Goal: Task Accomplishment & Management: Complete application form

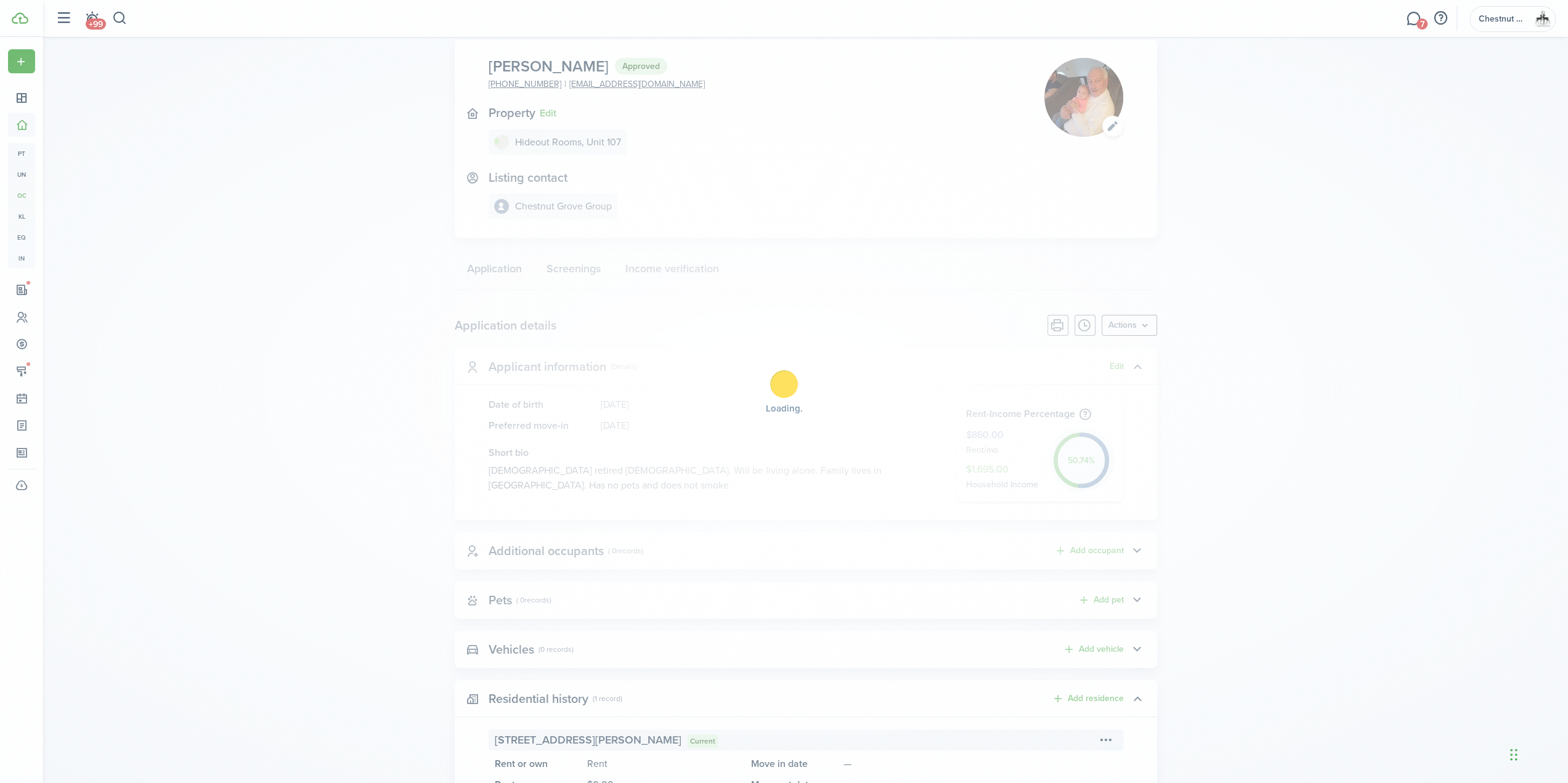
scroll to position [61, 0]
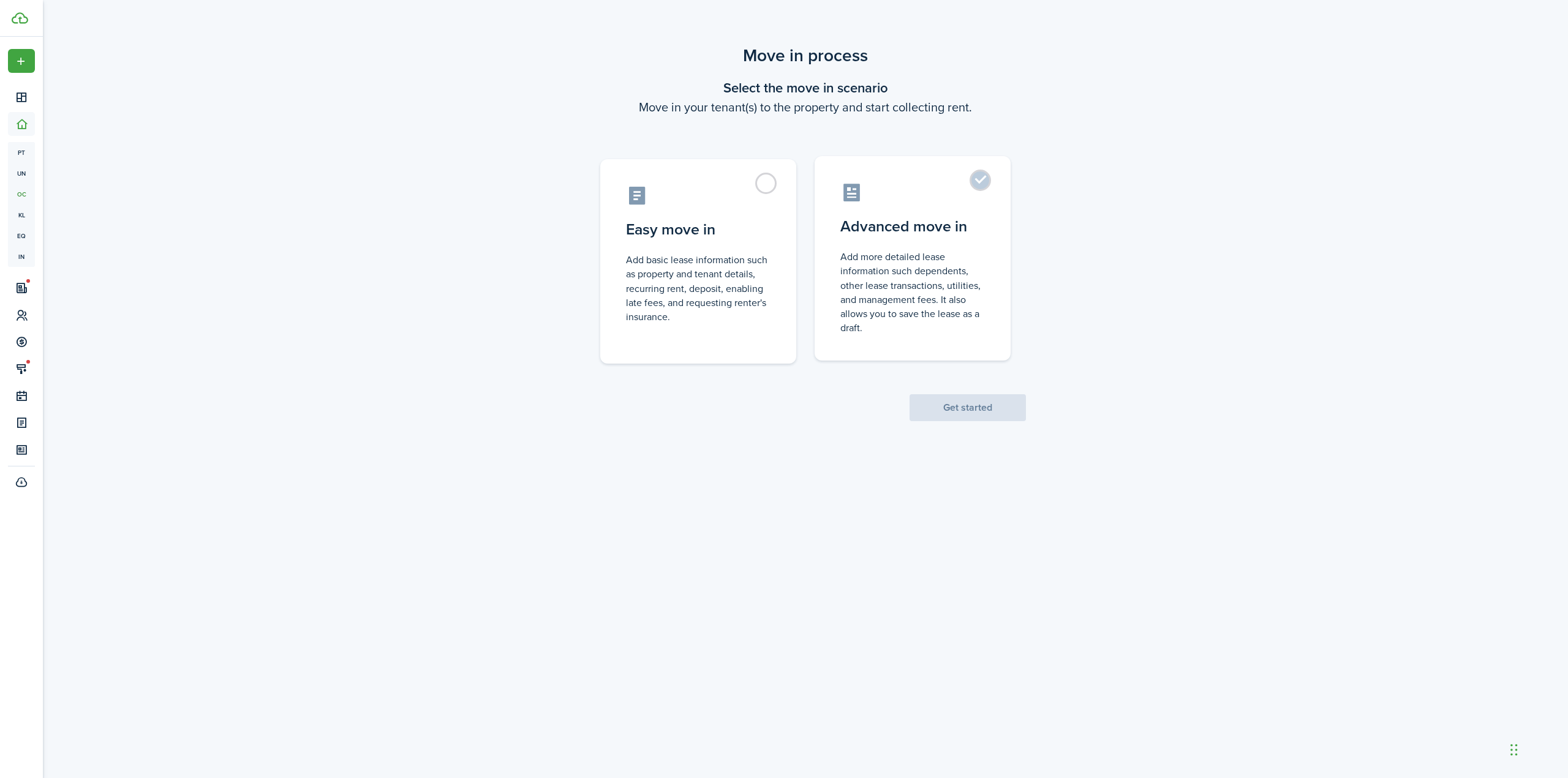
click at [969, 178] on label "Advanced move in Add more detailed lease information such dependents, other lea…" at bounding box center [912, 258] width 196 height 205
radio input "true"
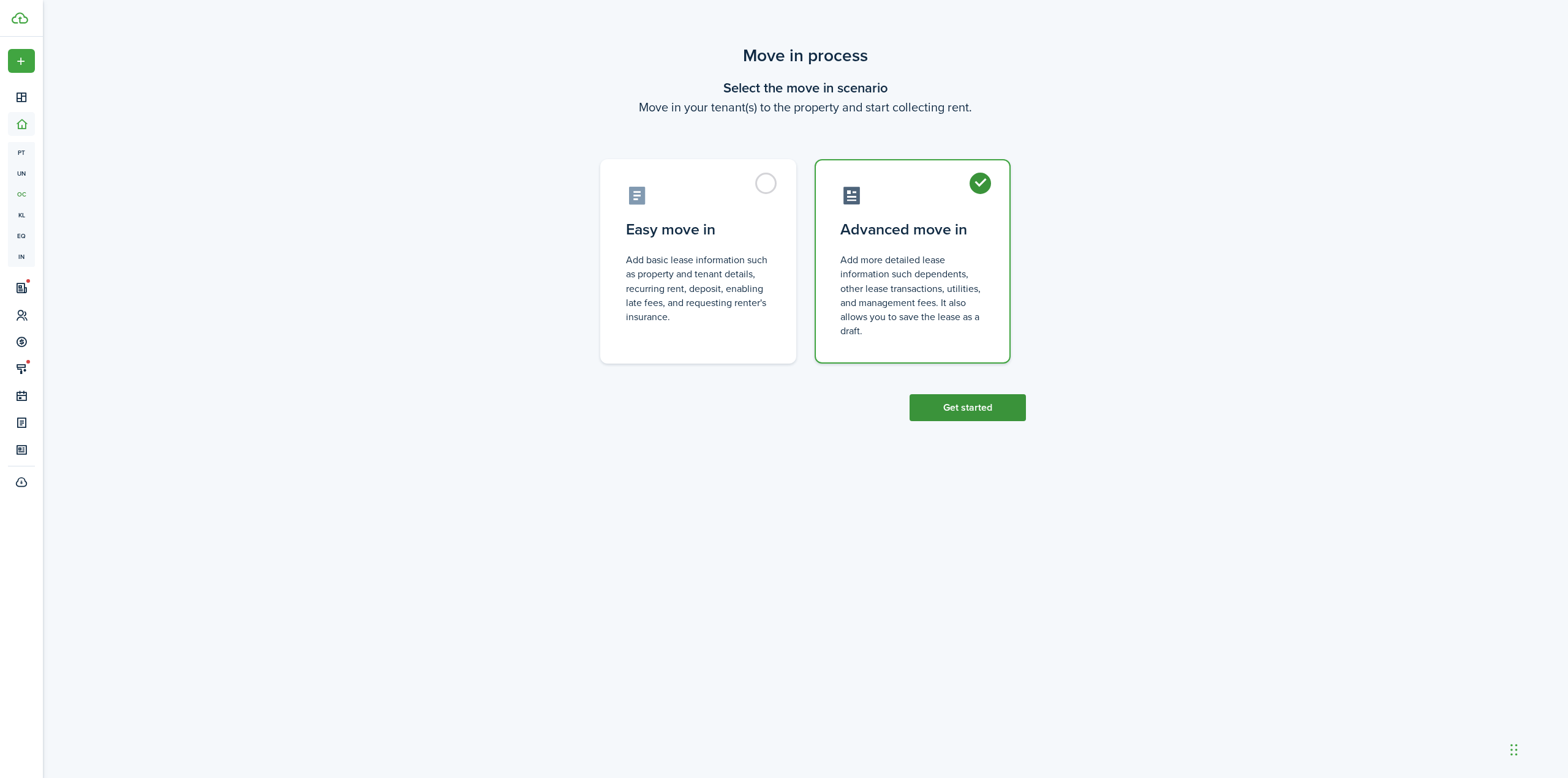
click at [959, 400] on button "Get started" at bounding box center [968, 408] width 116 height 27
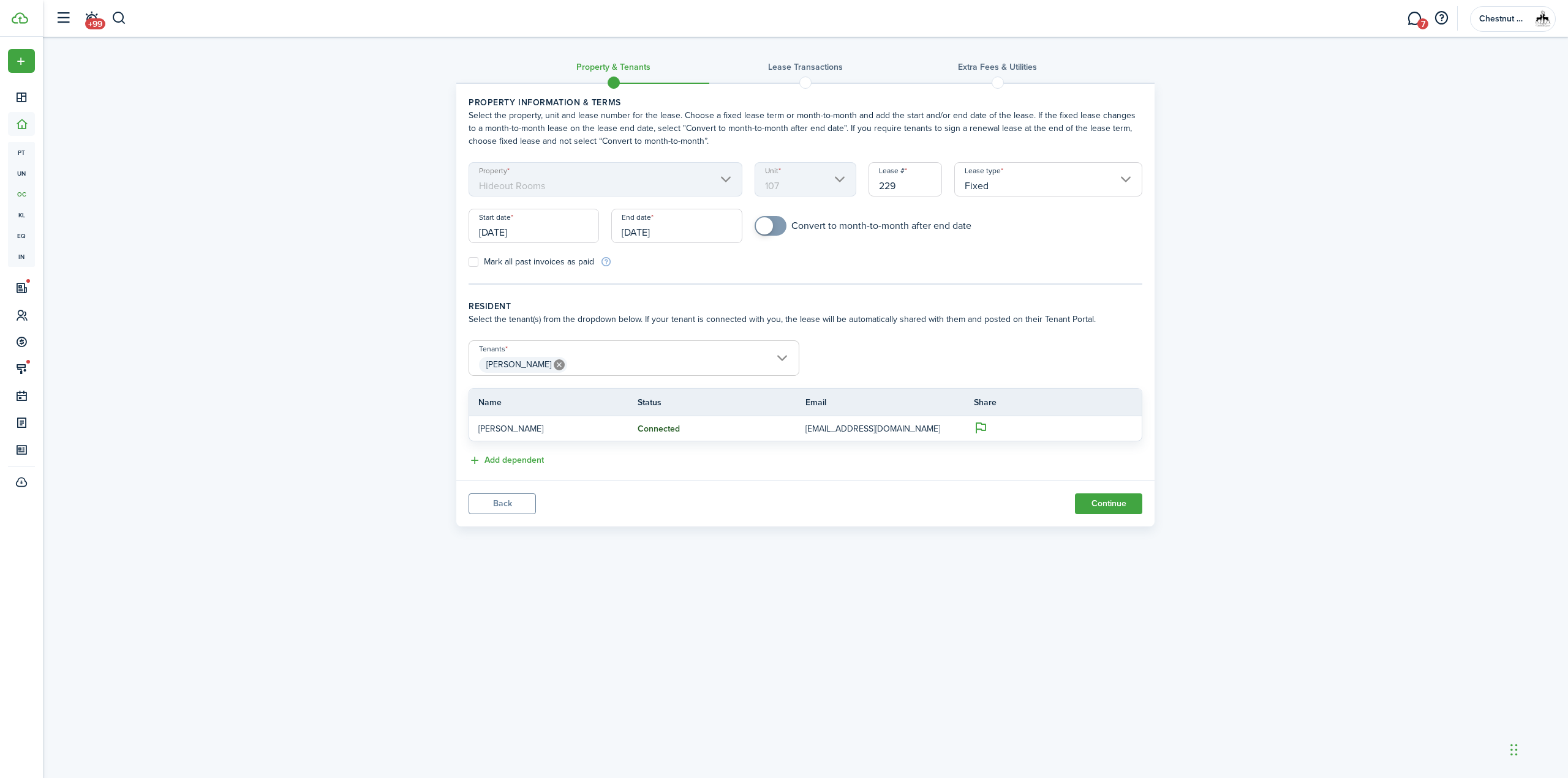
drag, startPoint x: 916, startPoint y: 187, endPoint x: 714, endPoint y: 161, distance: 203.7
click at [715, 161] on lease-classic-property "Property information & terms Select the property, unit and lease number for the…" at bounding box center [805, 182] width 674 height 172
type input "CGI107"
click at [678, 233] on input "[DATE]" at bounding box center [676, 226] width 131 height 34
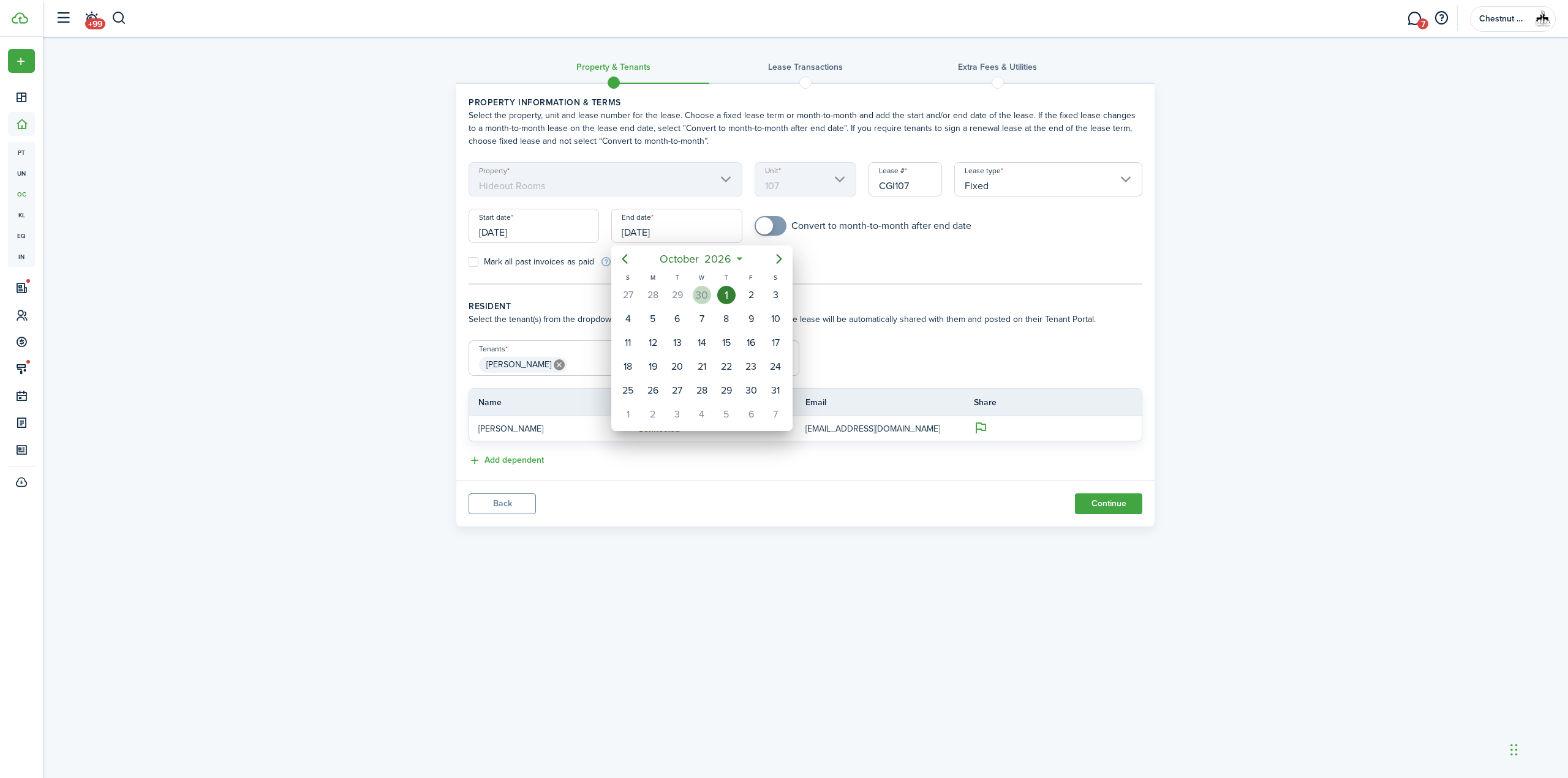
click at [697, 298] on div "30" at bounding box center [702, 295] width 19 height 19
type input "[DATE]"
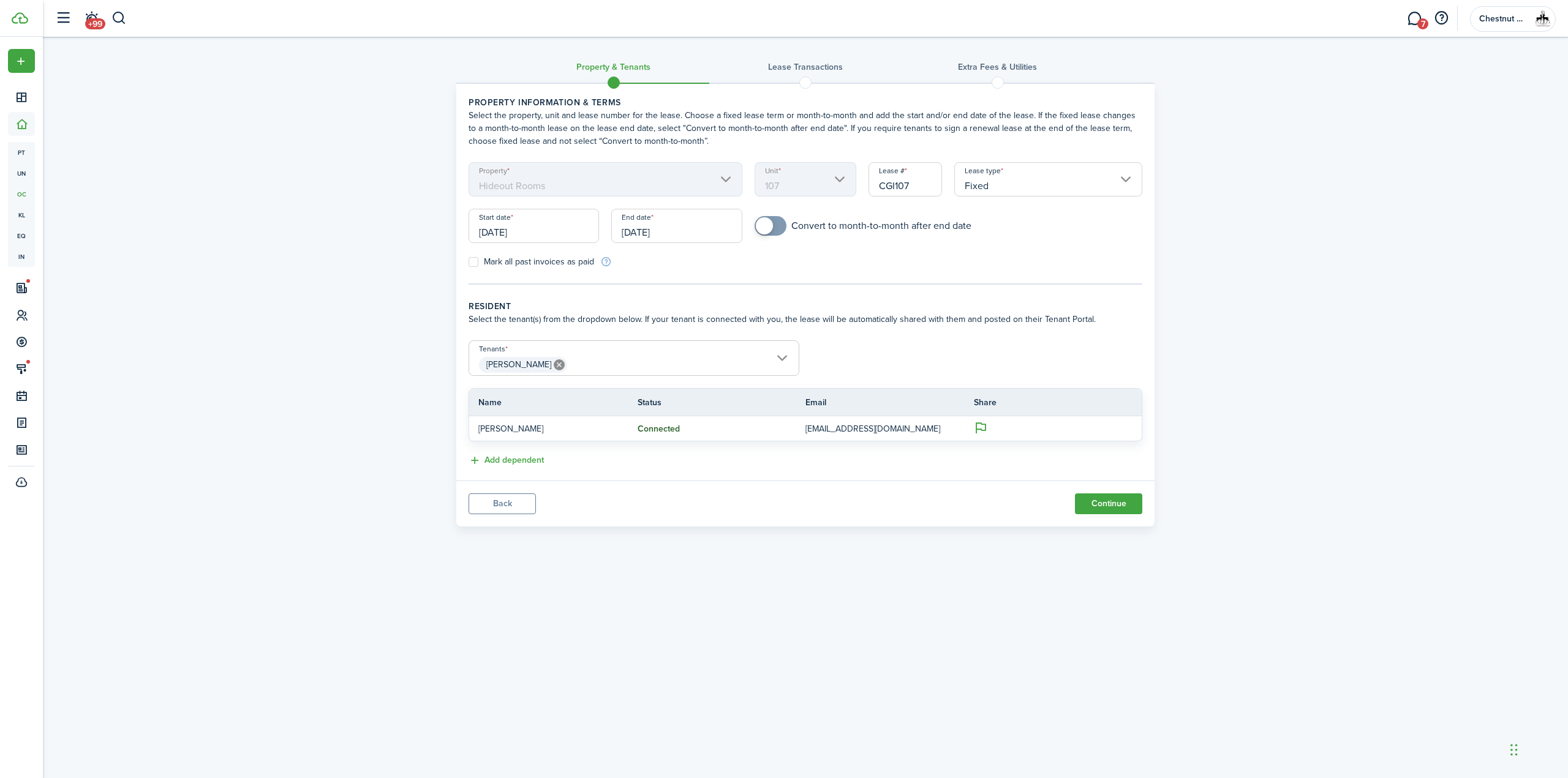
checkbox input "true"
click at [770, 227] on span at bounding box center [764, 226] width 17 height 17
click at [1100, 503] on button "Continue" at bounding box center [1108, 504] width 67 height 21
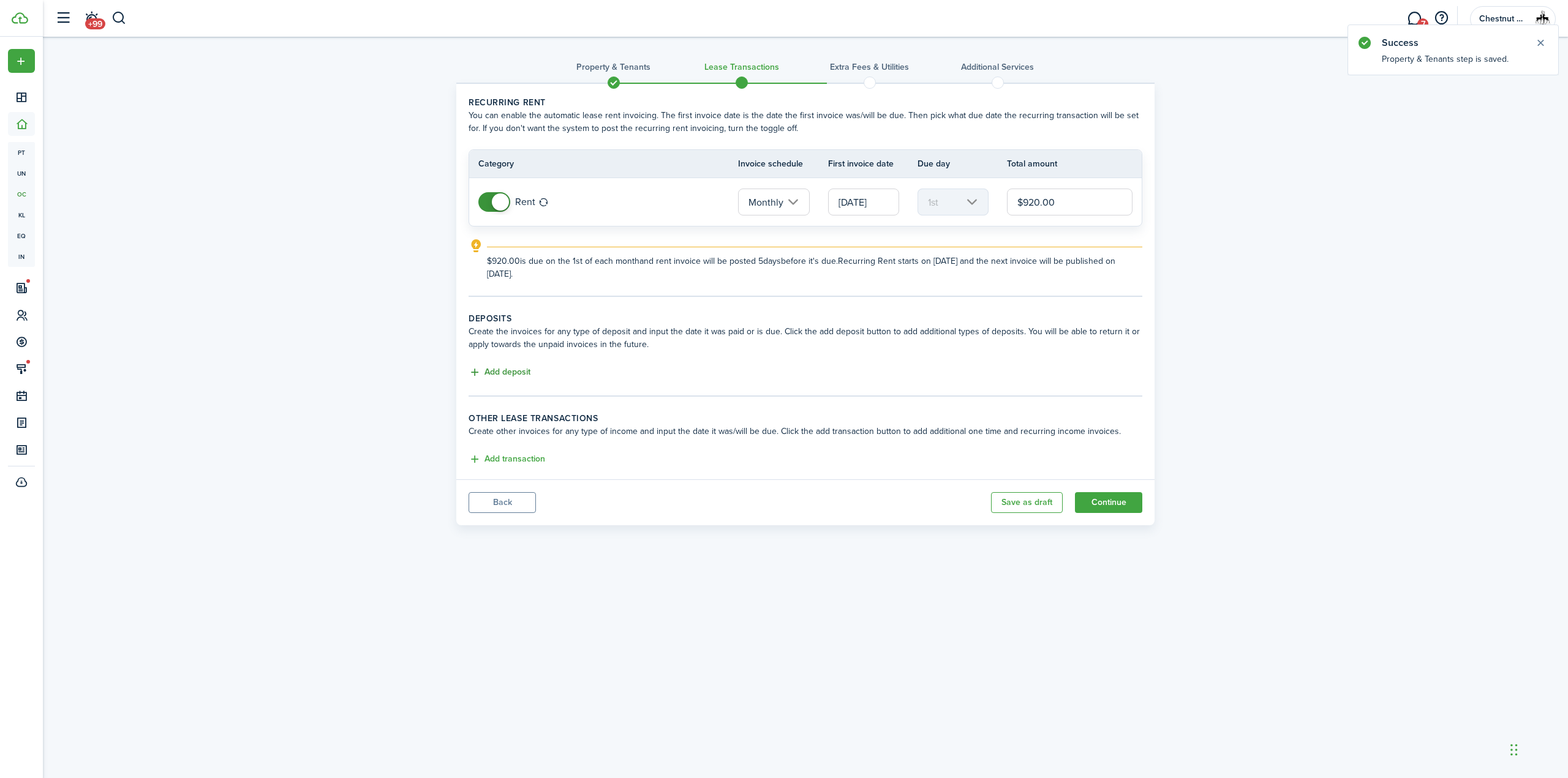
click at [514, 371] on button "Add deposit" at bounding box center [500, 372] width 62 height 14
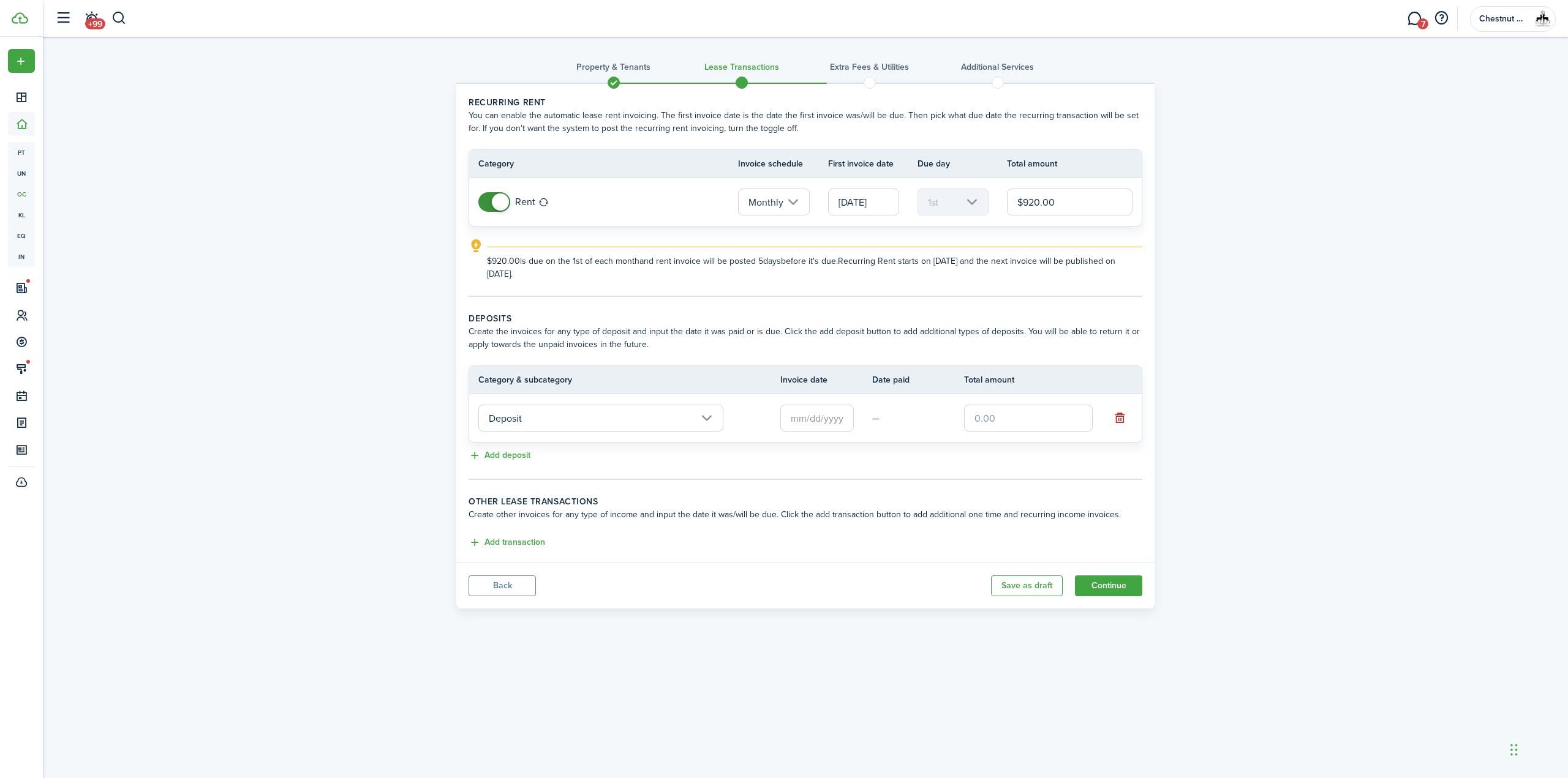
click at [830, 430] on td at bounding box center [825, 418] width 92 height 33
click at [829, 419] on input "text" at bounding box center [816, 417] width 73 height 27
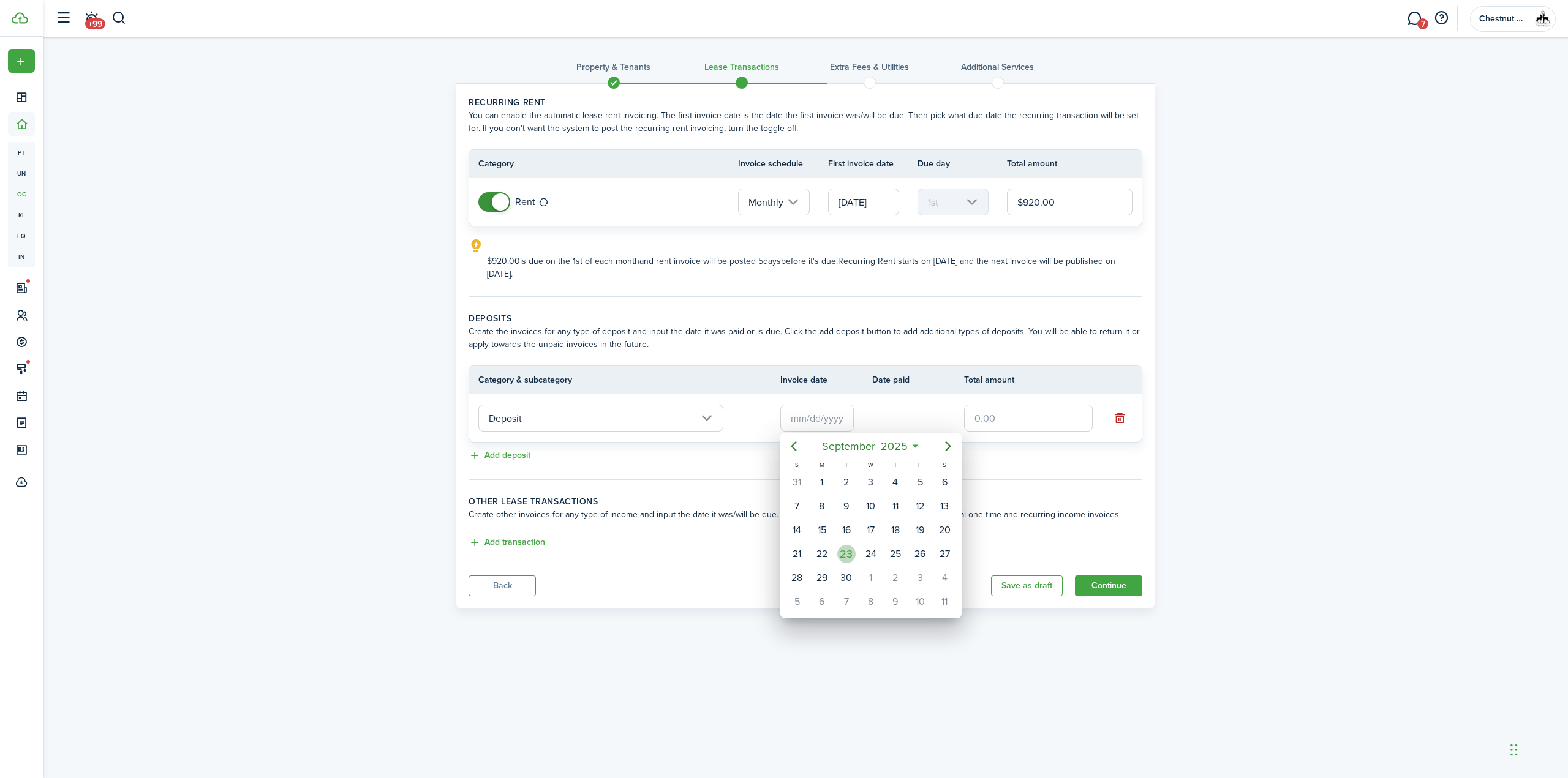
click at [847, 555] on div "23" at bounding box center [847, 554] width 19 height 19
type input "[DATE]"
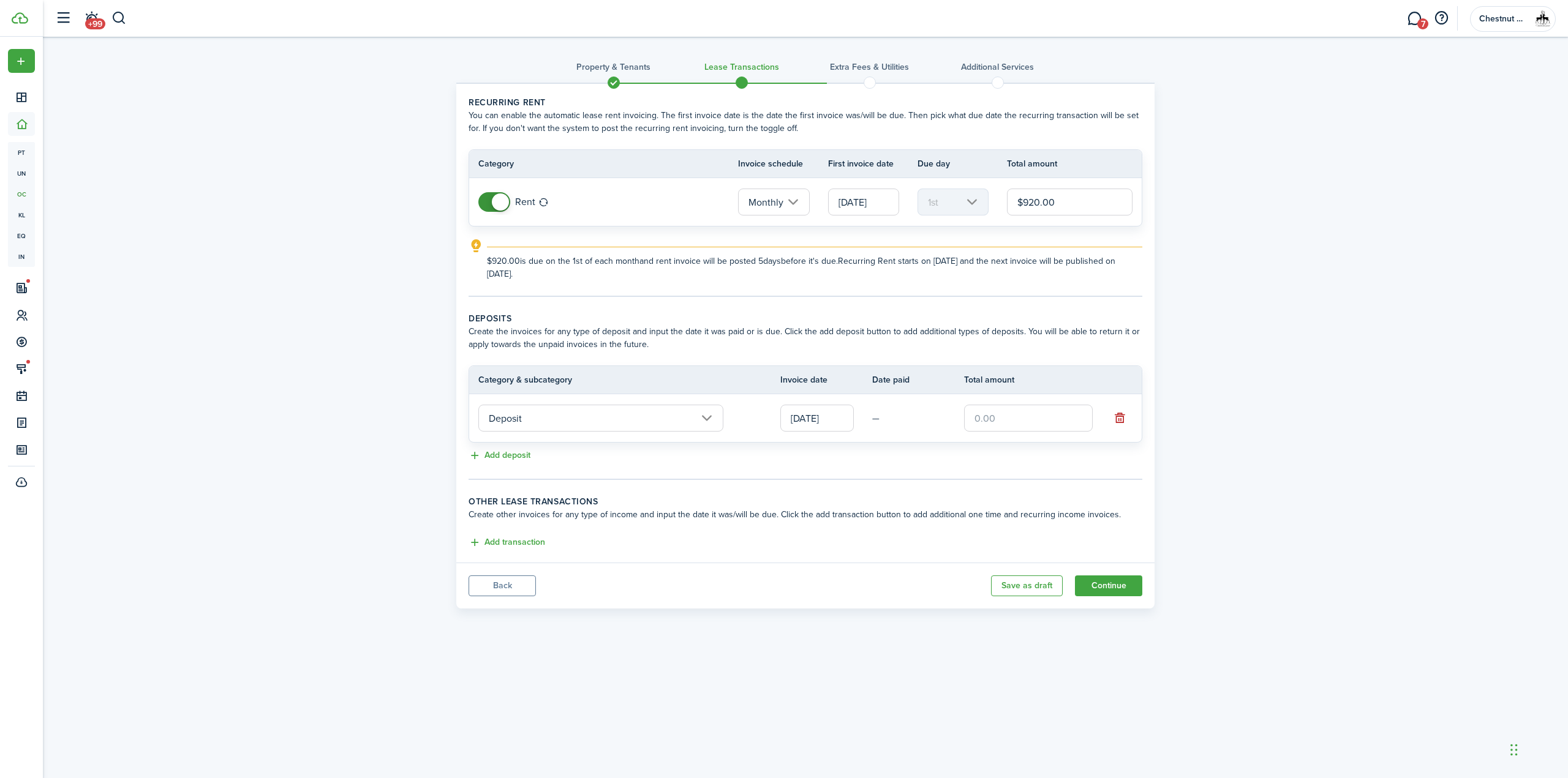
click at [1084, 426] on input "text" at bounding box center [1029, 417] width 128 height 27
type input "$920.00"
click at [518, 542] on button "Add transaction" at bounding box center [507, 542] width 76 height 14
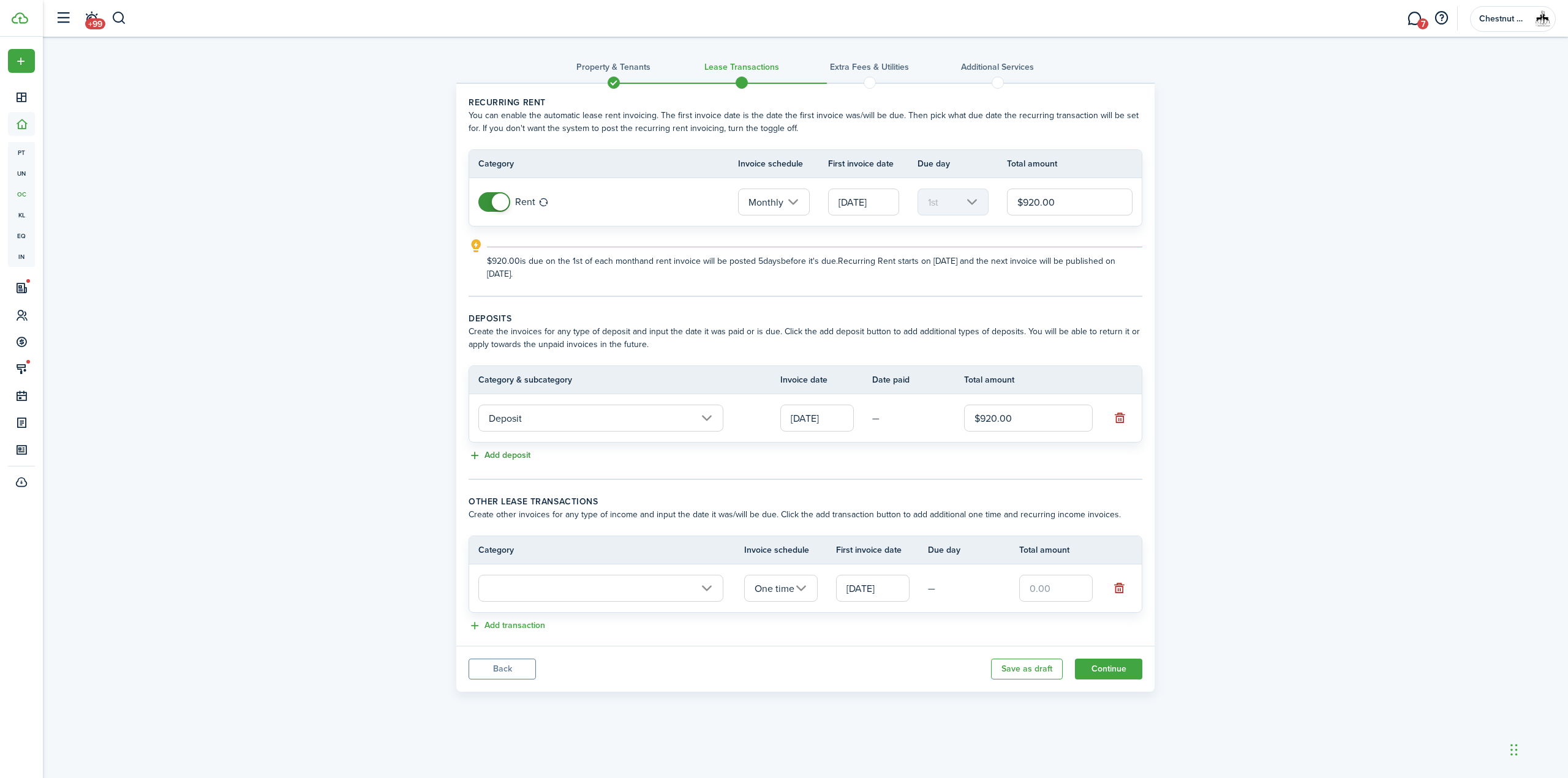
click at [507, 458] on button "Add deposit" at bounding box center [500, 456] width 62 height 14
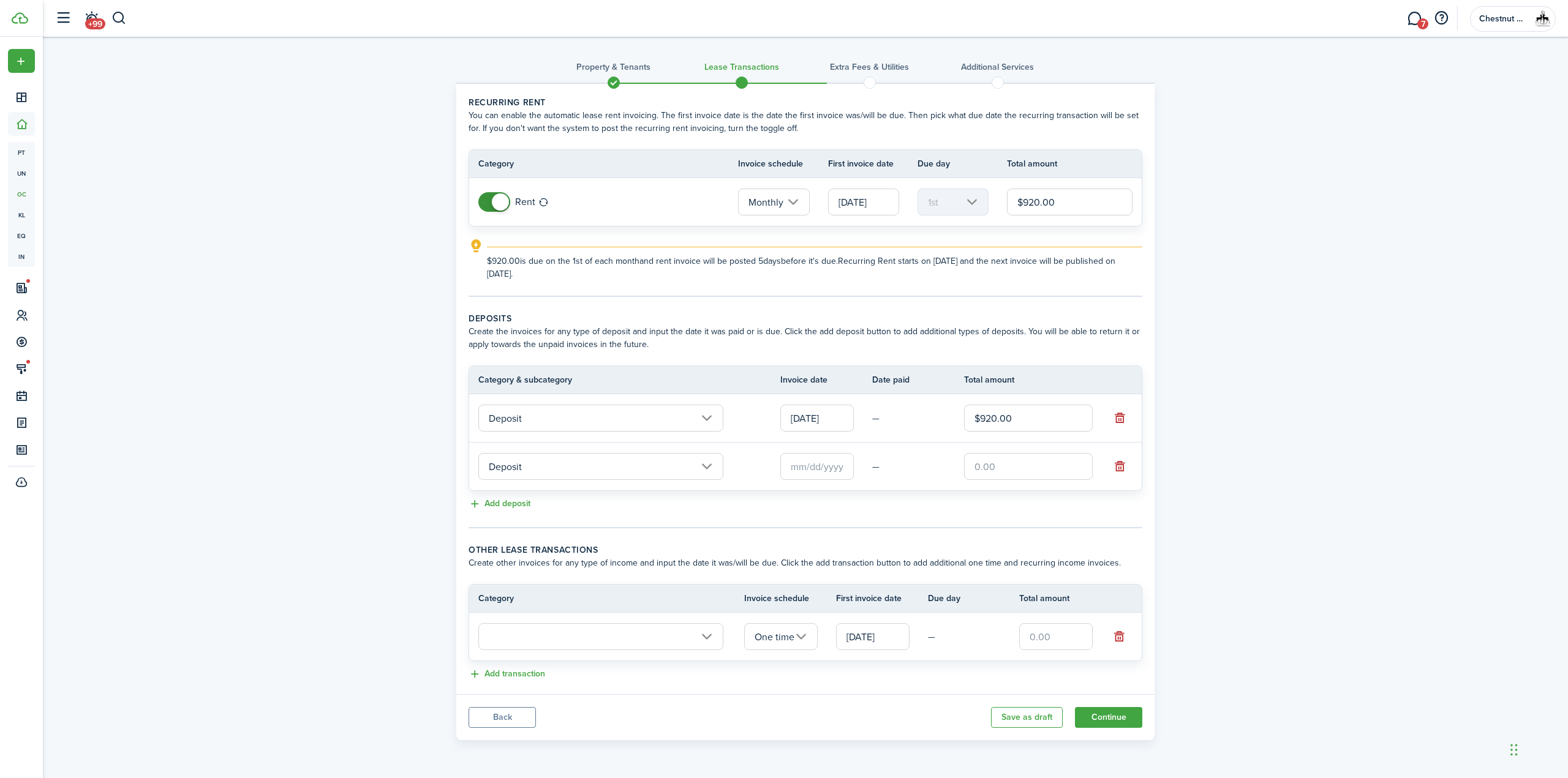
click at [588, 477] on input "Deposit" at bounding box center [601, 466] width 245 height 27
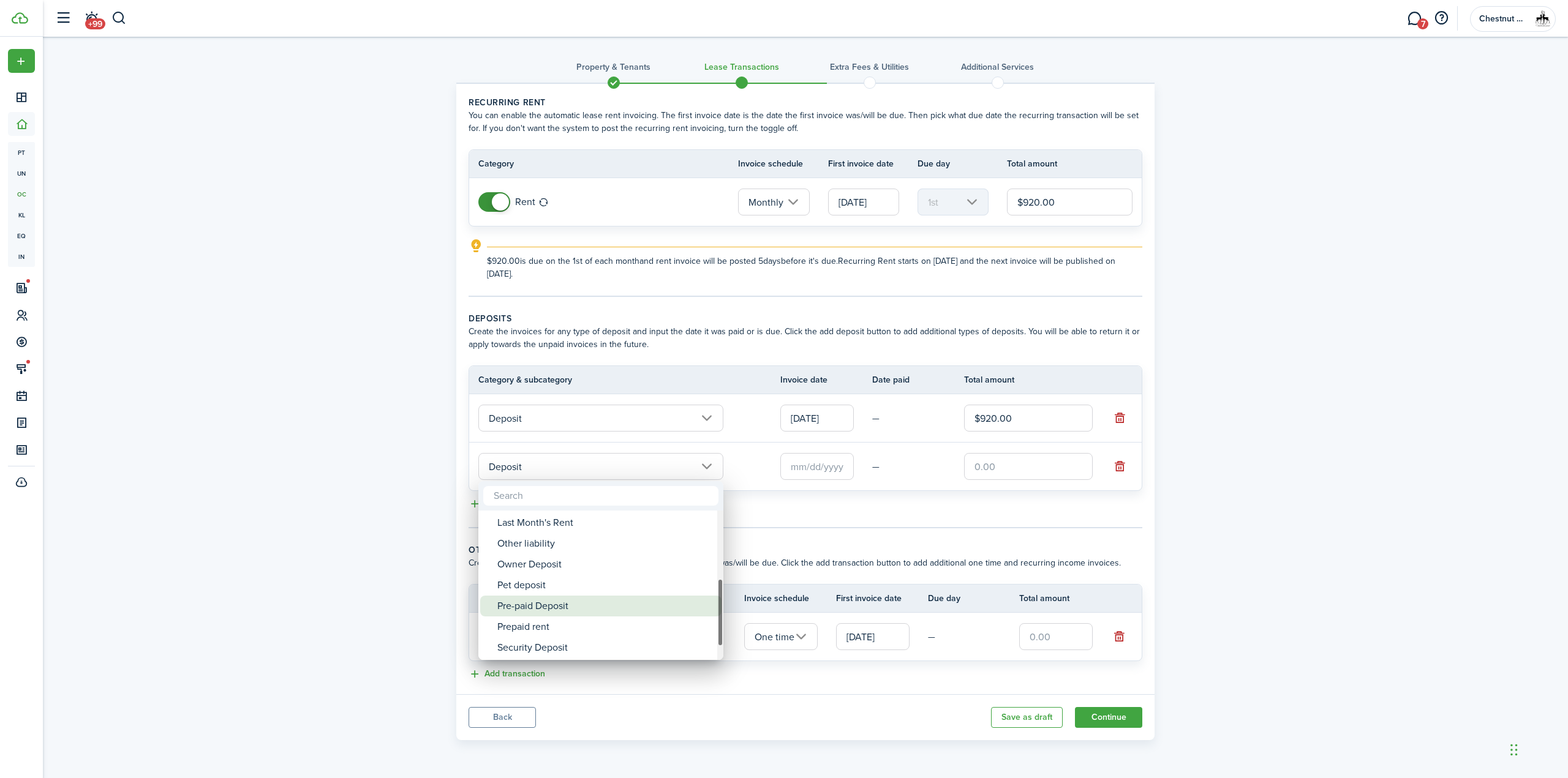
click at [596, 604] on div "Pre-paid Deposit" at bounding box center [605, 607] width 217 height 21
type input "Deposit / Pre-paid Deposit"
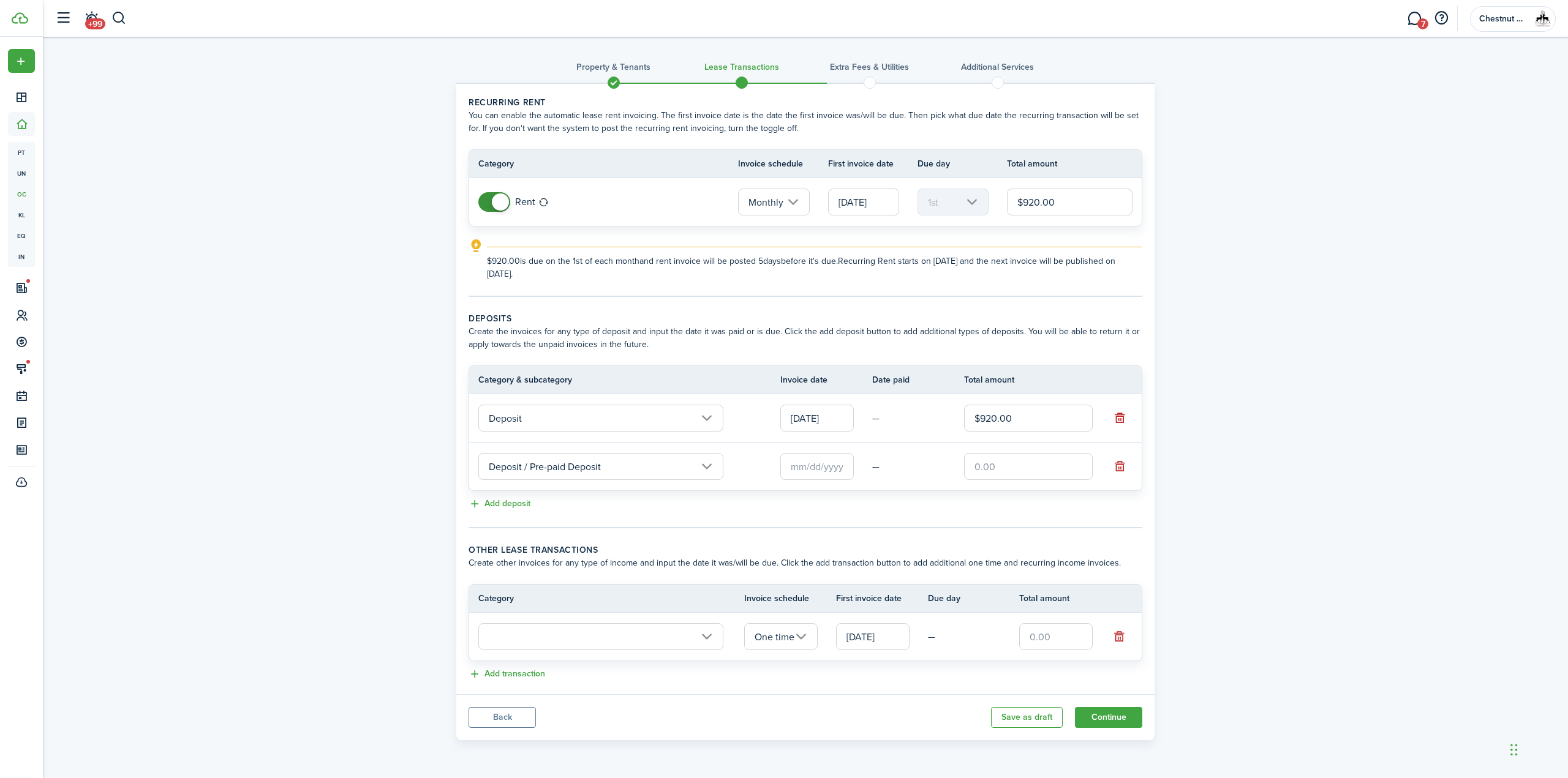
click at [830, 471] on input "text" at bounding box center [816, 466] width 73 height 27
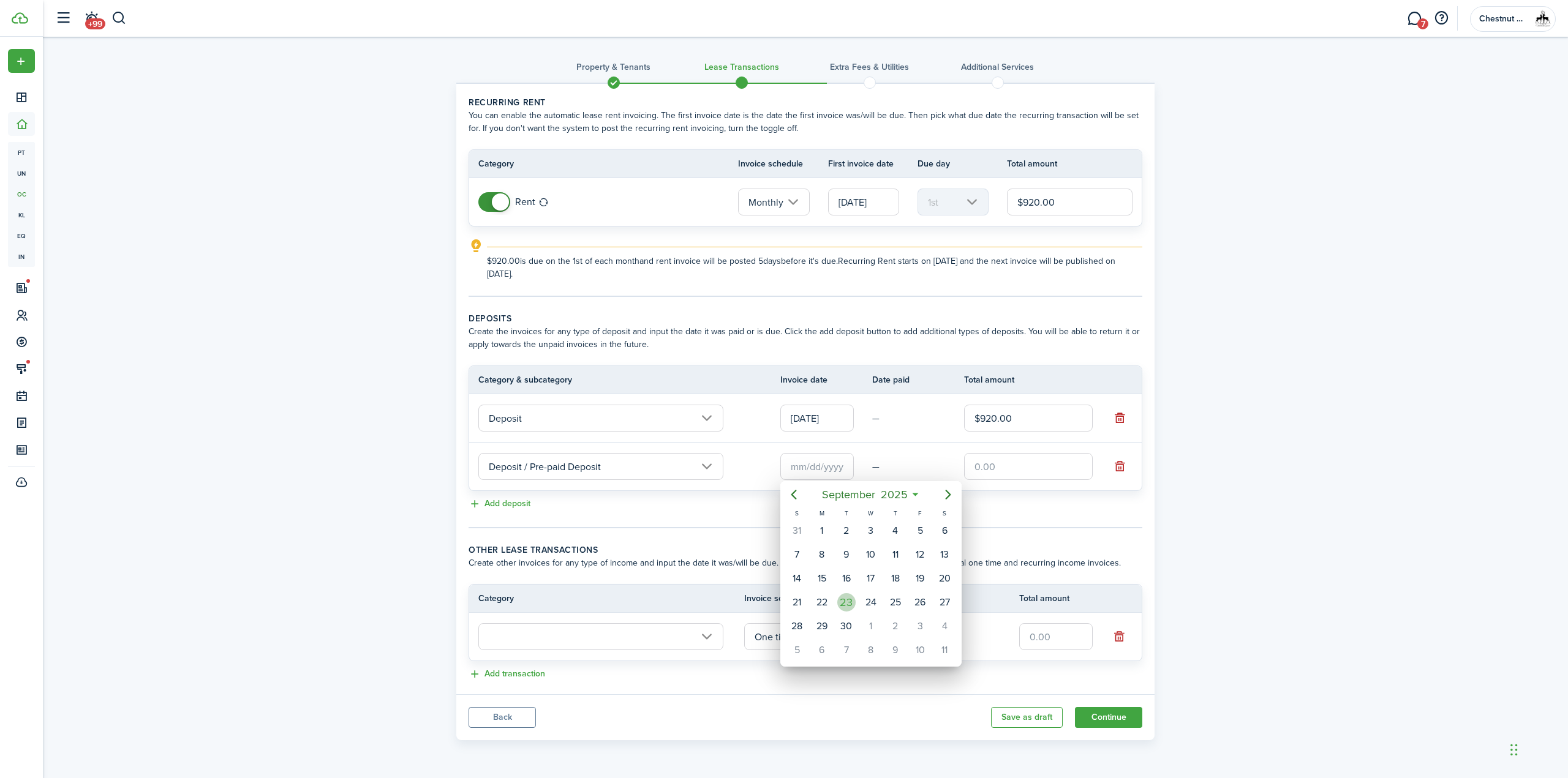
click at [849, 601] on div "23" at bounding box center [847, 603] width 19 height 19
type input "[DATE]"
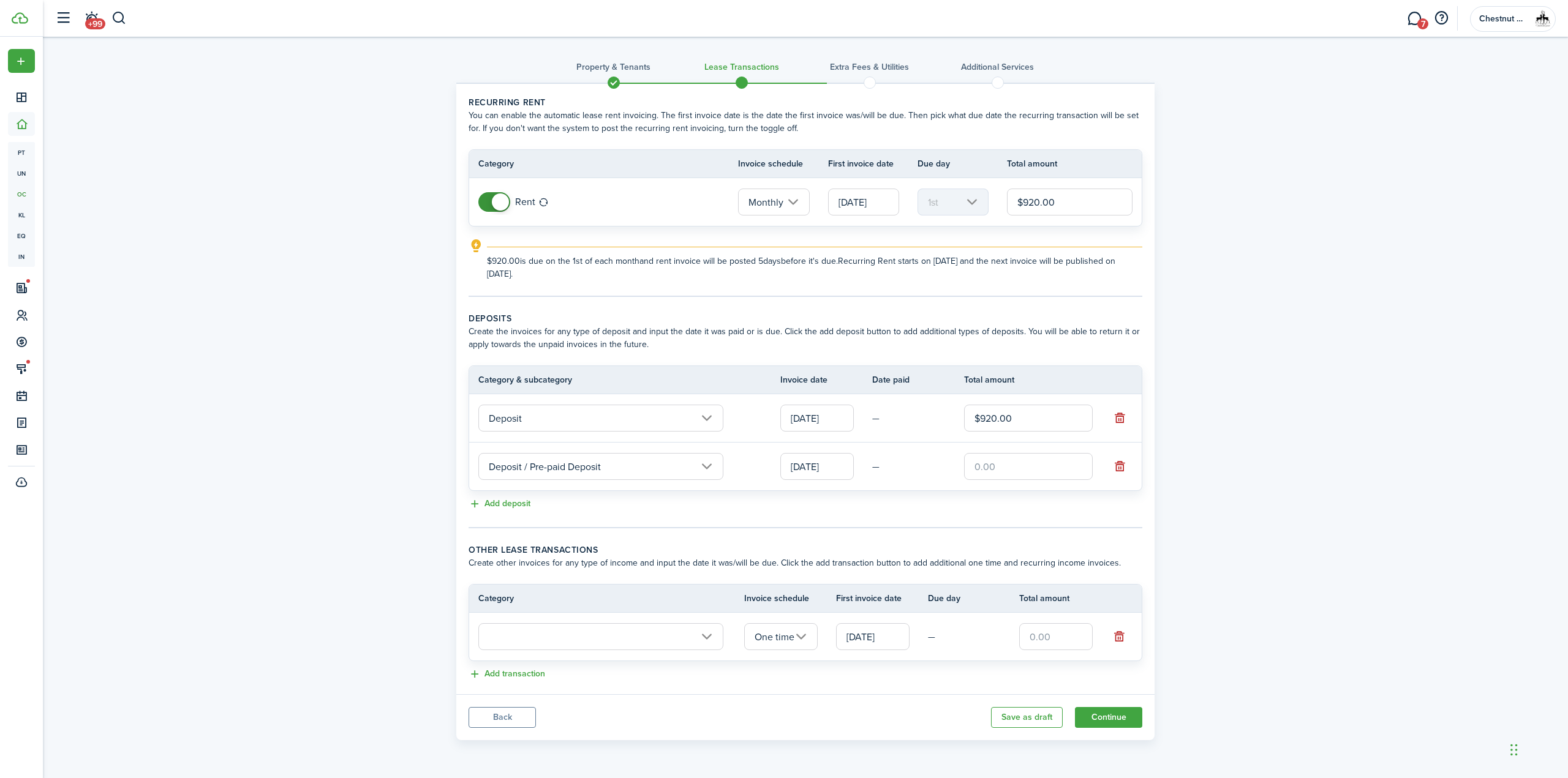
click at [997, 469] on input "text" at bounding box center [1029, 466] width 128 height 27
type input "$920.00"
click at [709, 633] on input "text" at bounding box center [601, 636] width 245 height 27
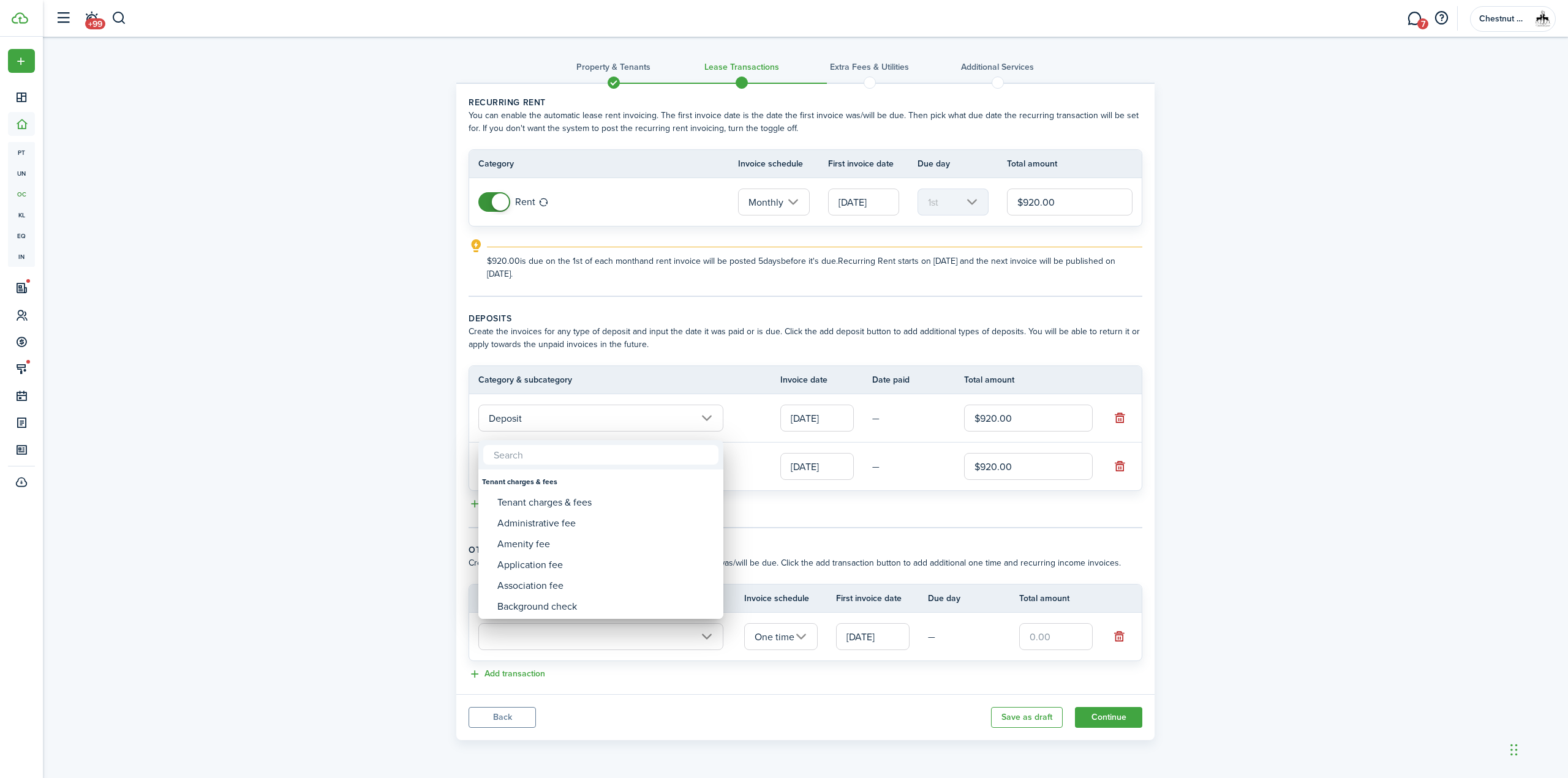
click at [887, 516] on div at bounding box center [783, 388] width 1764 height 974
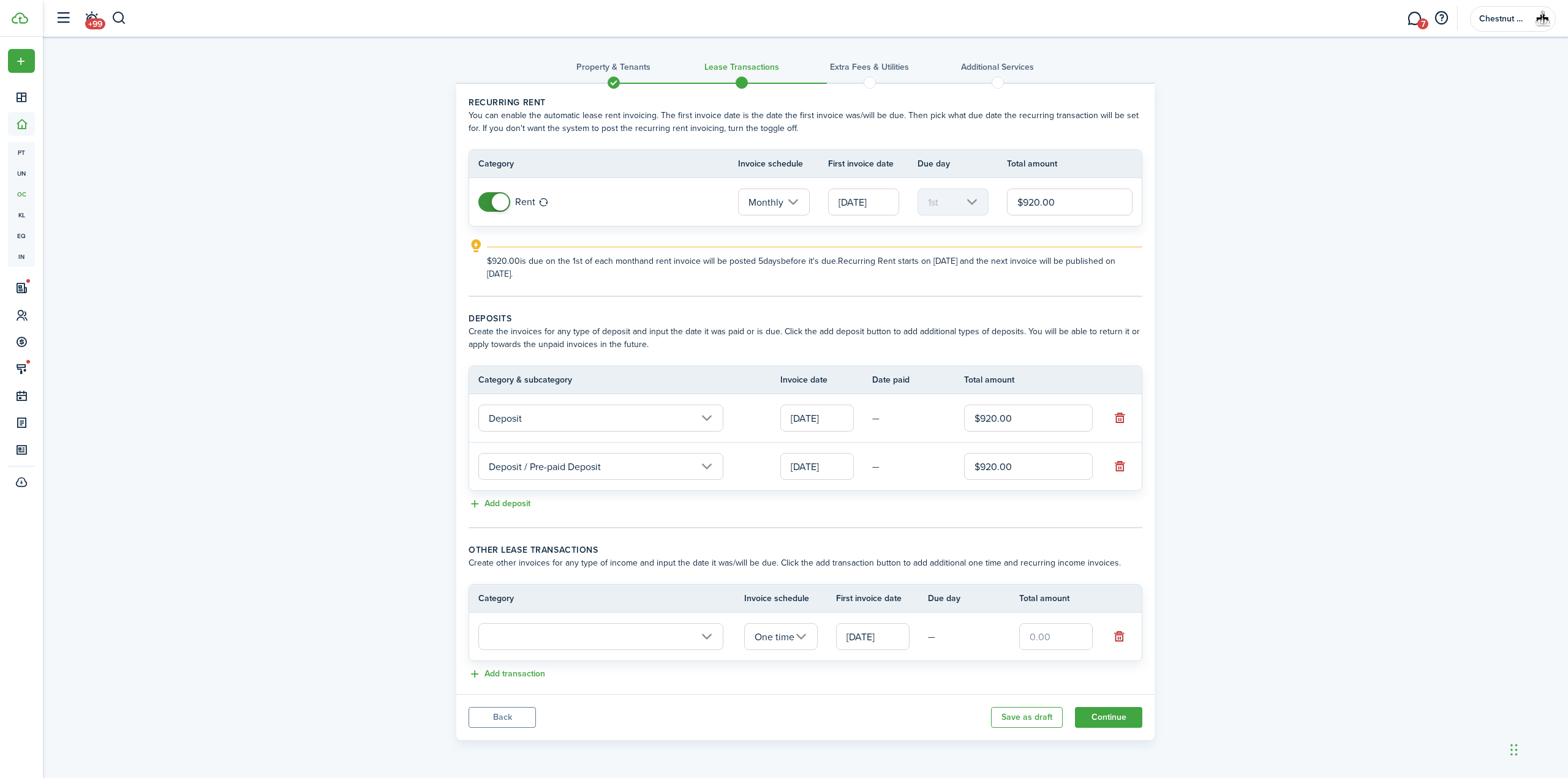
click at [868, 638] on input "[DATE]" at bounding box center [873, 636] width 73 height 27
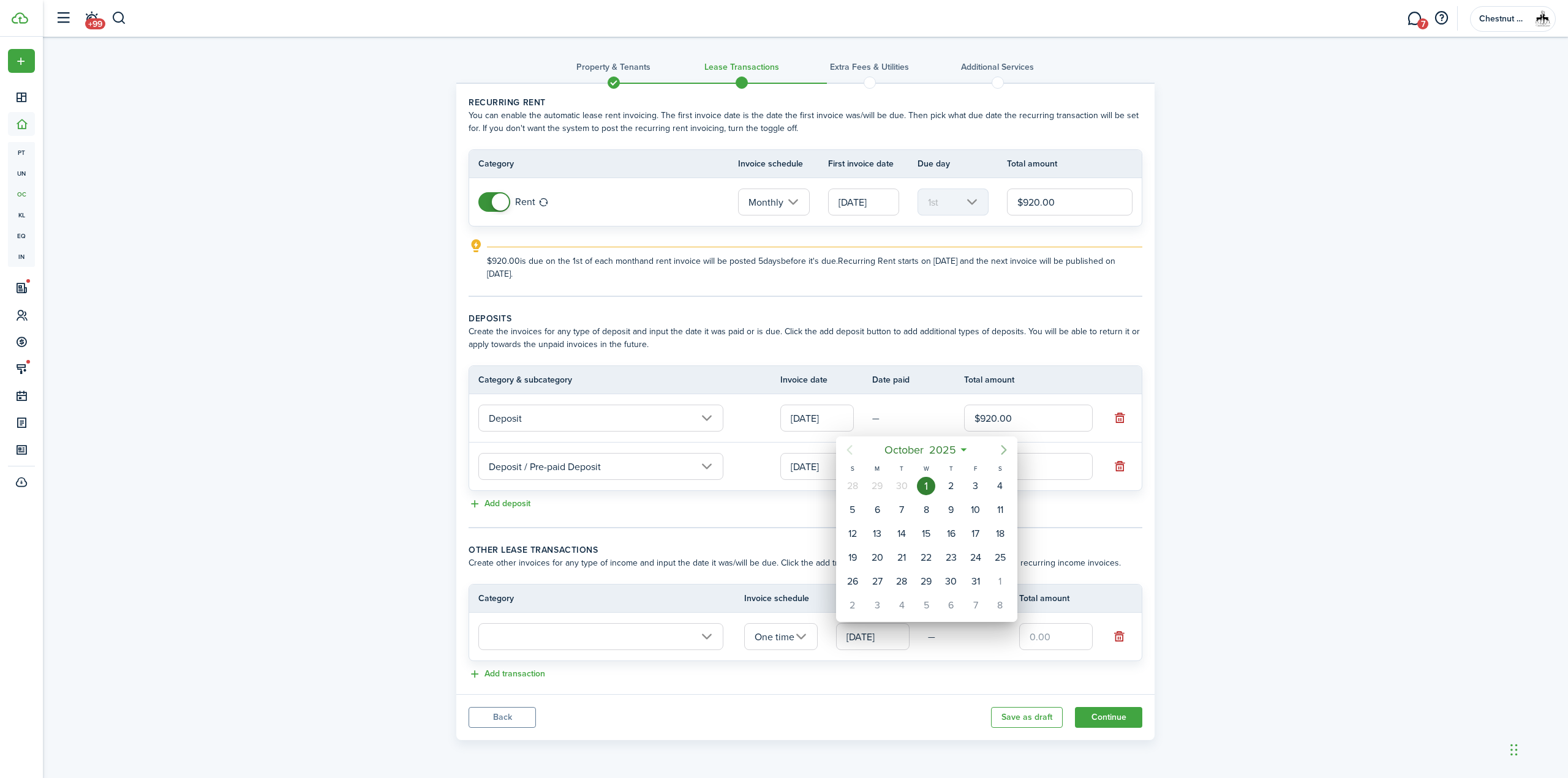
click at [1007, 448] on icon "Next page" at bounding box center [1004, 450] width 15 height 15
click at [998, 486] on div "1" at bounding box center [1000, 486] width 19 height 19
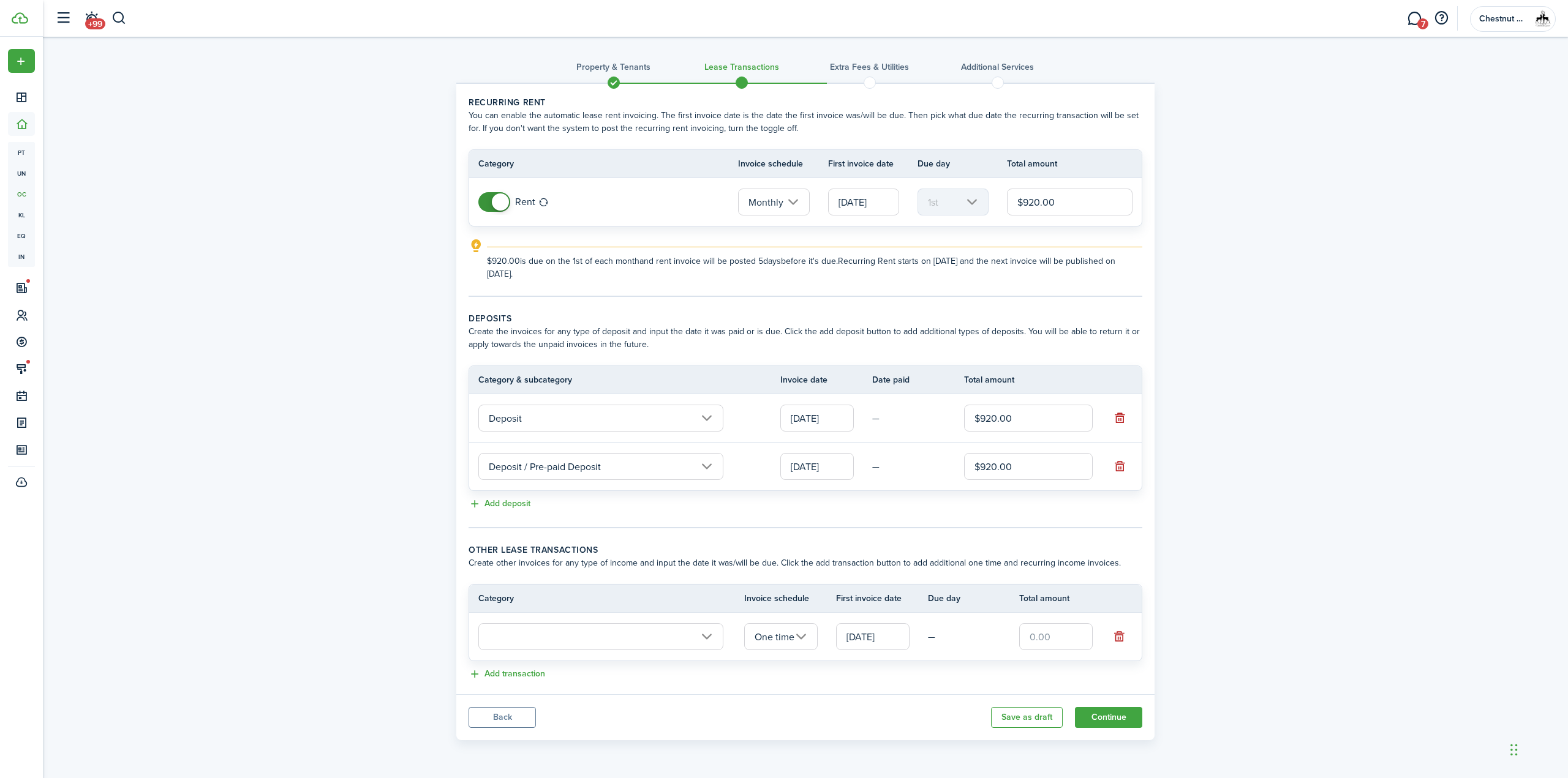
click at [891, 632] on input "[DATE]" at bounding box center [873, 636] width 73 height 27
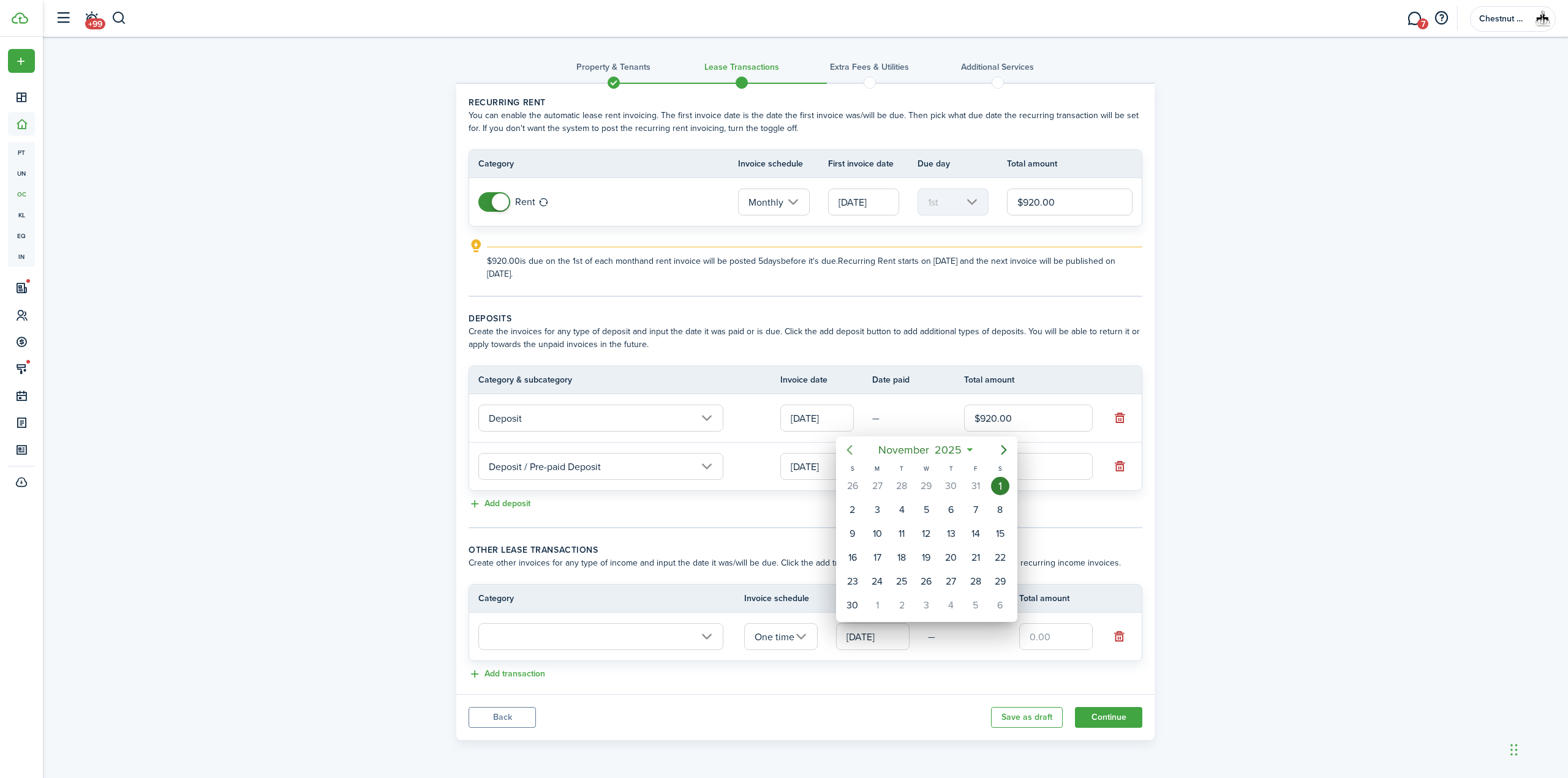
click at [852, 450] on icon "Previous page" at bounding box center [850, 450] width 15 height 15
click at [927, 486] on div "1" at bounding box center [926, 486] width 19 height 19
type input "[DATE]"
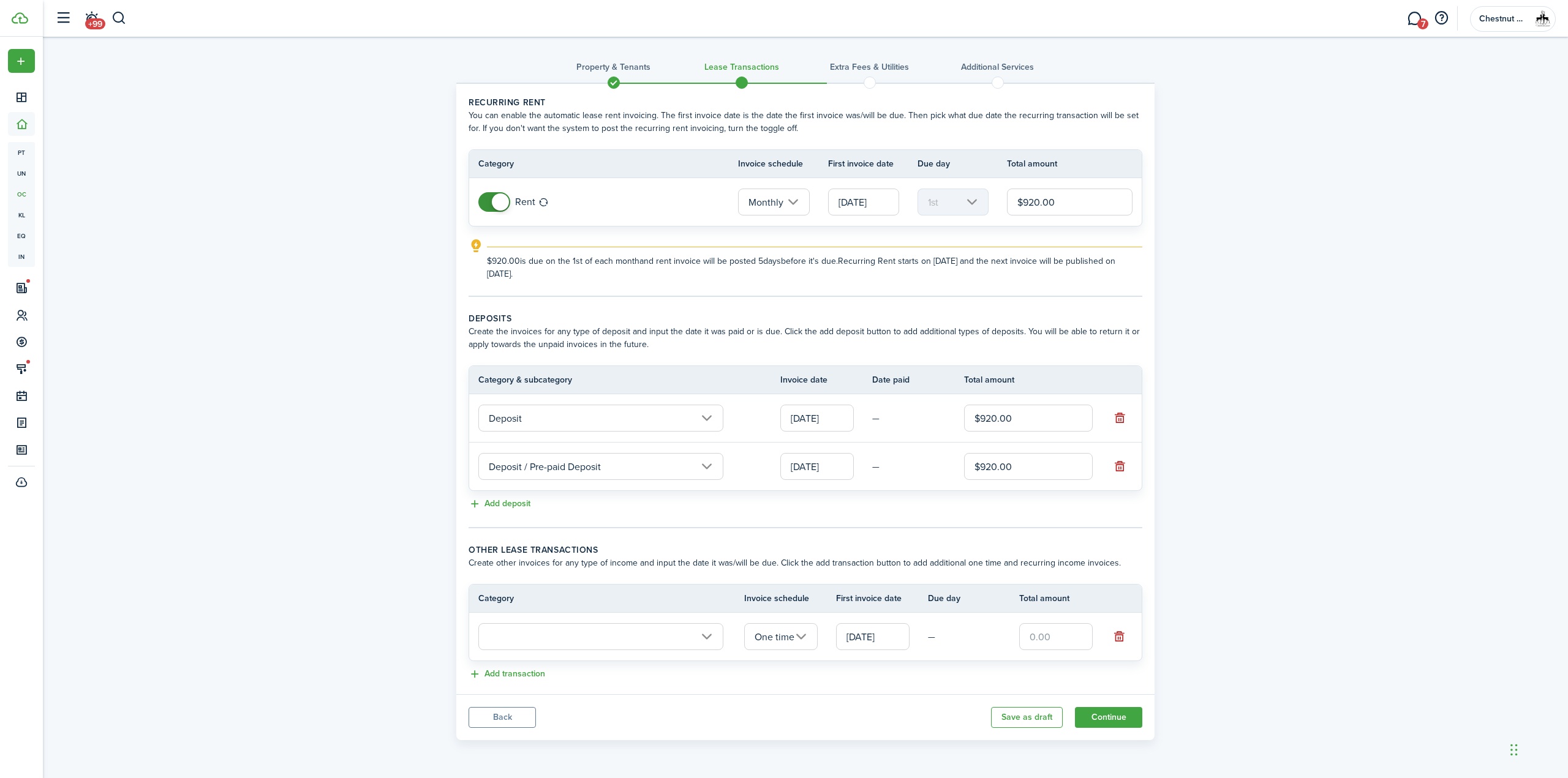
click at [1059, 625] on input "text" at bounding box center [1055, 636] width 73 height 27
click at [1122, 638] on button "button" at bounding box center [1120, 636] width 17 height 17
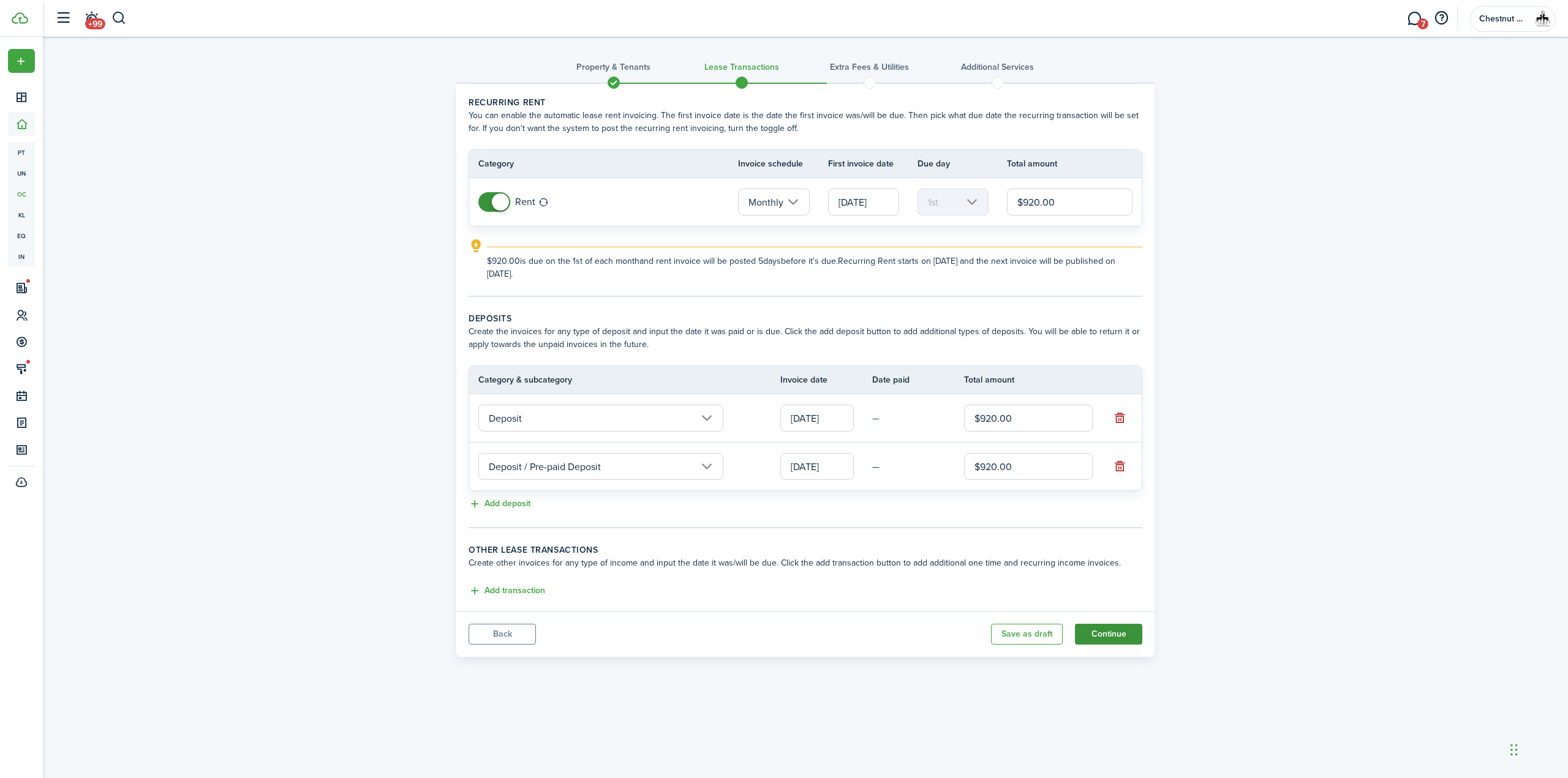
click at [1098, 629] on button "Continue" at bounding box center [1108, 634] width 67 height 21
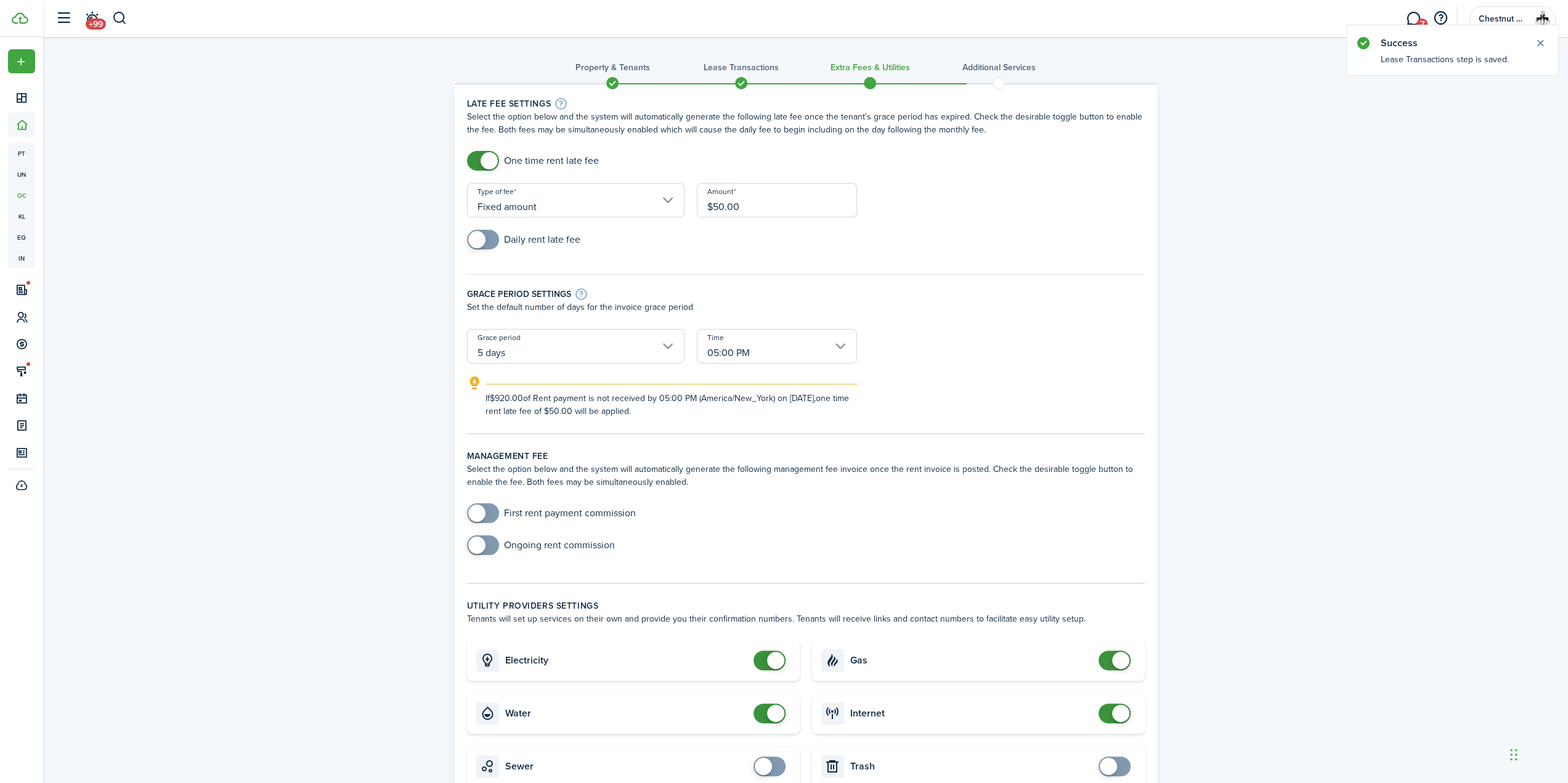
click at [648, 341] on input "5 days" at bounding box center [575, 347] width 217 height 34
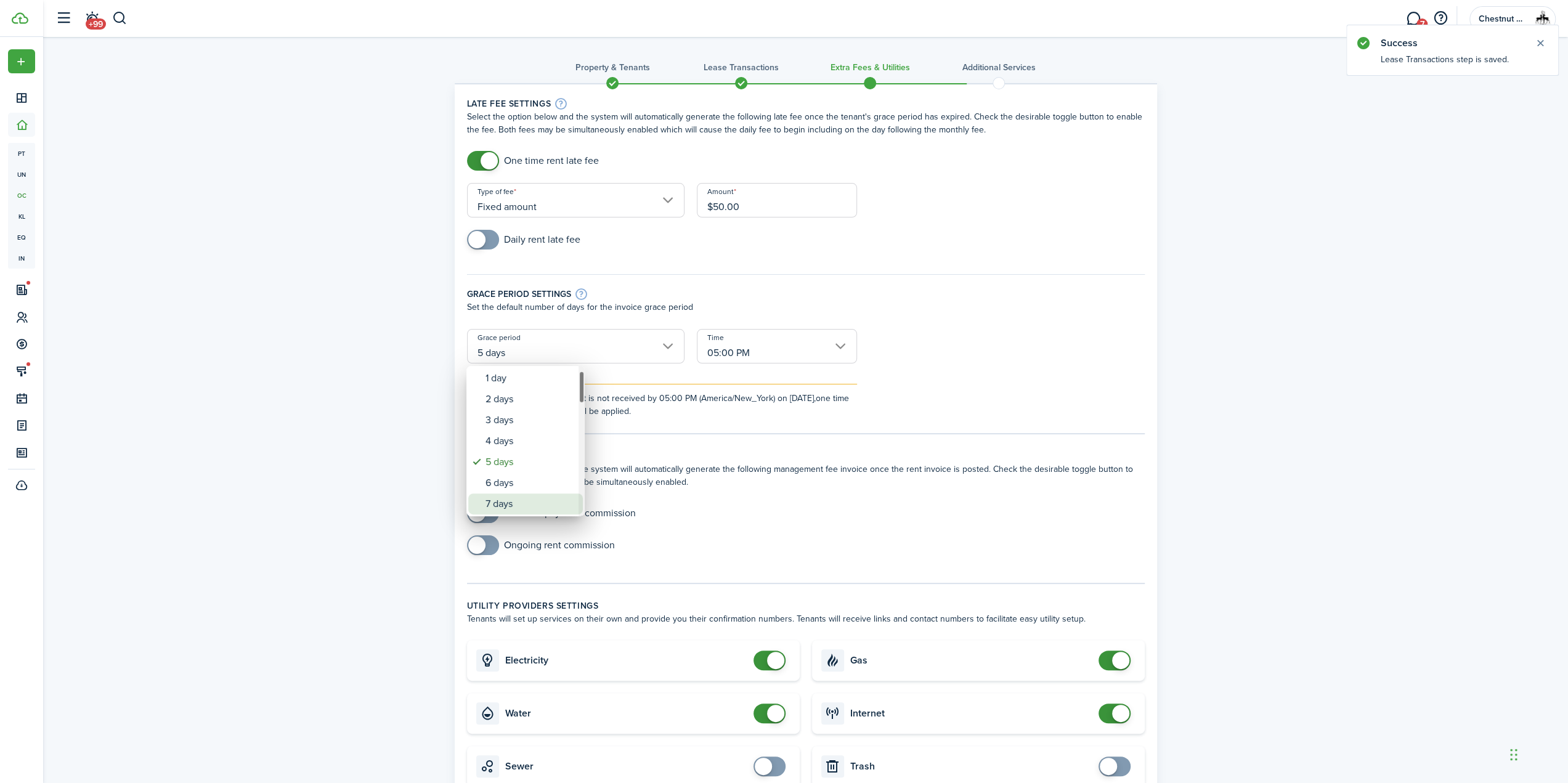
click at [526, 494] on div "7 days" at bounding box center [530, 504] width 90 height 21
type input "7 days"
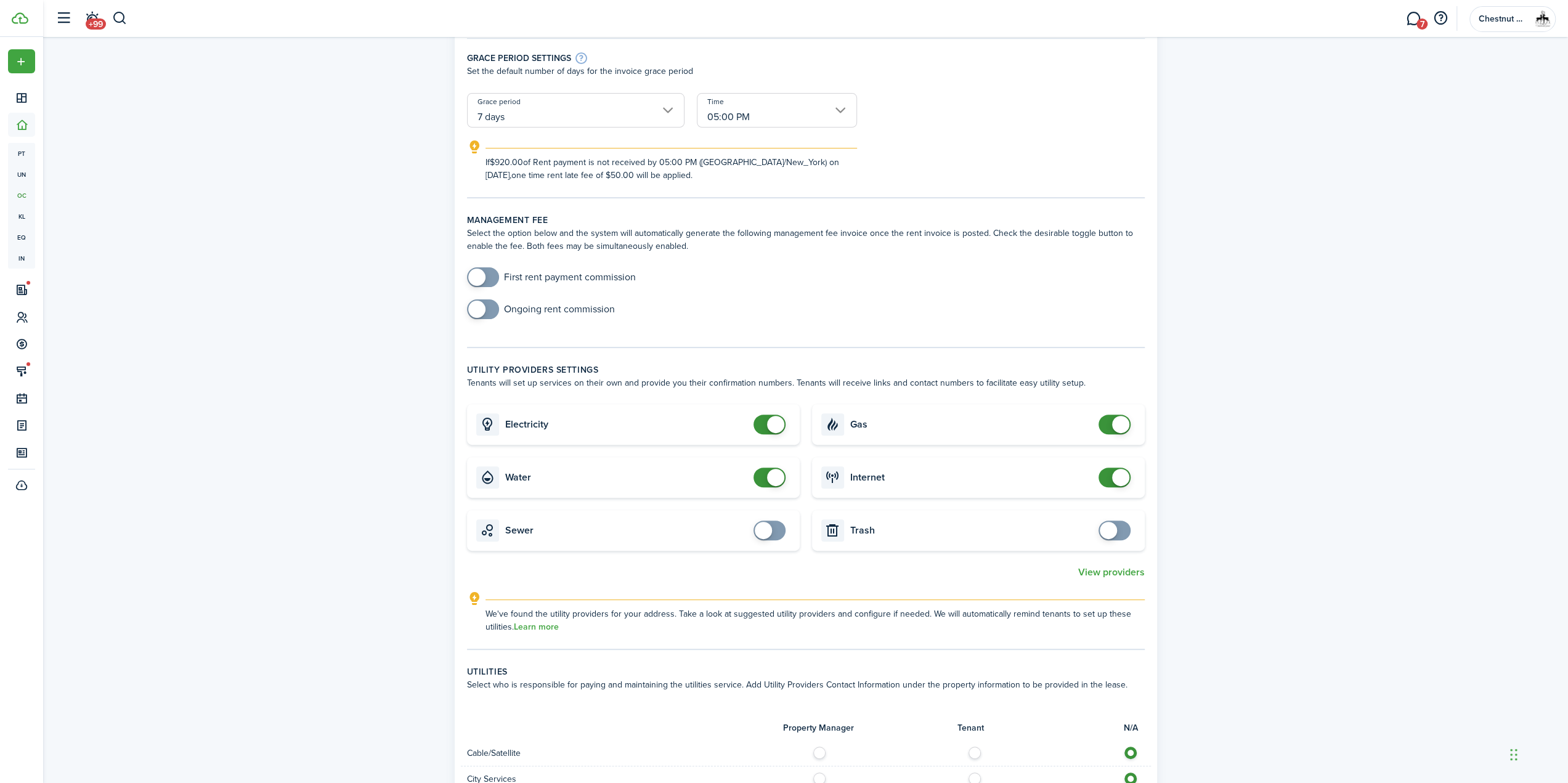
scroll to position [247, 0]
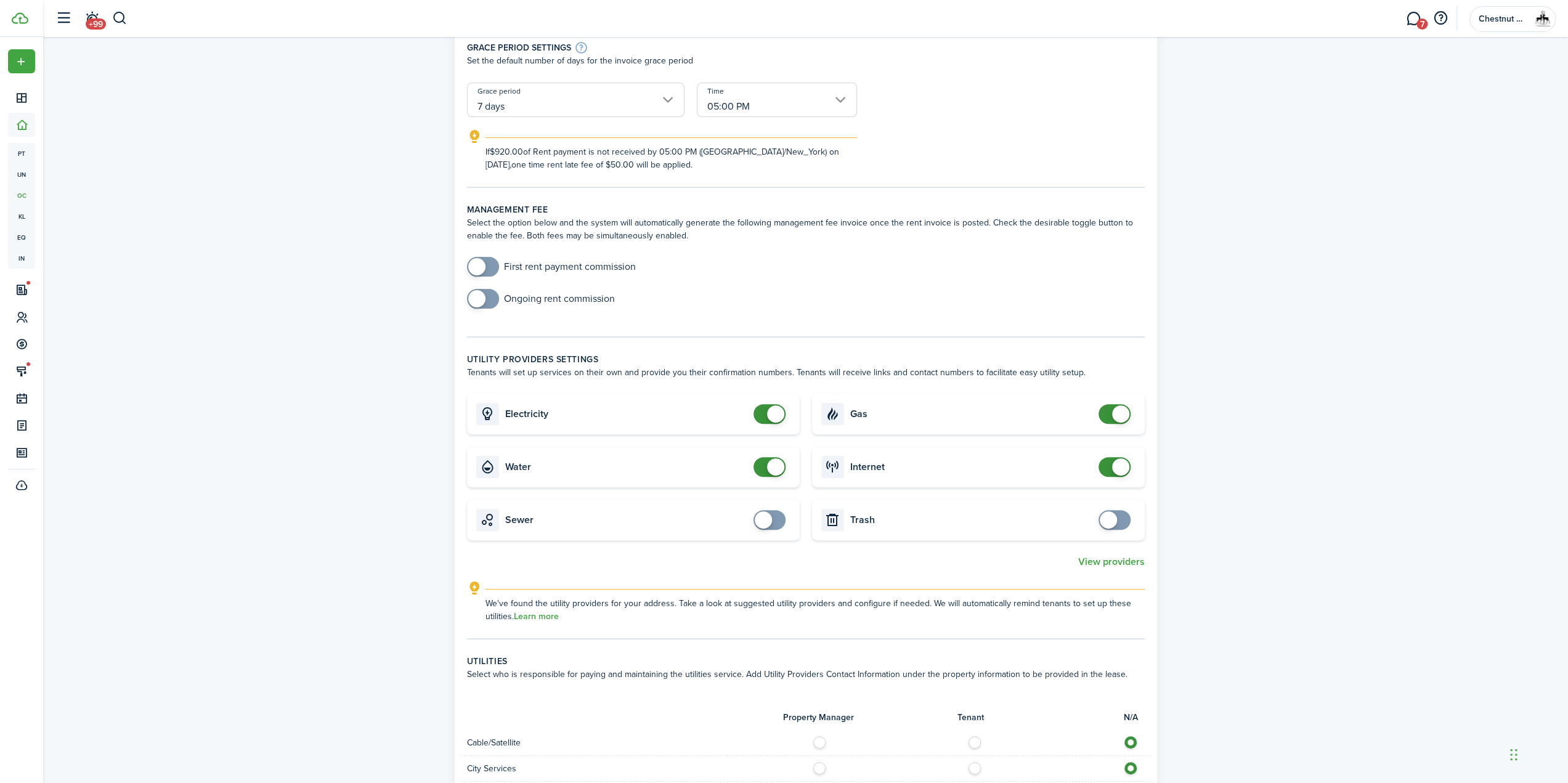
checkbox input "false"
click at [775, 417] on span at bounding box center [775, 414] width 17 height 17
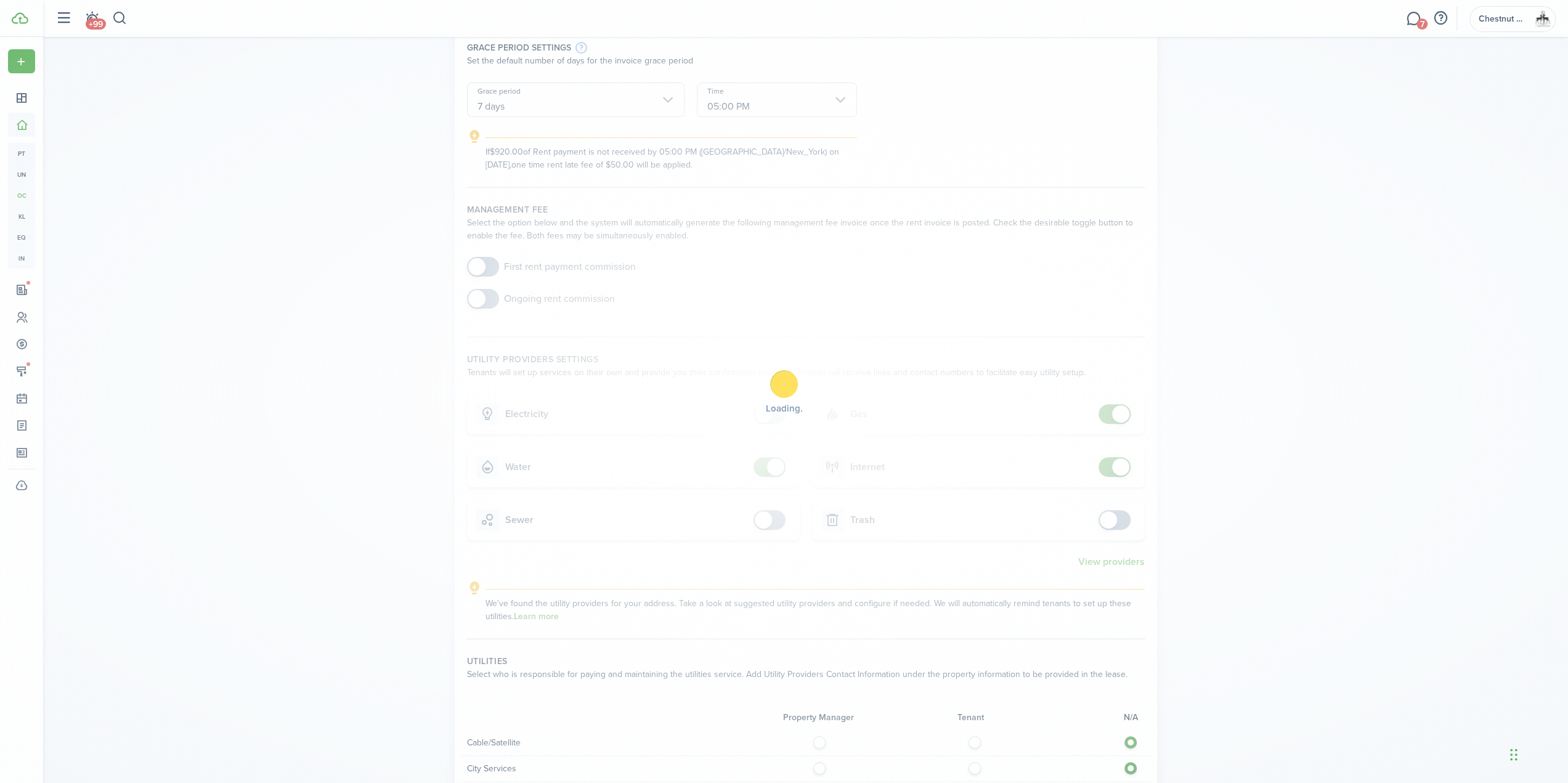
click at [776, 469] on div "Loading" at bounding box center [784, 392] width 1568 height 783
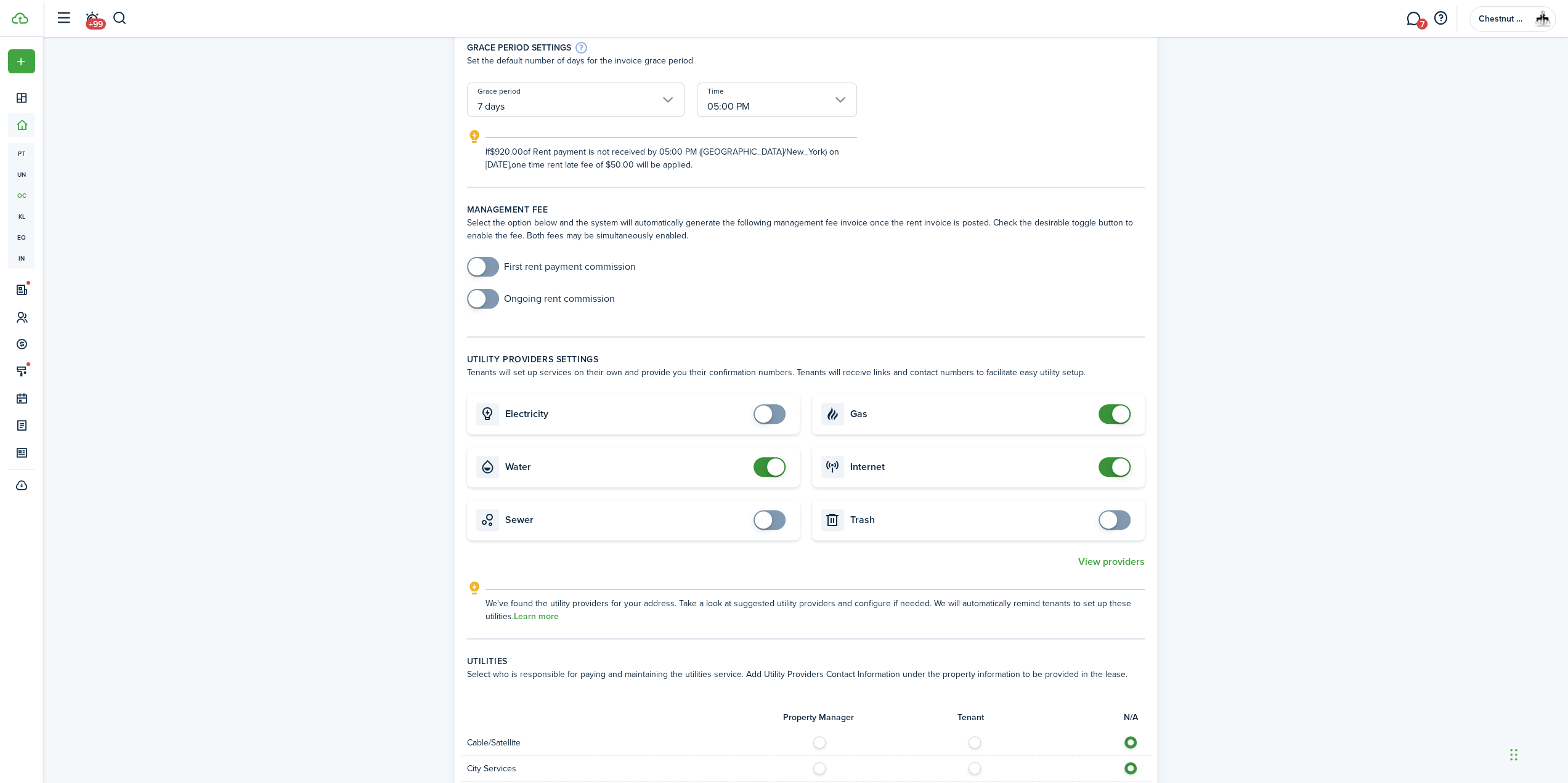
checkbox input "false"
click at [776, 469] on span at bounding box center [775, 467] width 17 height 17
checkbox input "false"
click at [1116, 410] on span at bounding box center [1120, 414] width 17 height 17
checkbox input "false"
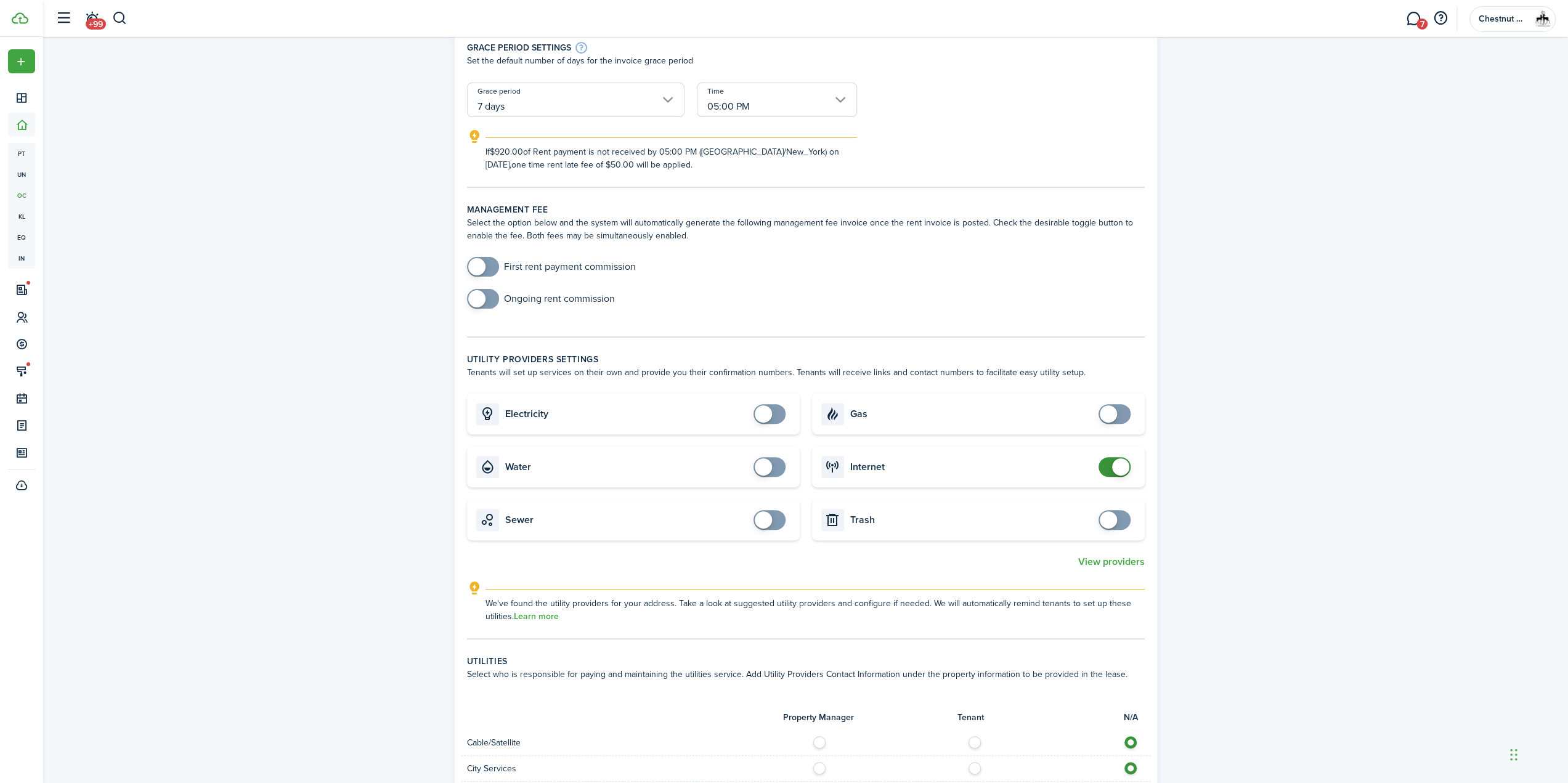
click at [1116, 467] on span at bounding box center [1120, 467] width 17 height 17
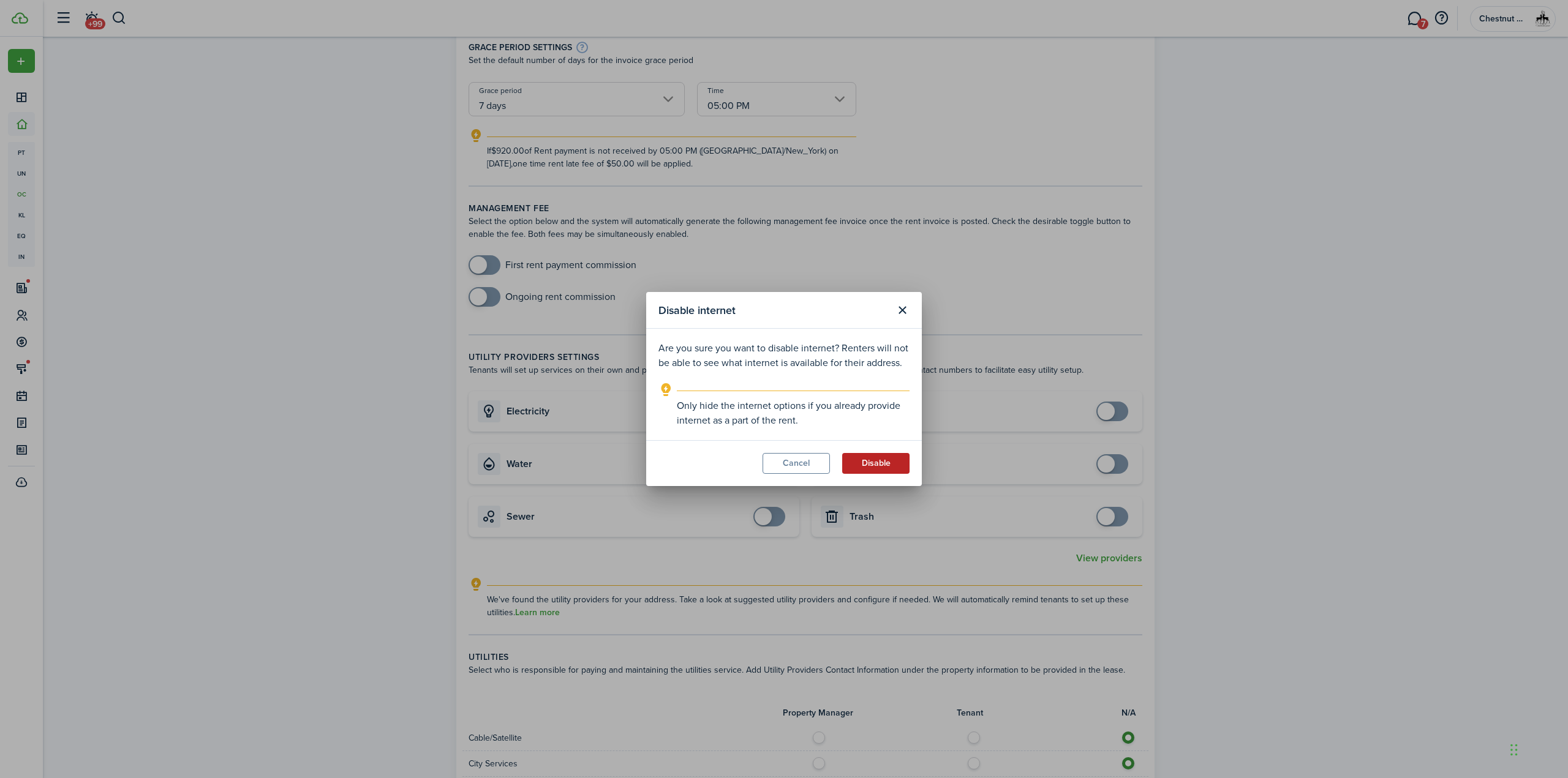
click at [875, 461] on button "Disable" at bounding box center [876, 464] width 67 height 21
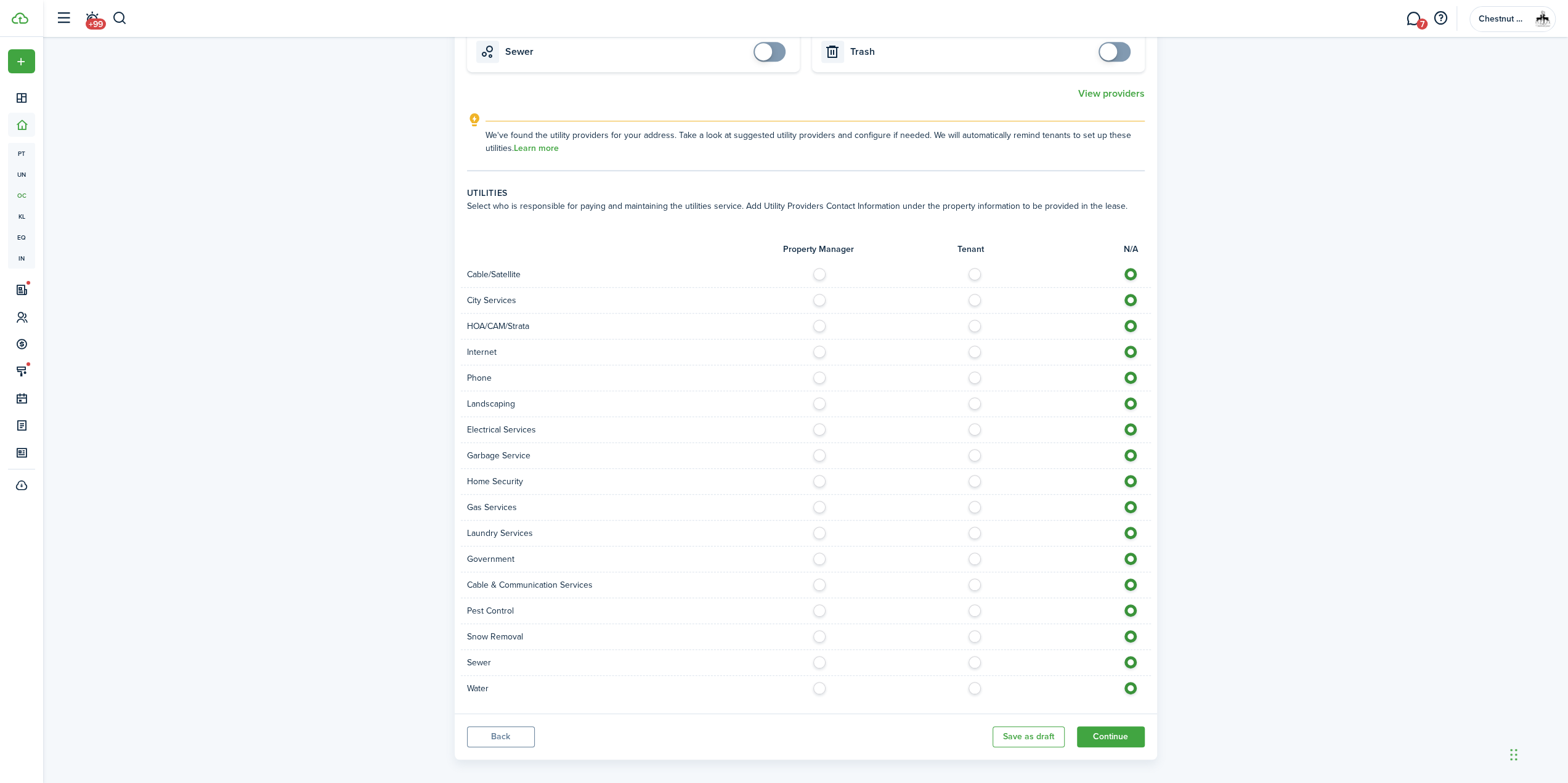
scroll to position [721, 0]
click at [978, 264] on label at bounding box center [978, 265] width 21 height 7
radio input "true"
click at [972, 366] on label at bounding box center [978, 369] width 21 height 7
radio input "true"
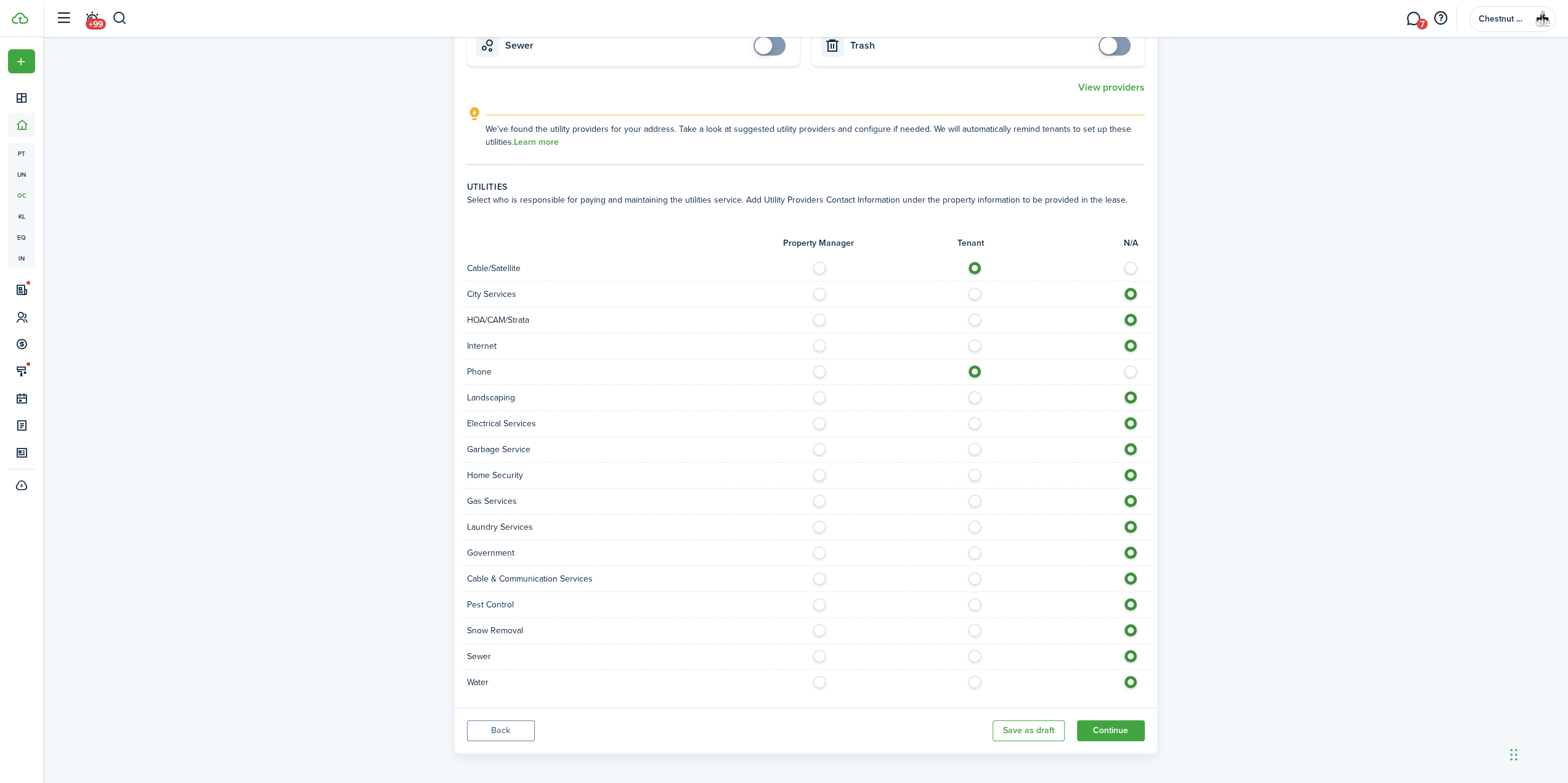
click at [819, 423] on label at bounding box center [823, 420] width 21 height 7
radio input "true"
click at [813, 451] on div at bounding box center [978, 450] width 345 height 13
click at [972, 474] on label at bounding box center [978, 472] width 21 height 7
radio input "true"
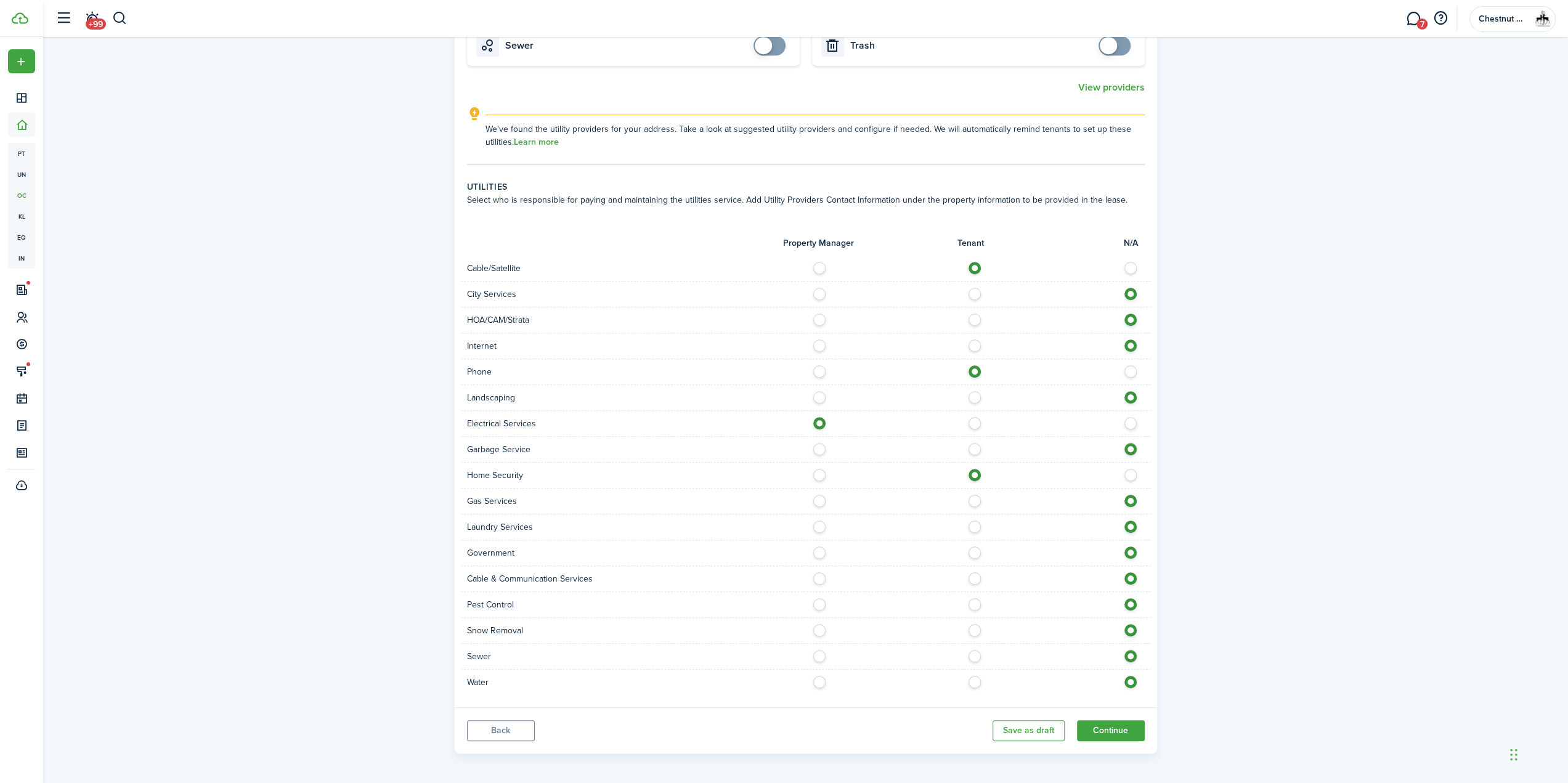
click at [975, 523] on label at bounding box center [978, 524] width 21 height 7
radio input "true"
click at [976, 605] on label at bounding box center [978, 602] width 21 height 7
radio input "true"
click at [820, 650] on label at bounding box center [823, 653] width 21 height 7
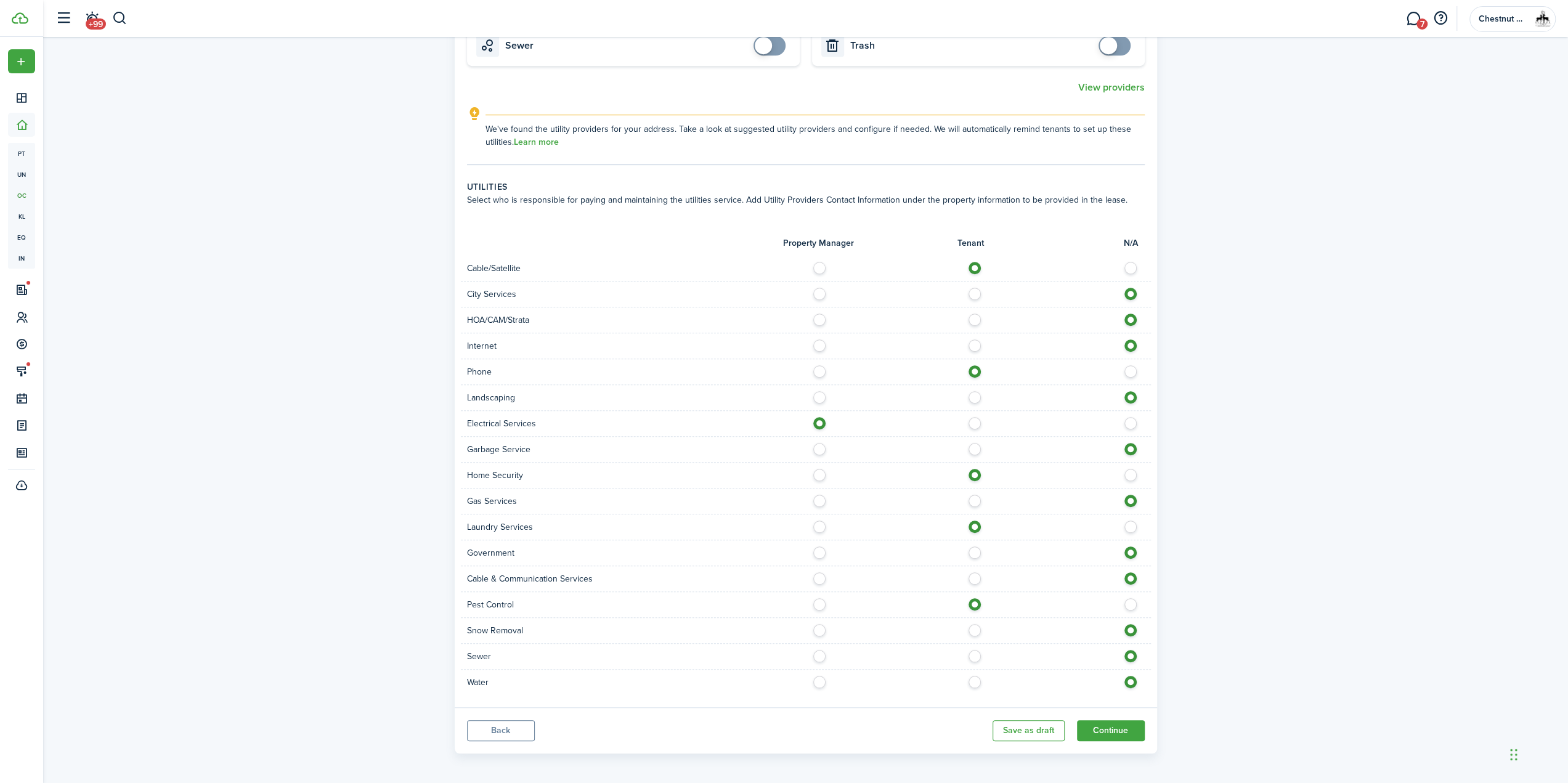
radio input "true"
click at [817, 679] on label at bounding box center [823, 679] width 21 height 7
radio input "true"
click at [1115, 726] on button "Continue" at bounding box center [1110, 731] width 68 height 21
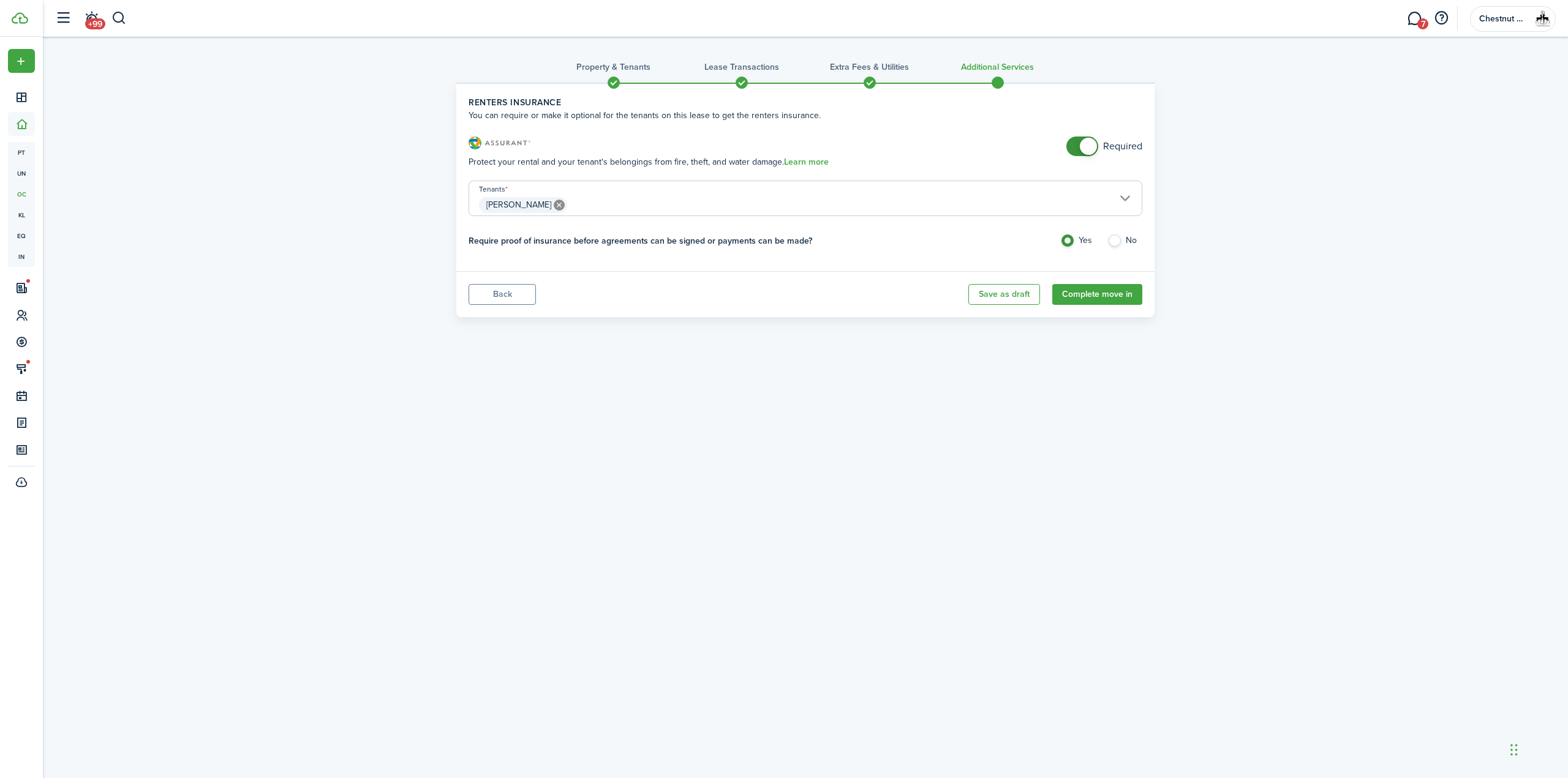
click at [1113, 243] on label "No" at bounding box center [1124, 244] width 35 height 19
radio input "false"
radio input "true"
click at [1101, 296] on button "Complete move in" at bounding box center [1097, 295] width 90 height 21
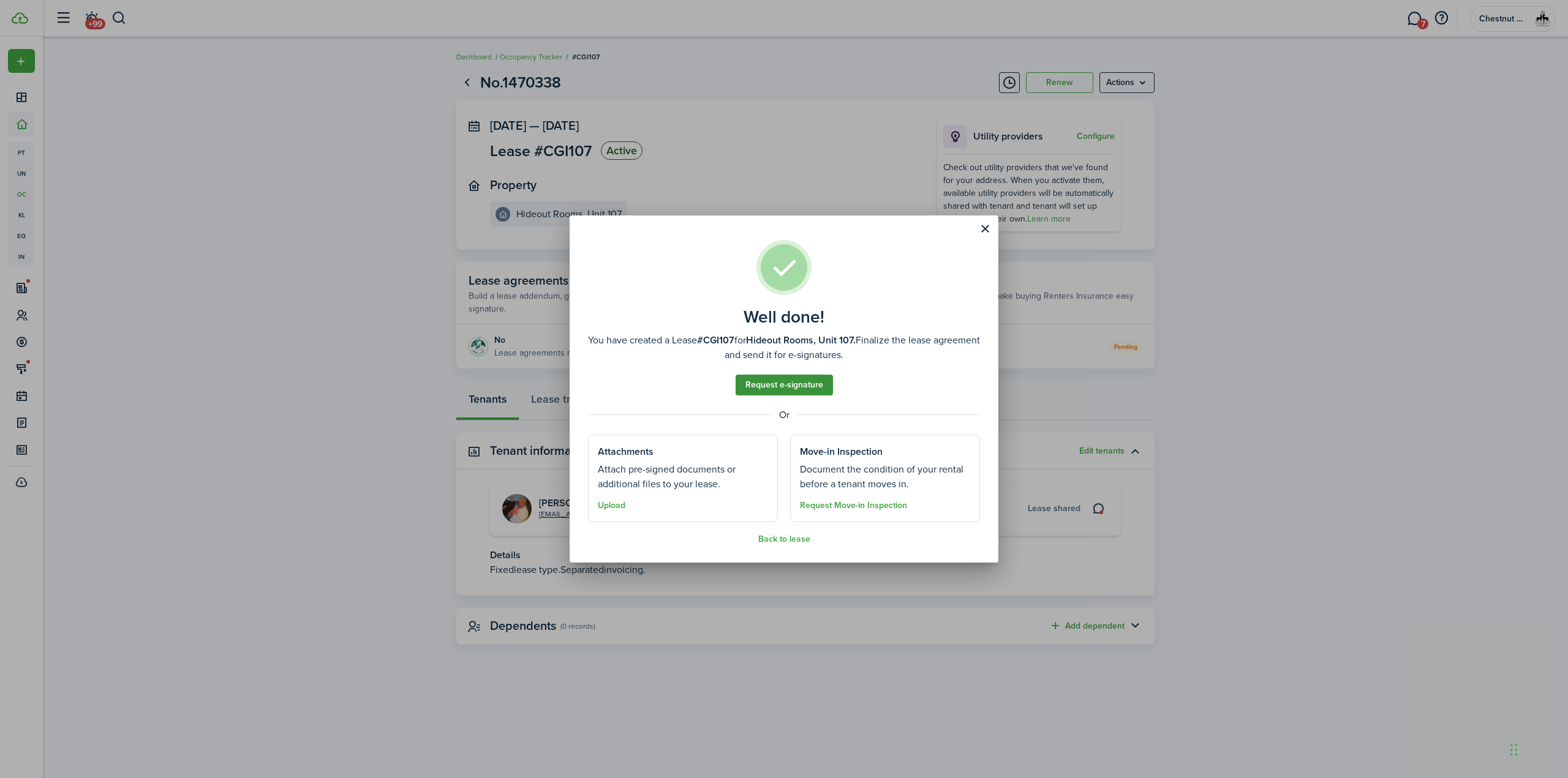
click at [793, 389] on link "Request e-signature" at bounding box center [784, 385] width 97 height 21
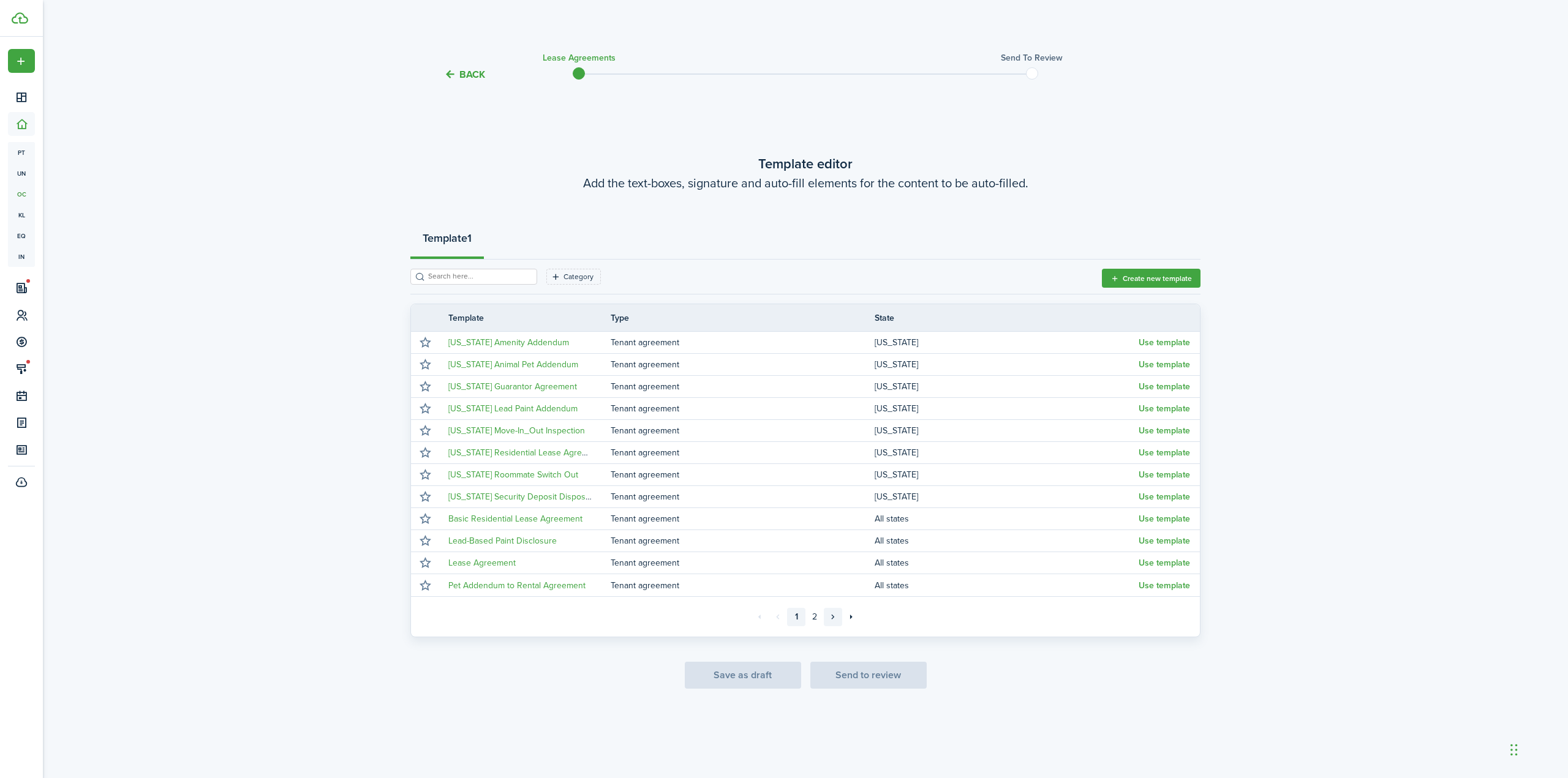
click at [830, 613] on link "»" at bounding box center [833, 617] width 19 height 19
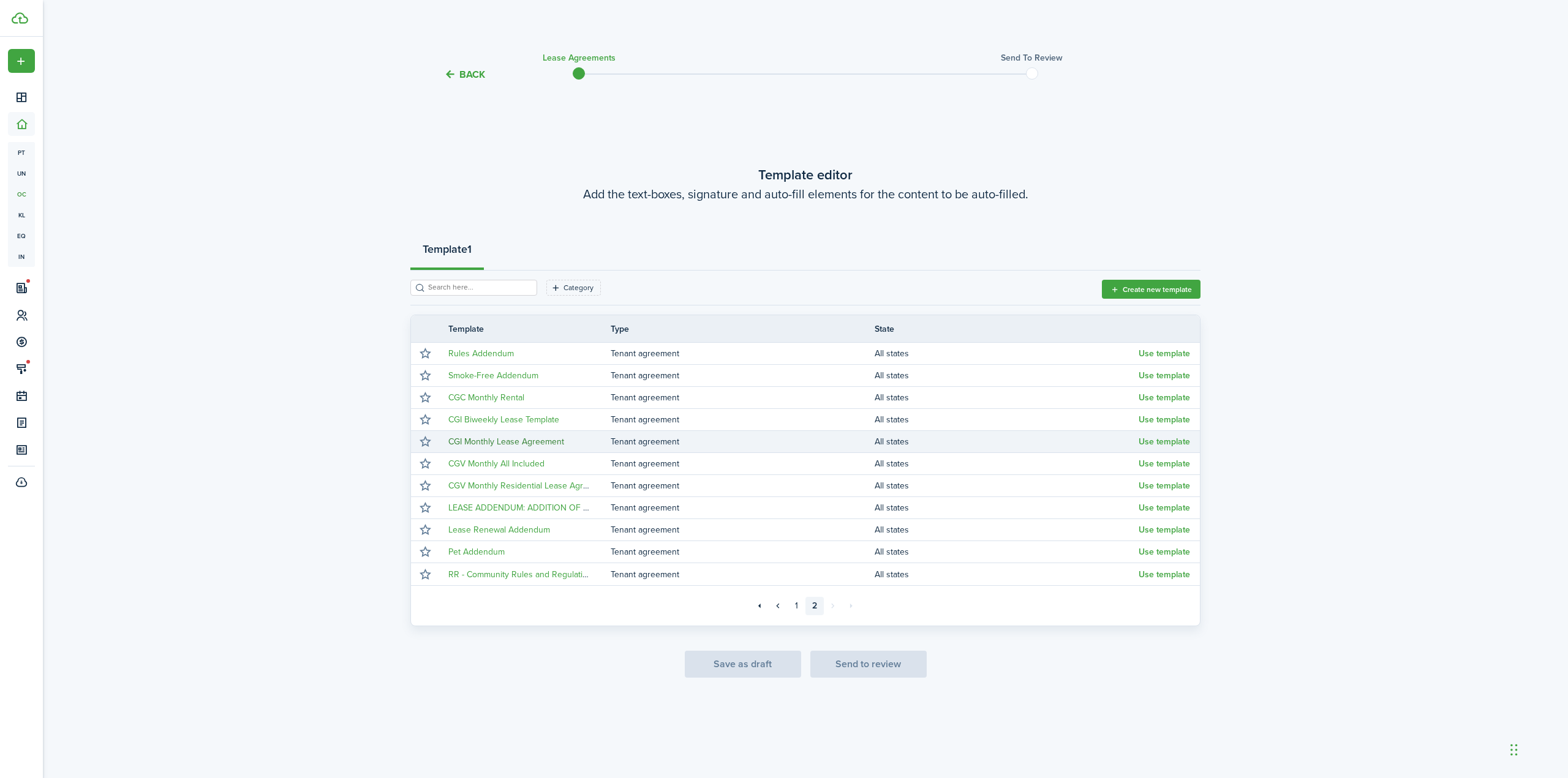
click at [551, 439] on link "CGI Monthly Lease Agreement" at bounding box center [506, 442] width 115 height 13
click at [1180, 443] on button "Use template" at bounding box center [1163, 442] width 51 height 10
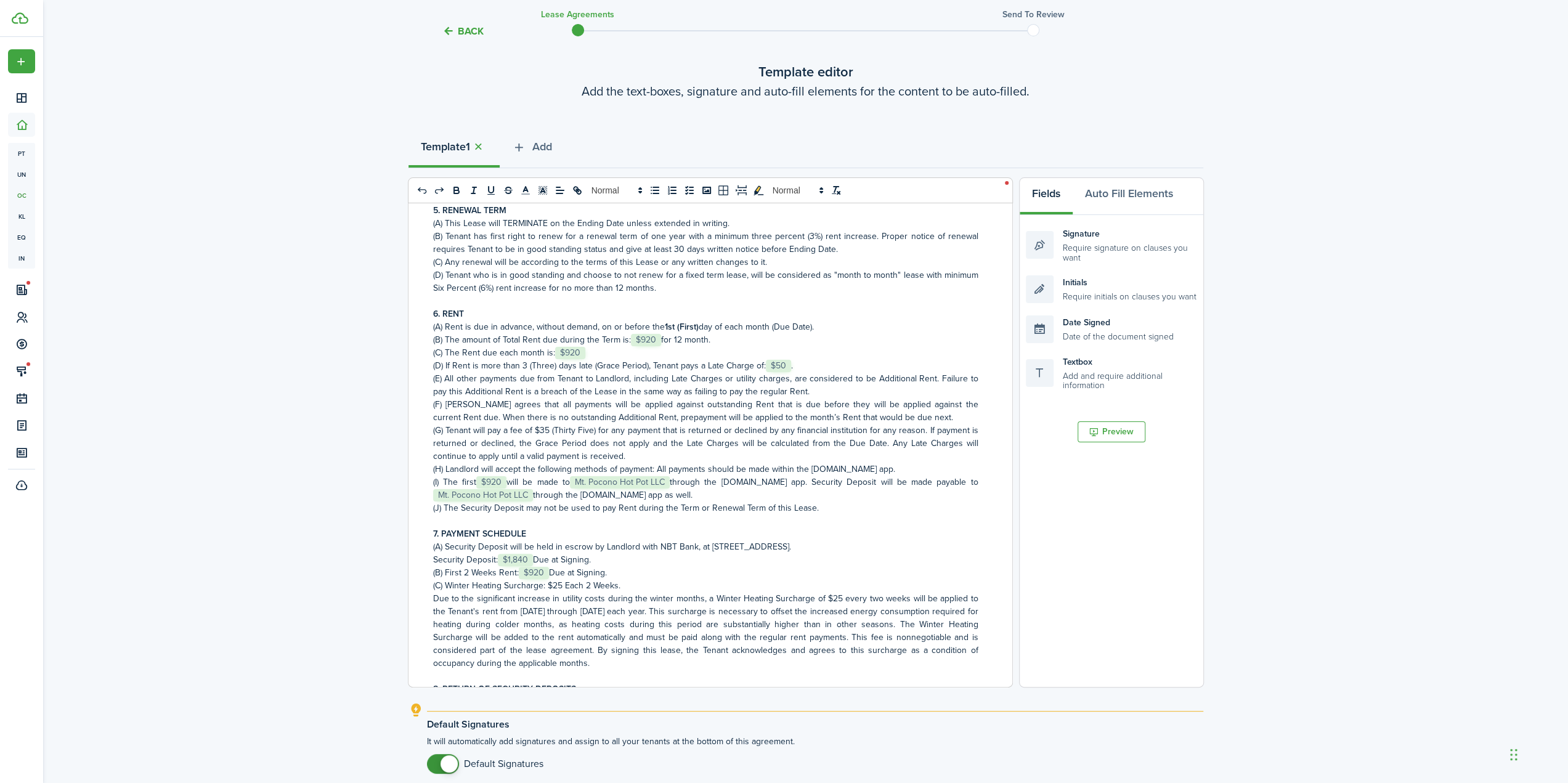
scroll to position [678, 0]
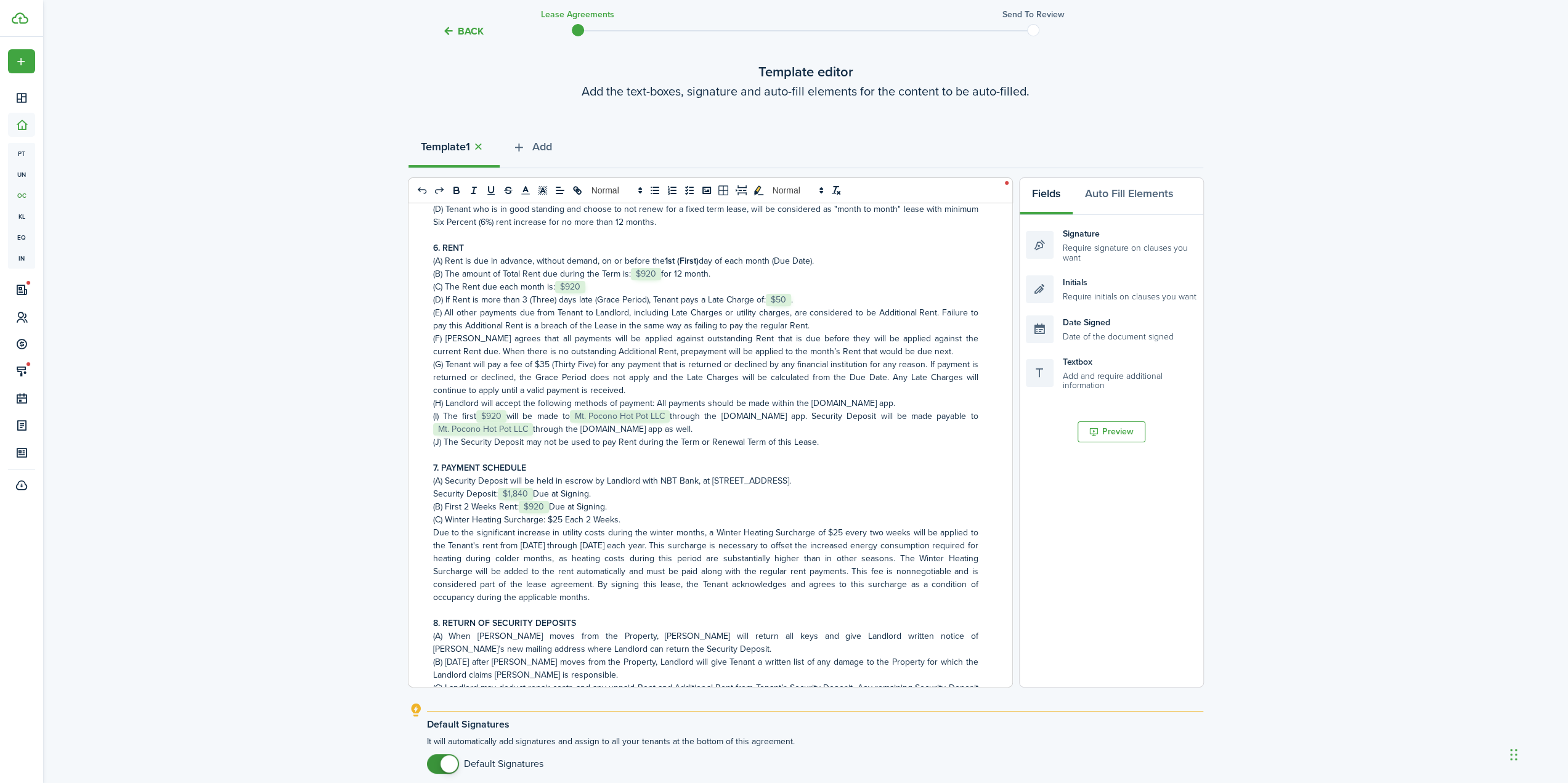
click at [511, 493] on span "$1,840" at bounding box center [515, 494] width 35 height 12
click at [535, 490] on p "Security Deposit: ﻿ $1,840 ﻿ Due at Signing." at bounding box center [705, 494] width 545 height 13
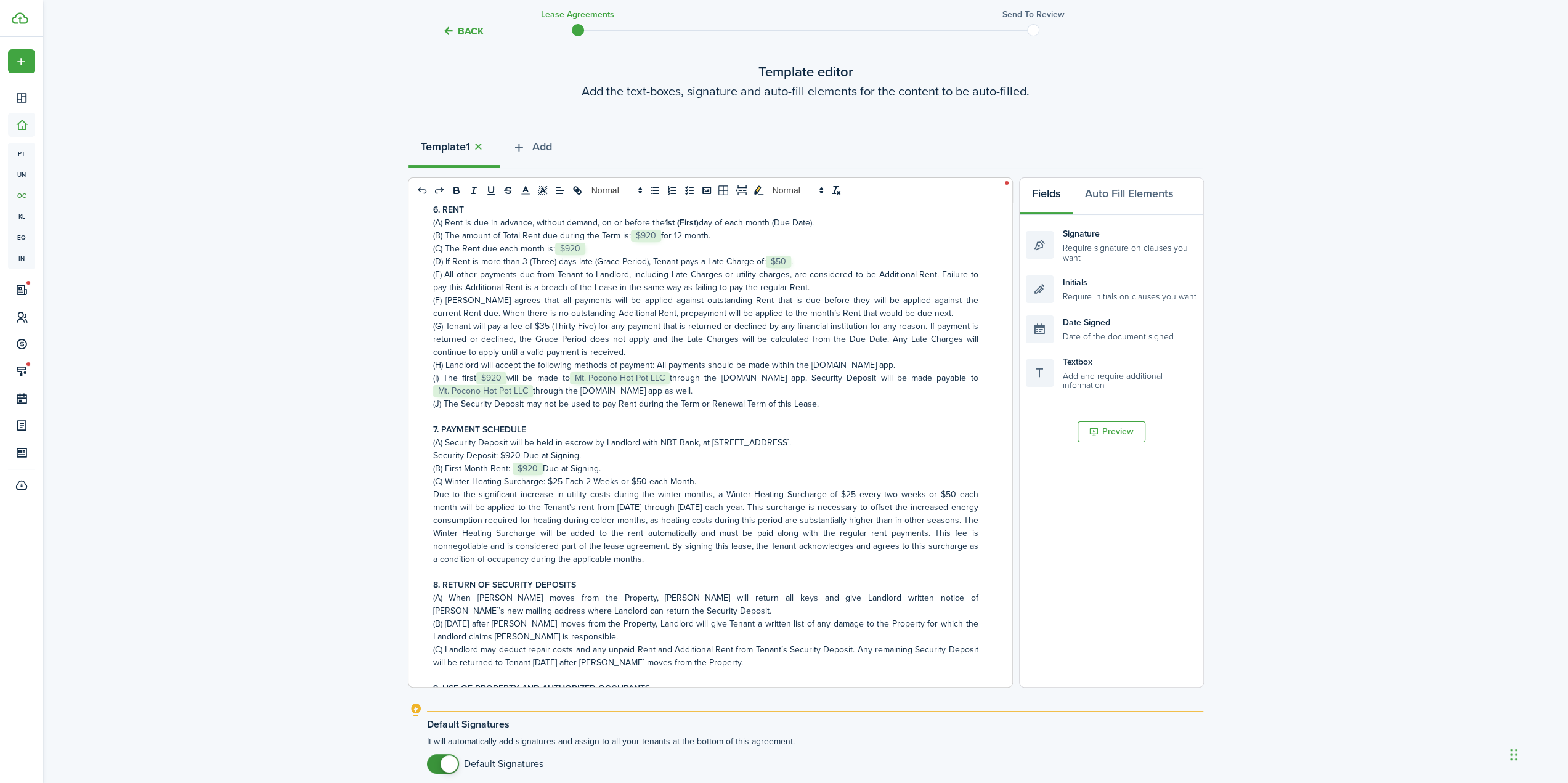
scroll to position [740, 0]
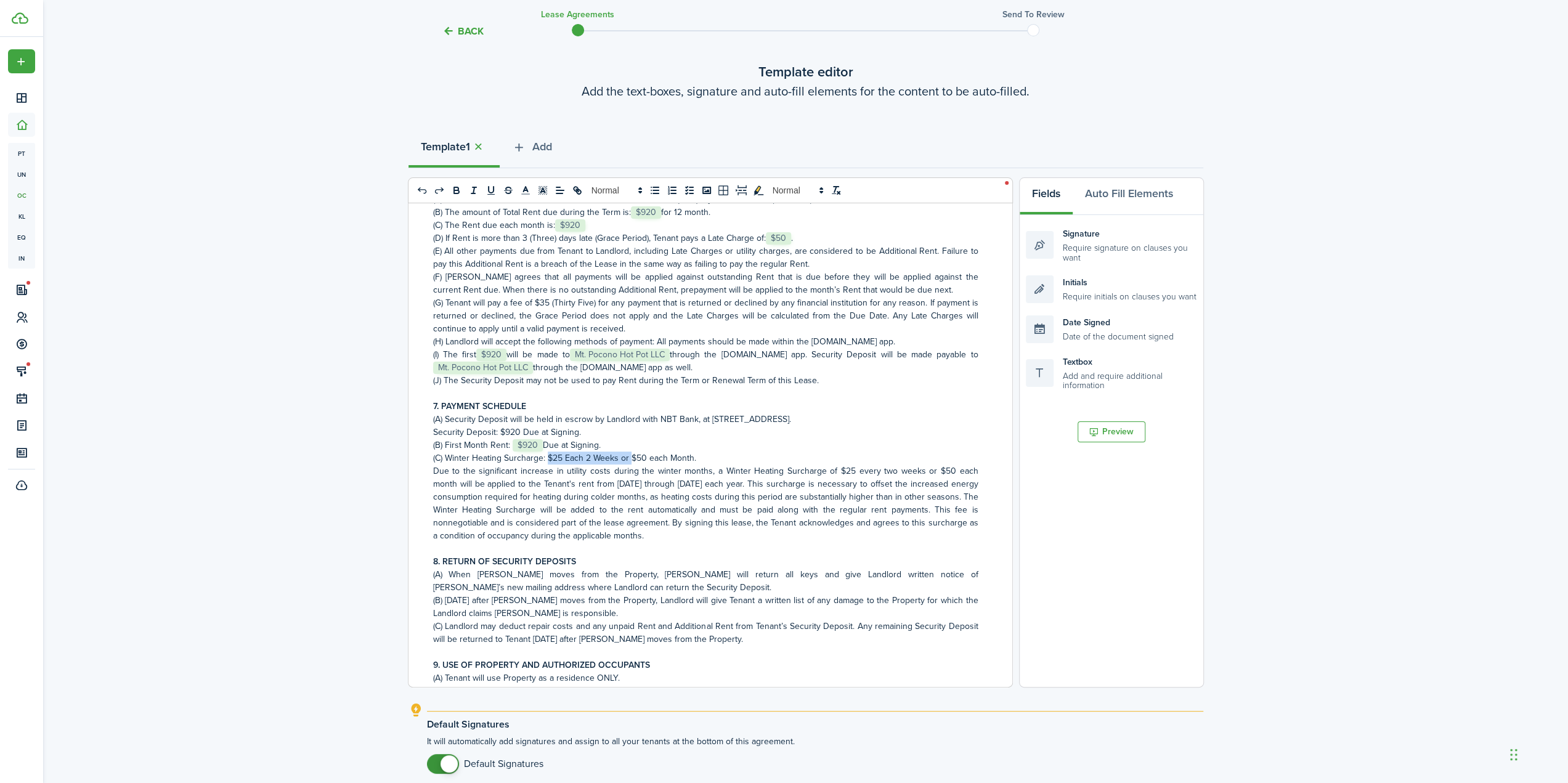
drag, startPoint x: 629, startPoint y: 459, endPoint x: 547, endPoint y: 459, distance: 82.0
click at [548, 459] on p "(C) Winter Heating Surcharge: $25 Each 2 Weeks or $50 each Month." at bounding box center [705, 459] width 545 height 13
drag, startPoint x: 930, startPoint y: 470, endPoint x: 832, endPoint y: 471, distance: 98.0
click at [832, 471] on p "Due to the significant increase in utility costs during the winter months, a Wi…" at bounding box center [705, 503] width 545 height 78
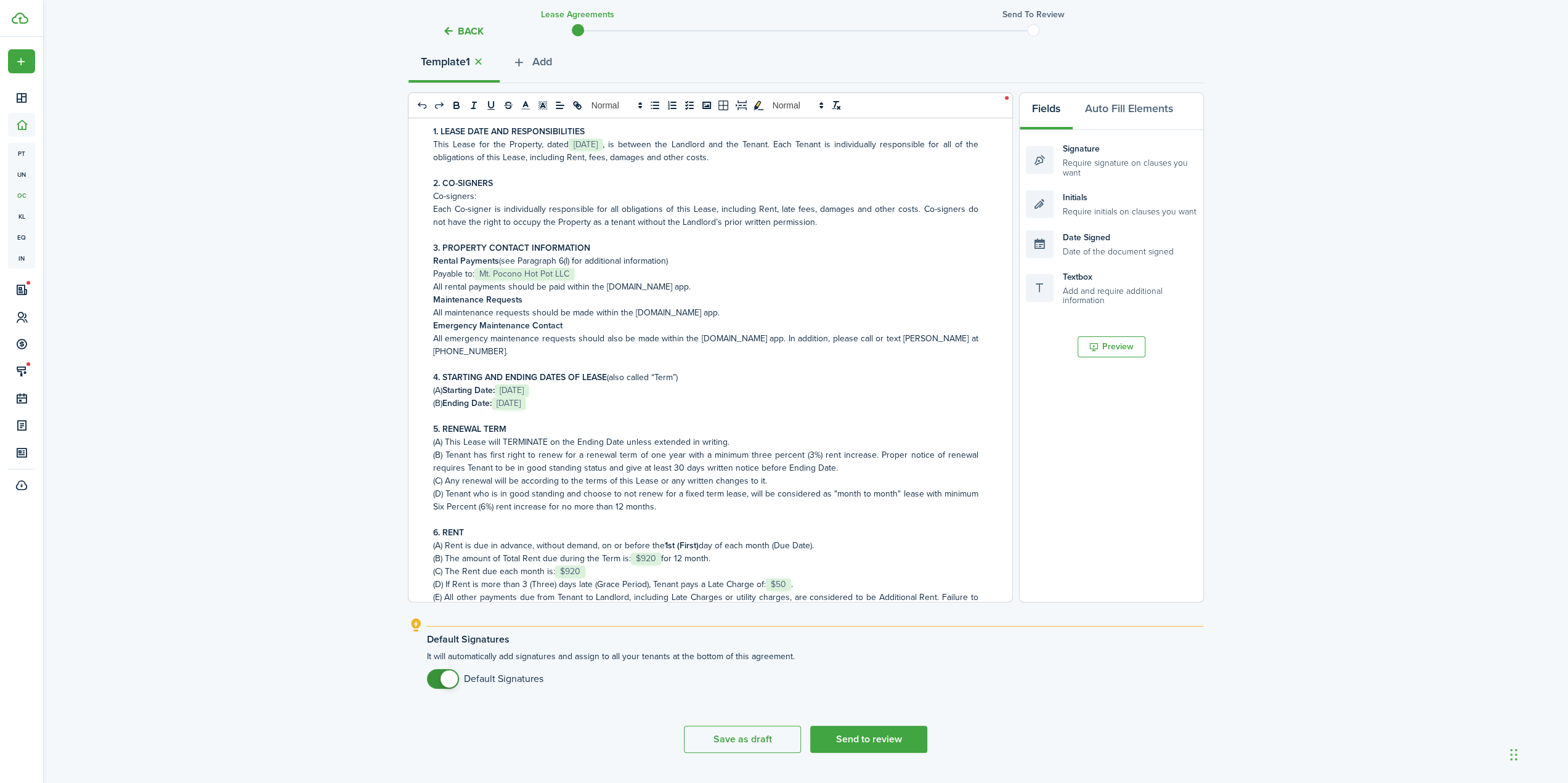
scroll to position [174, 0]
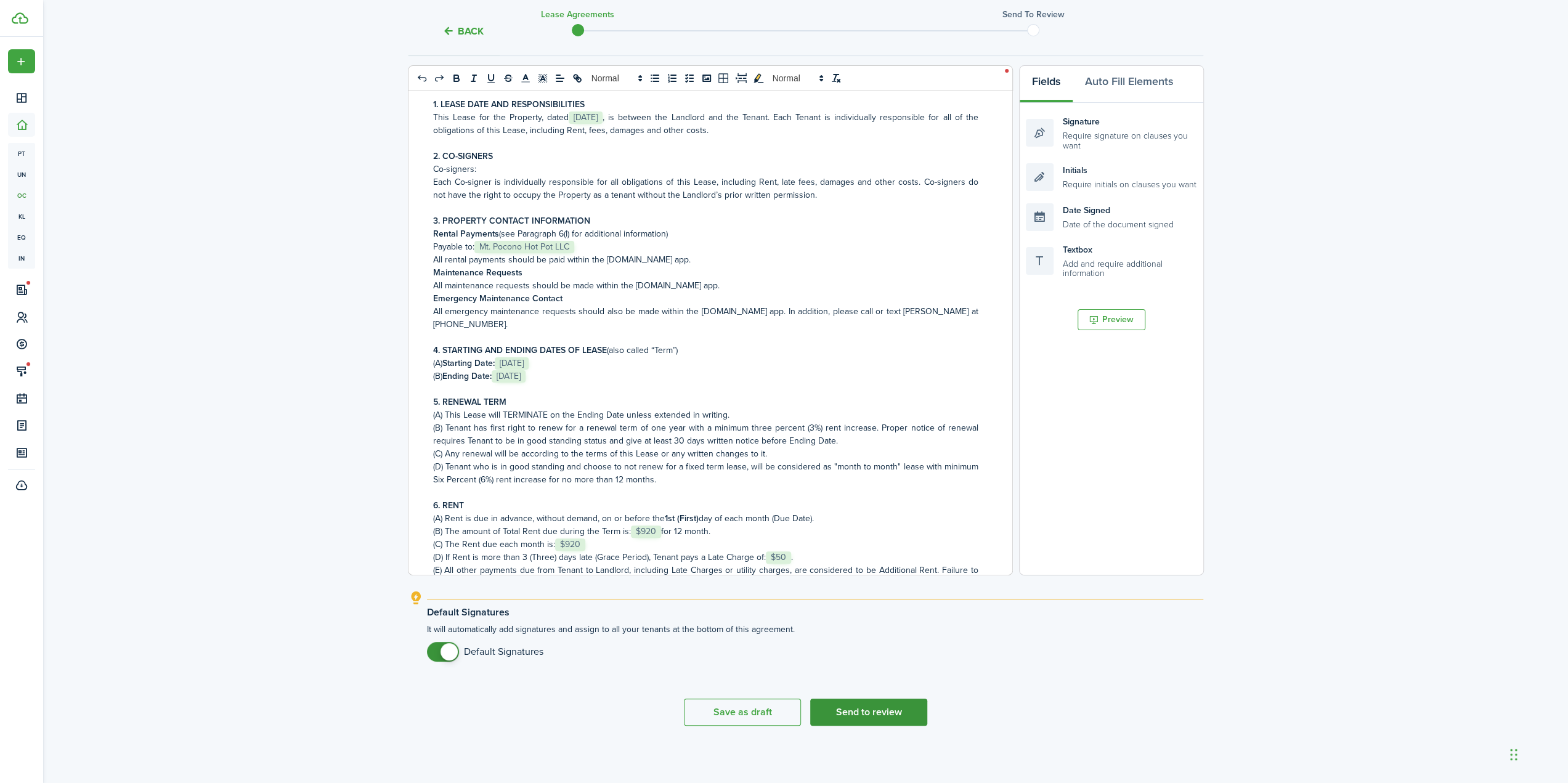
click at [876, 712] on button "Send to review" at bounding box center [868, 712] width 117 height 27
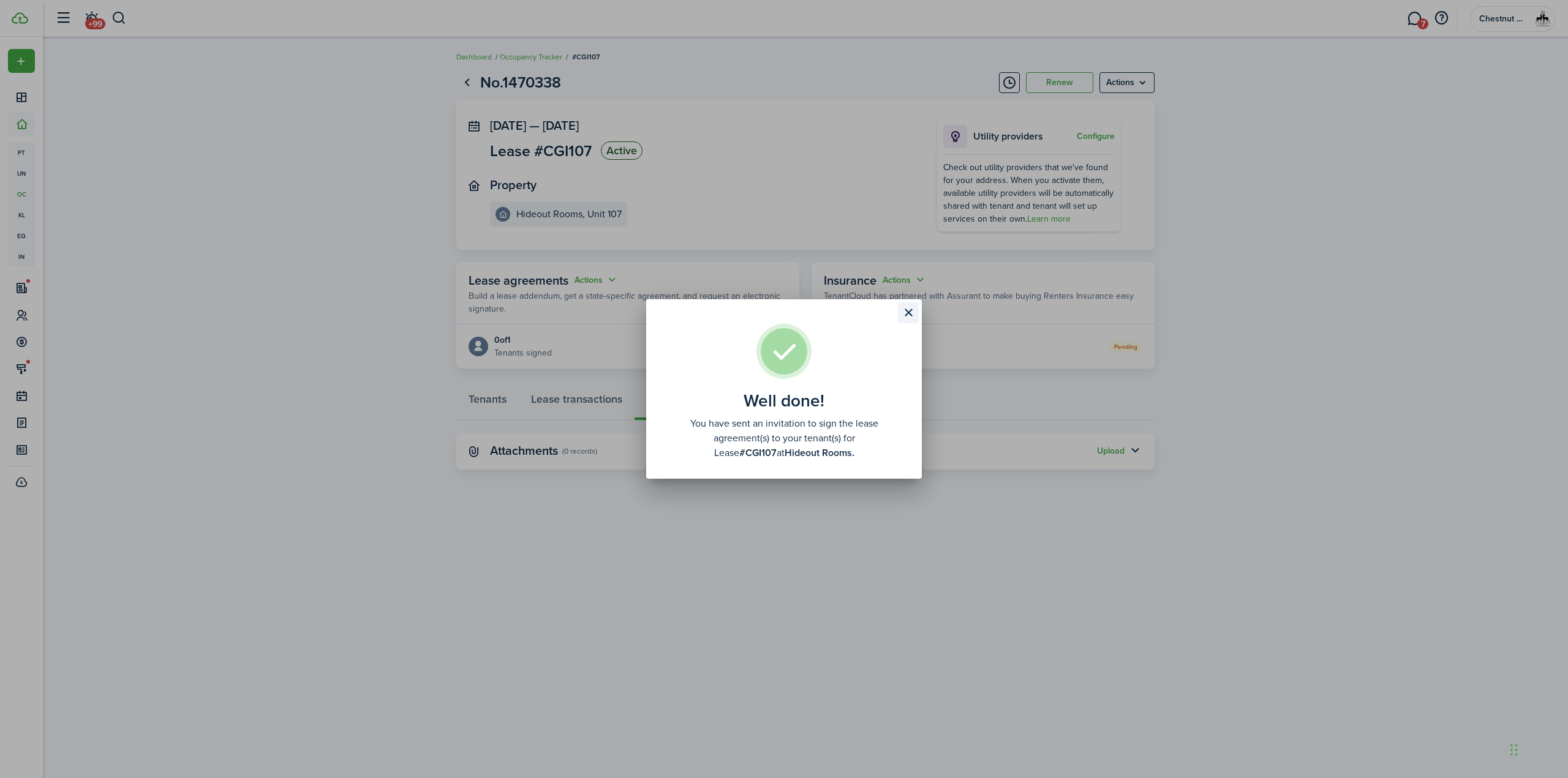
click at [914, 309] on button "Close modal" at bounding box center [908, 313] width 21 height 21
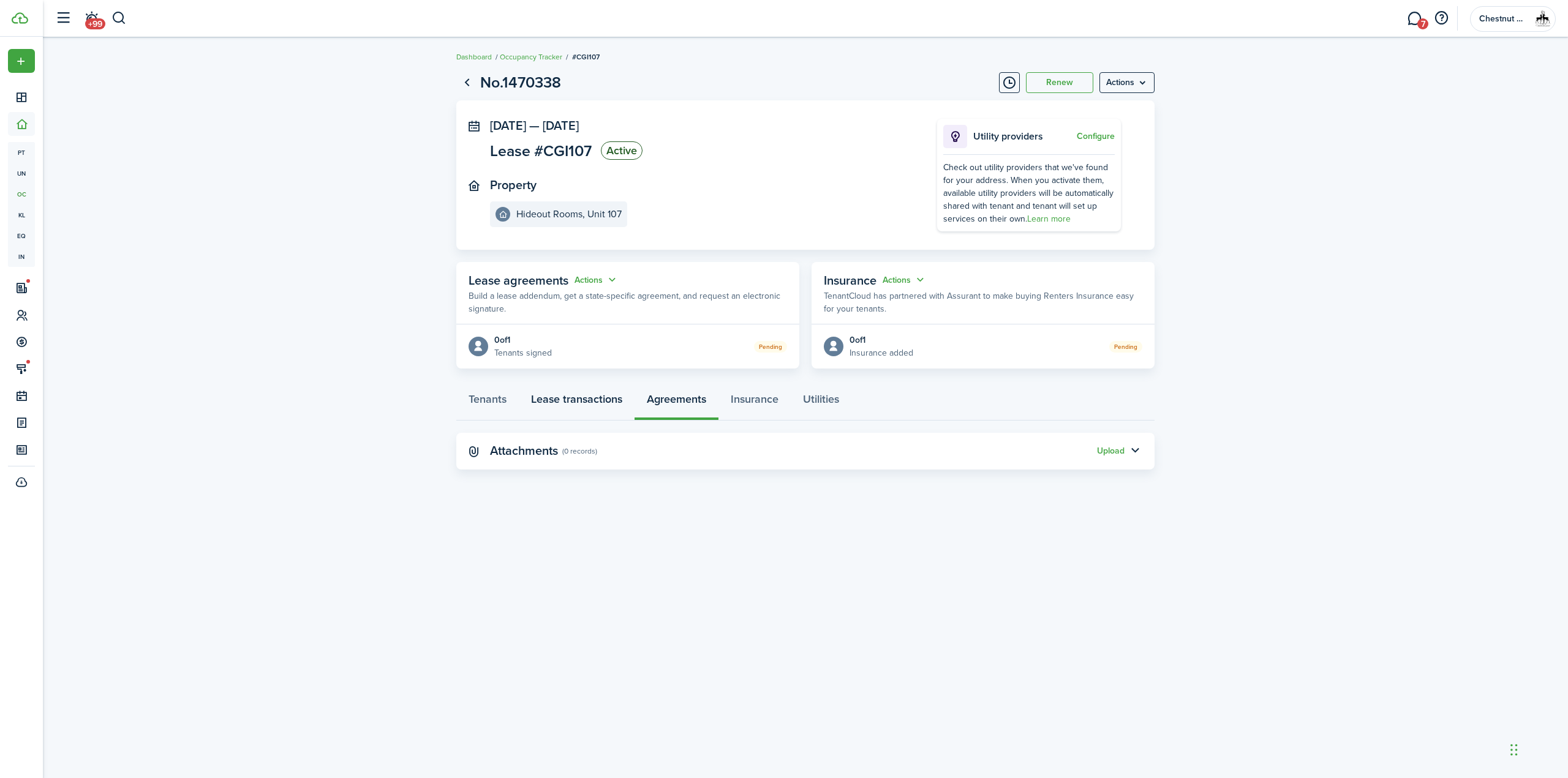
click at [574, 397] on link "Lease transactions" at bounding box center [577, 402] width 115 height 37
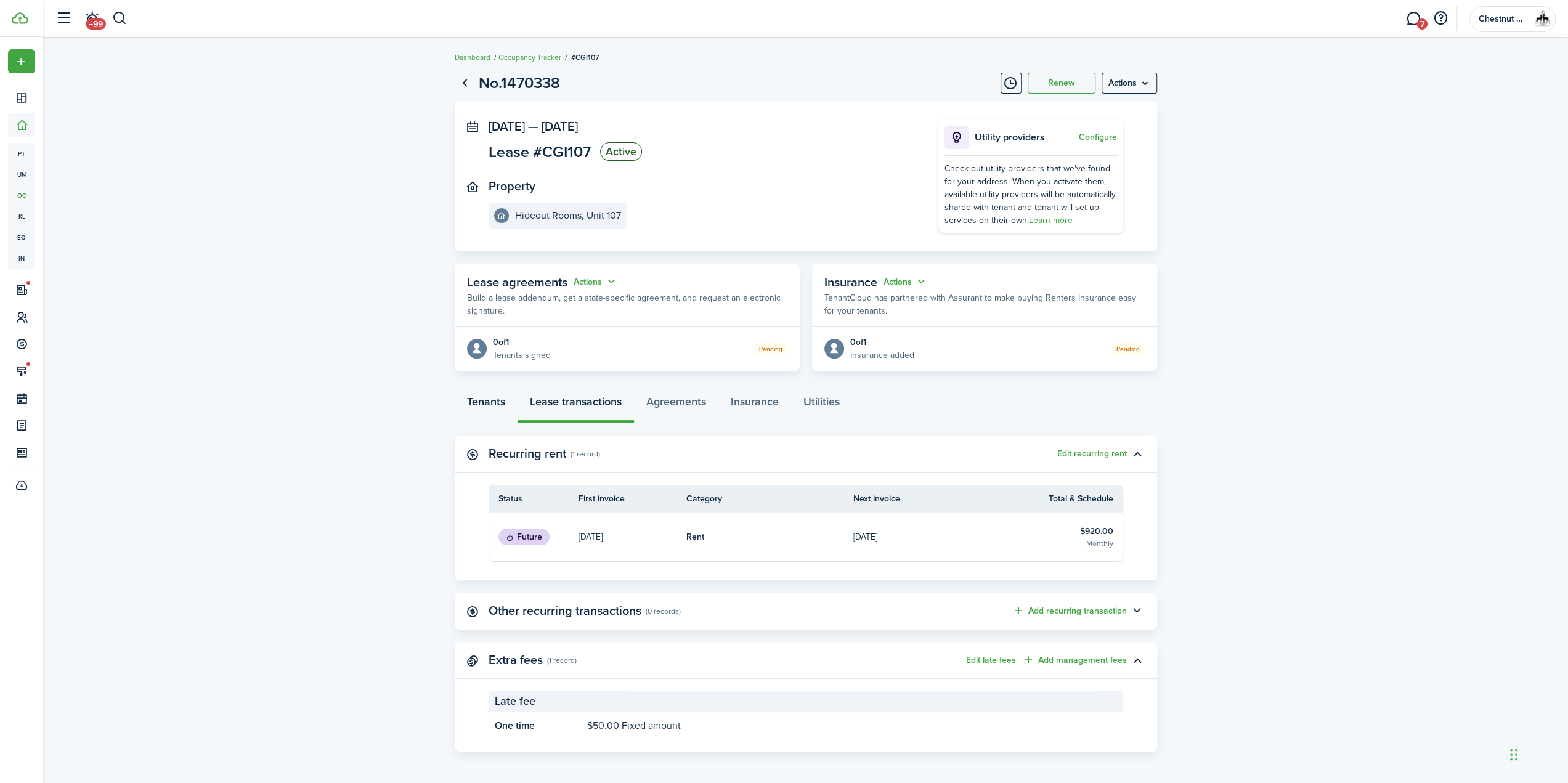
click at [480, 402] on link "Tenants" at bounding box center [485, 405] width 63 height 37
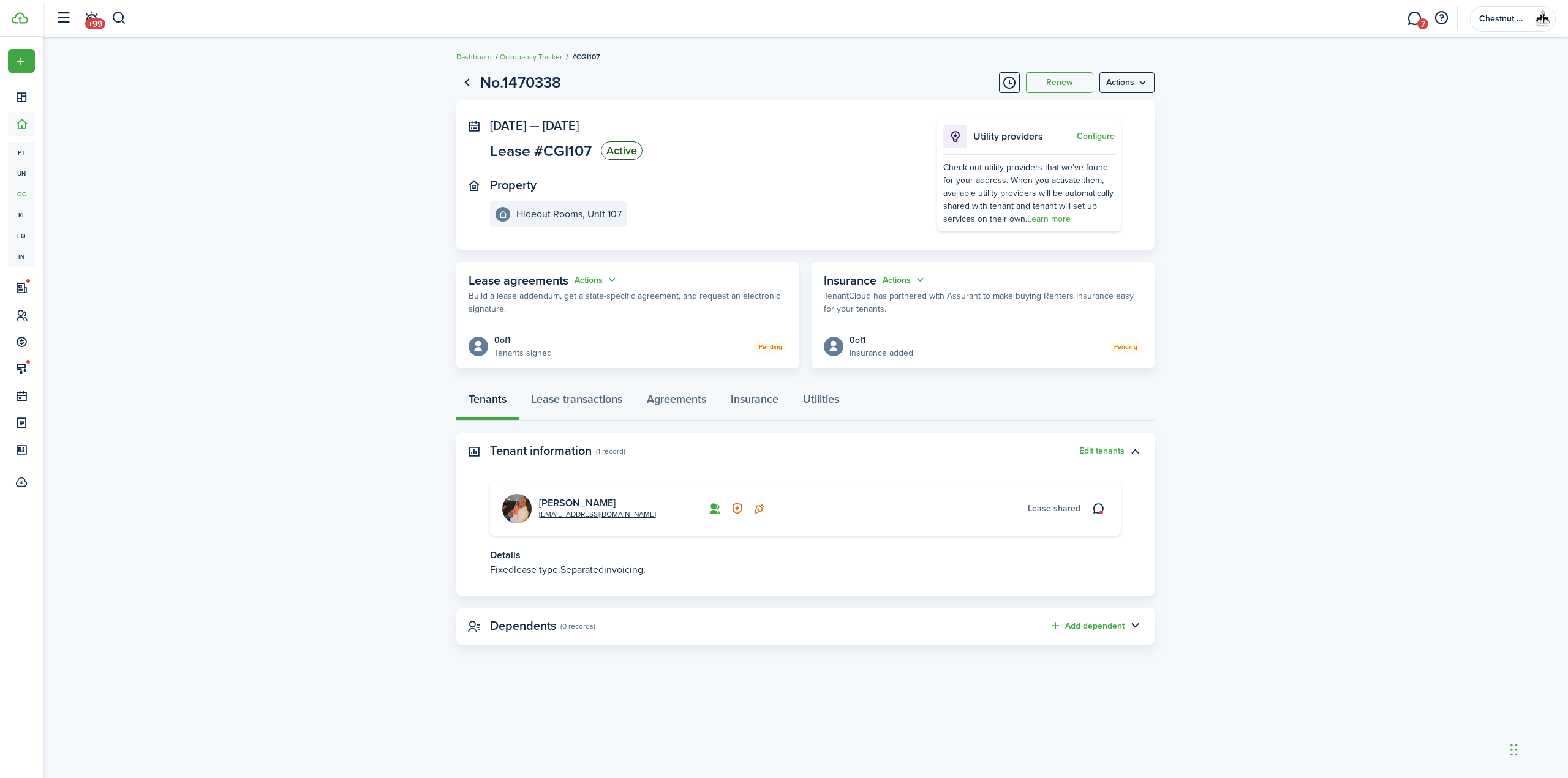
click at [621, 496] on card "[EMAIL_ADDRESS][DOMAIN_NAME] [PERSON_NAME] shared" at bounding box center [805, 508] width 631 height 54
click at [616, 501] on link "[PERSON_NAME]" at bounding box center [577, 503] width 76 height 14
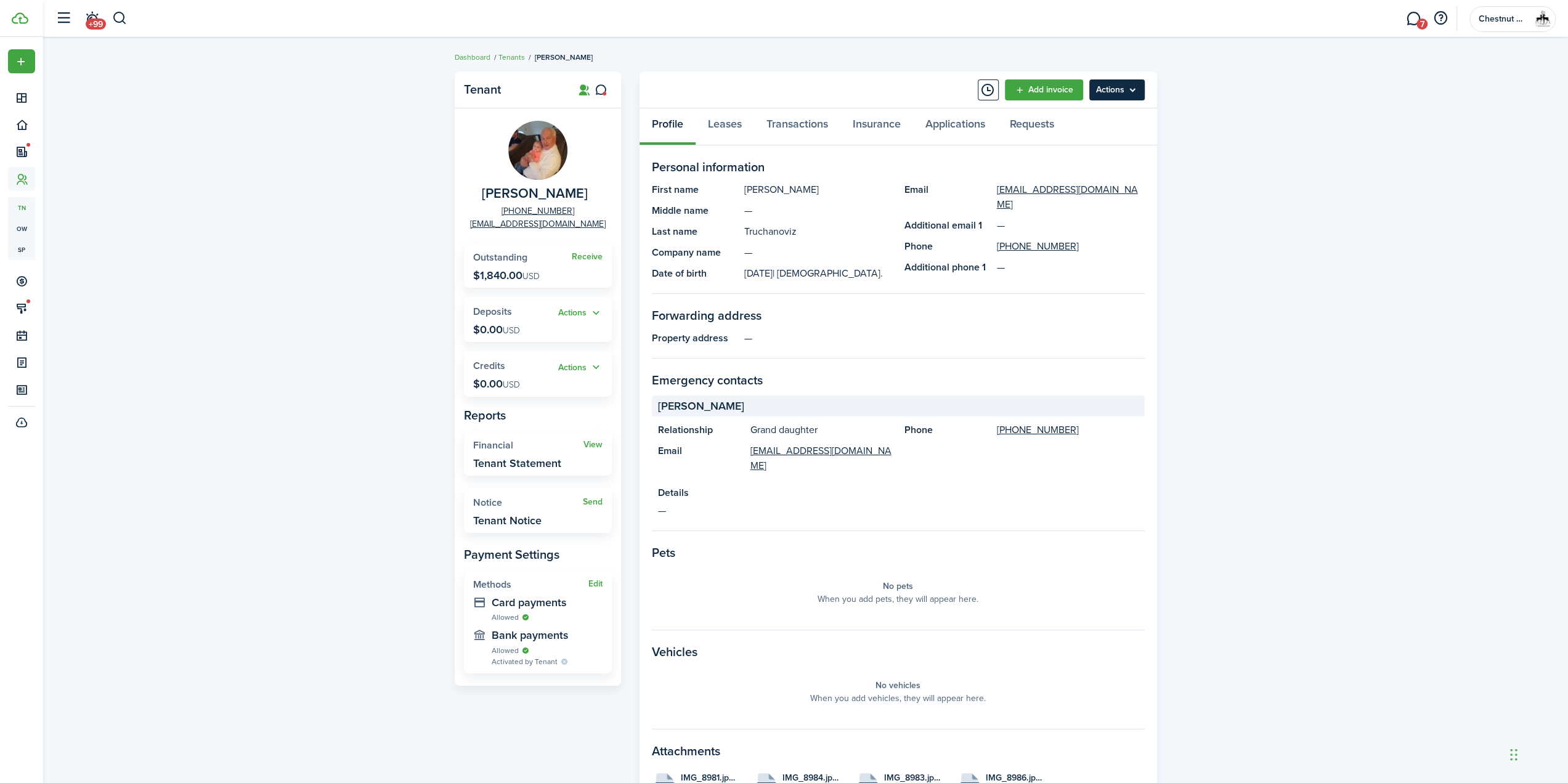
click at [1141, 85] on menu-btn "Actions" at bounding box center [1117, 90] width 56 height 21
click at [597, 87] on icon at bounding box center [601, 90] width 13 height 12
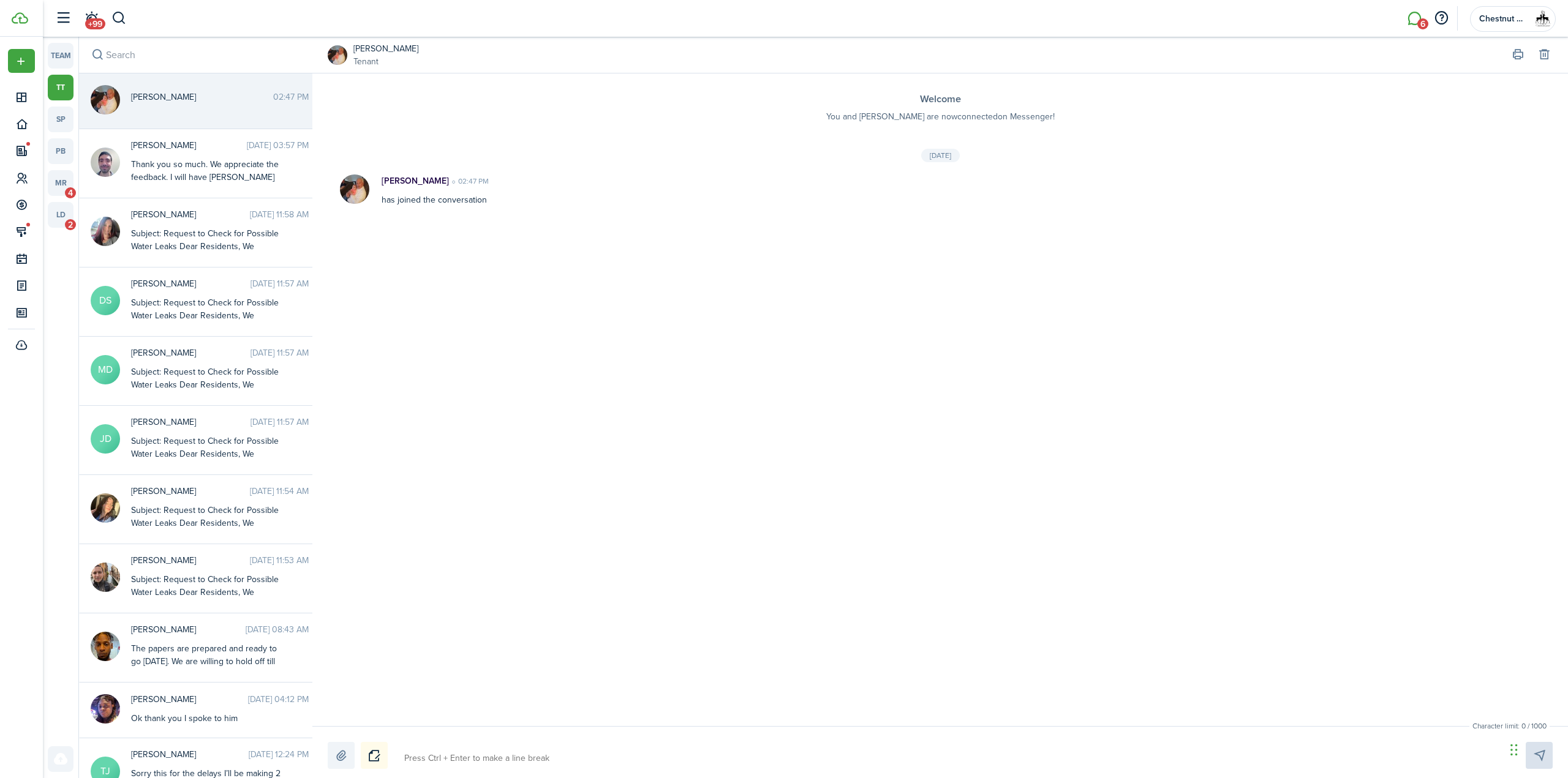
click at [489, 757] on textarea at bounding box center [950, 759] width 1101 height 21
paste textarea "CGI Hi, office just sent out the lease, please see the following lease signing …"
type textarea "CGI Hi, office just sent out the lease, please see the following lease signing …"
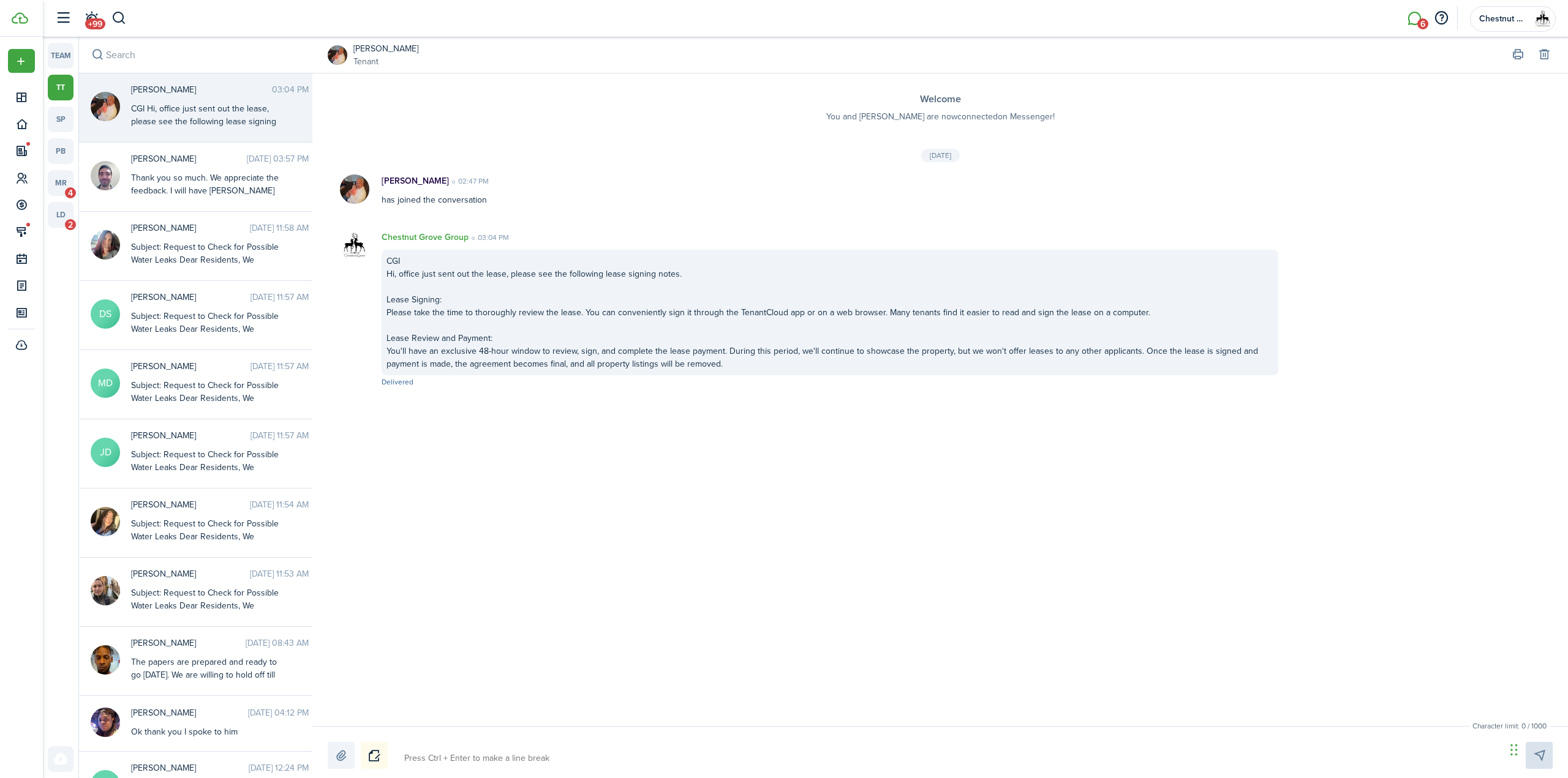
paste textarea "Renter's Insurance: We required renter's insurance with a minimum coverage of $…"
type textarea "Renter's Insurance: We required renter's insurance with a minimum coverage of $…"
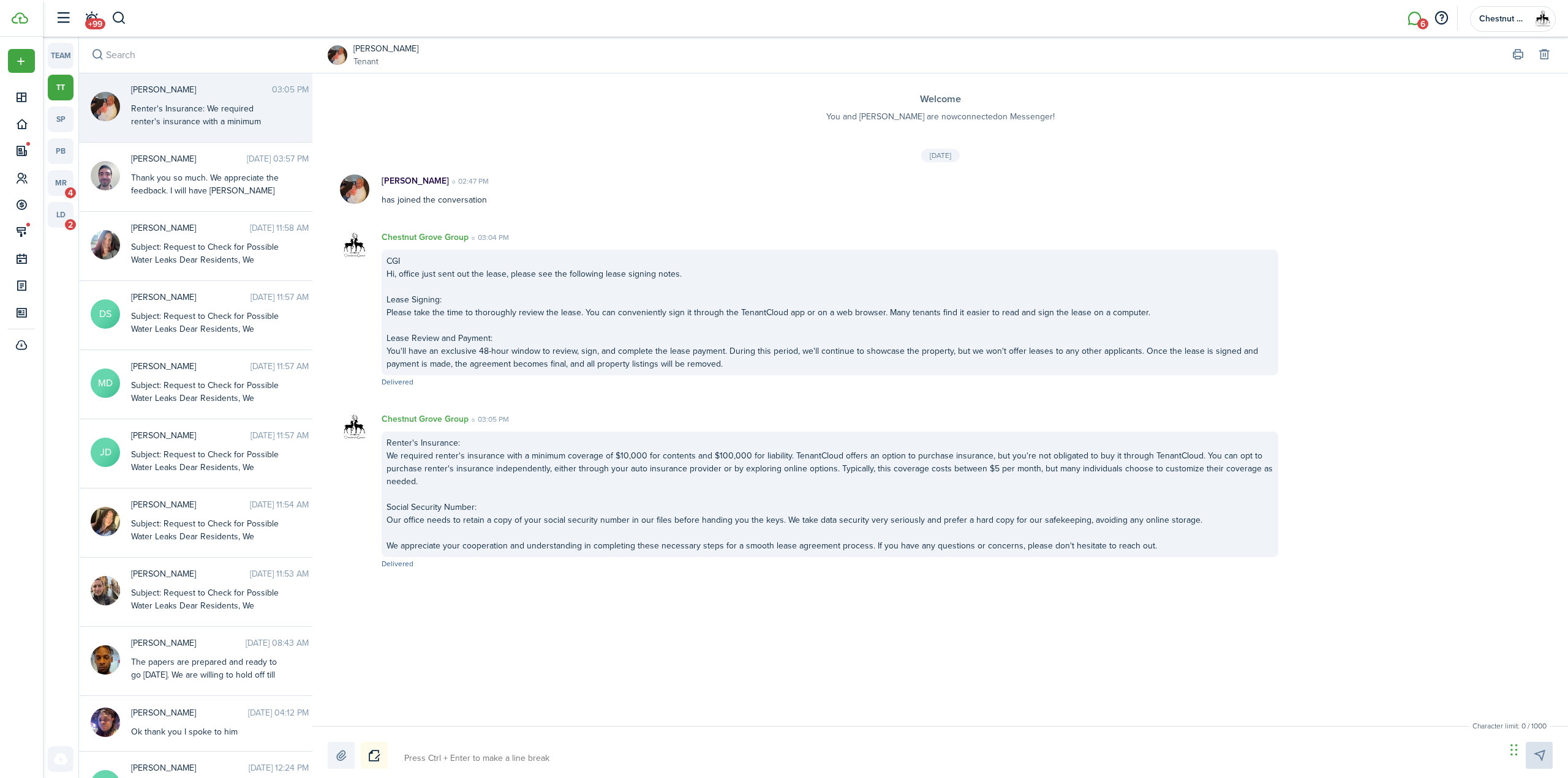
click at [344, 756] on label at bounding box center [340, 755] width 27 height 27
click at [327, 742] on input "file" at bounding box center [327, 742] width 0 height 0
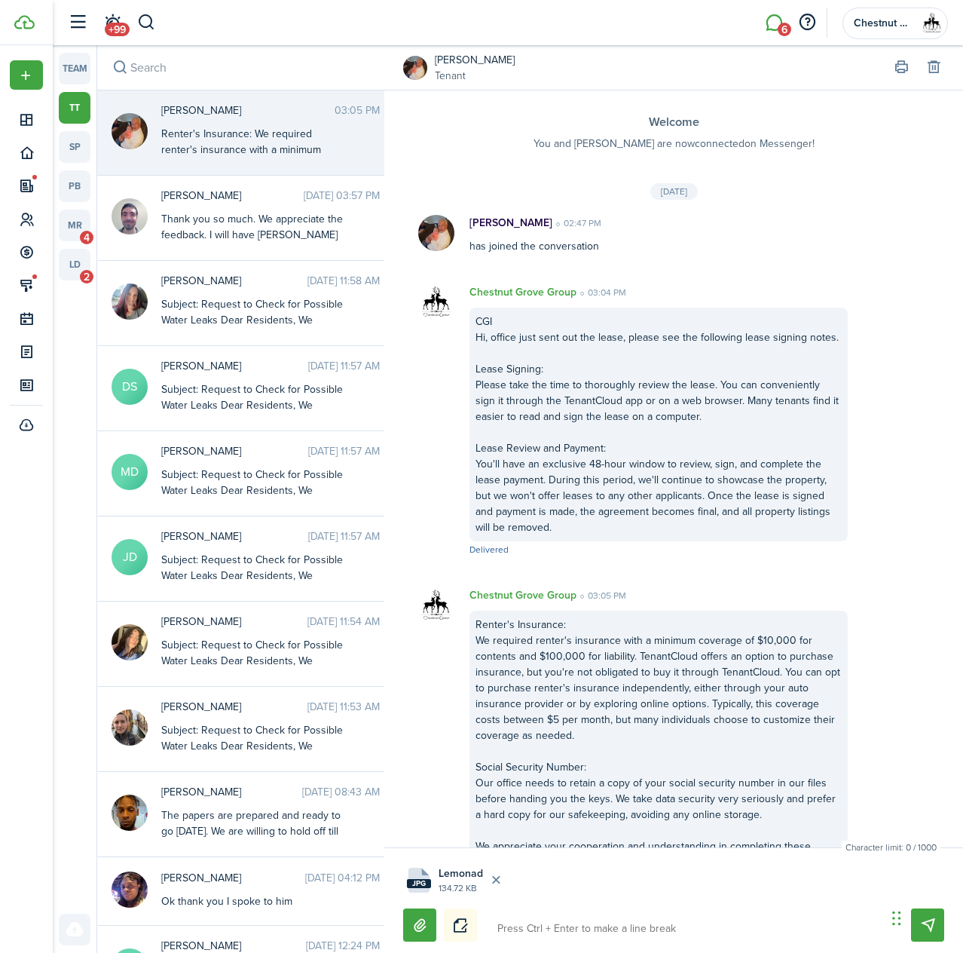
click at [628, 879] on upload-file-list "jpg Lemonade Renters Insurance Sample.jpg 134.72 KB" at bounding box center [673, 879] width 541 height 41
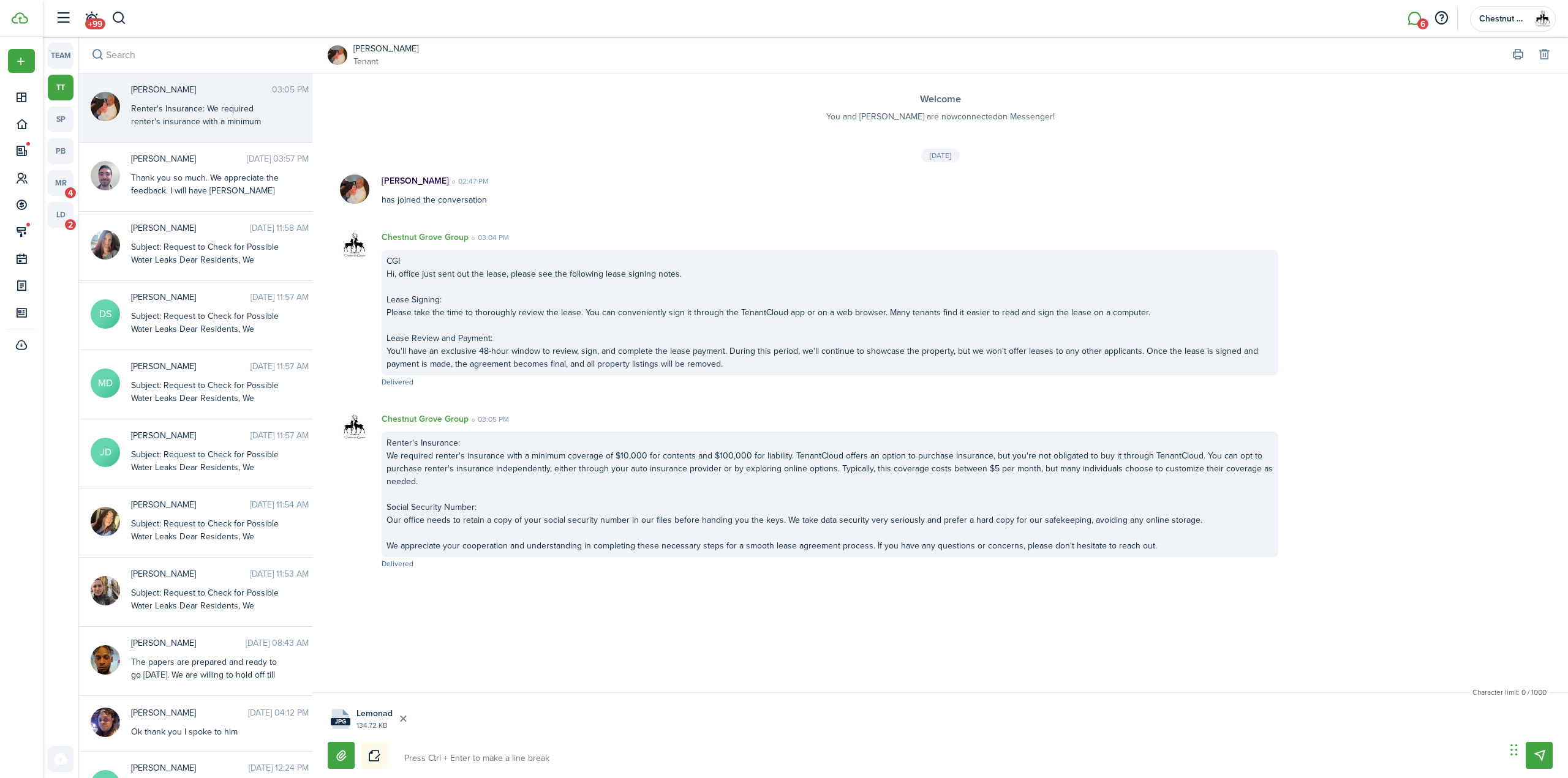
click at [474, 754] on textarea at bounding box center [950, 759] width 1101 height 21
type textarea "L"
type textarea "Le"
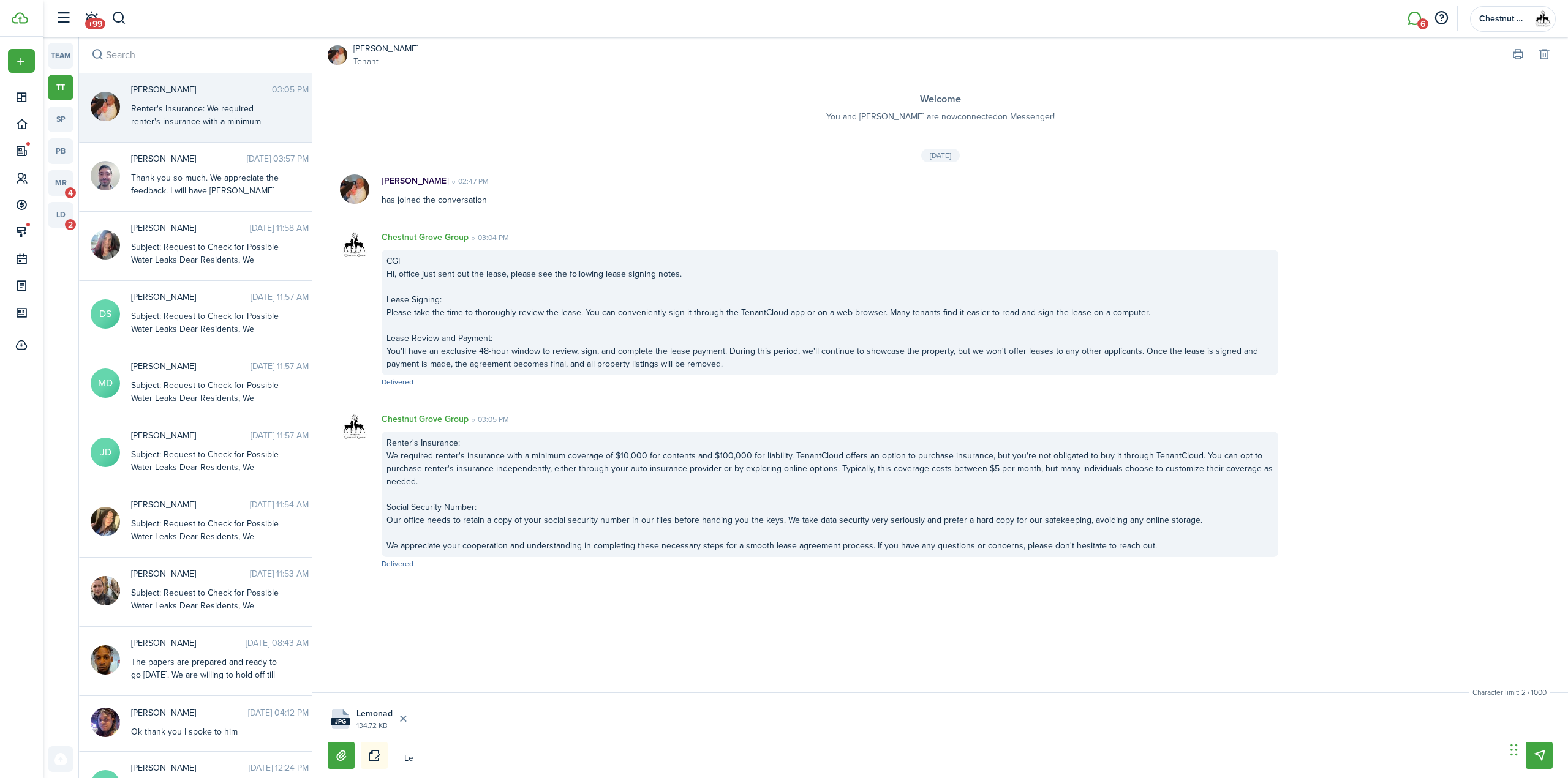
type textarea "Lem"
type textarea "Lemo"
type textarea "Lemon"
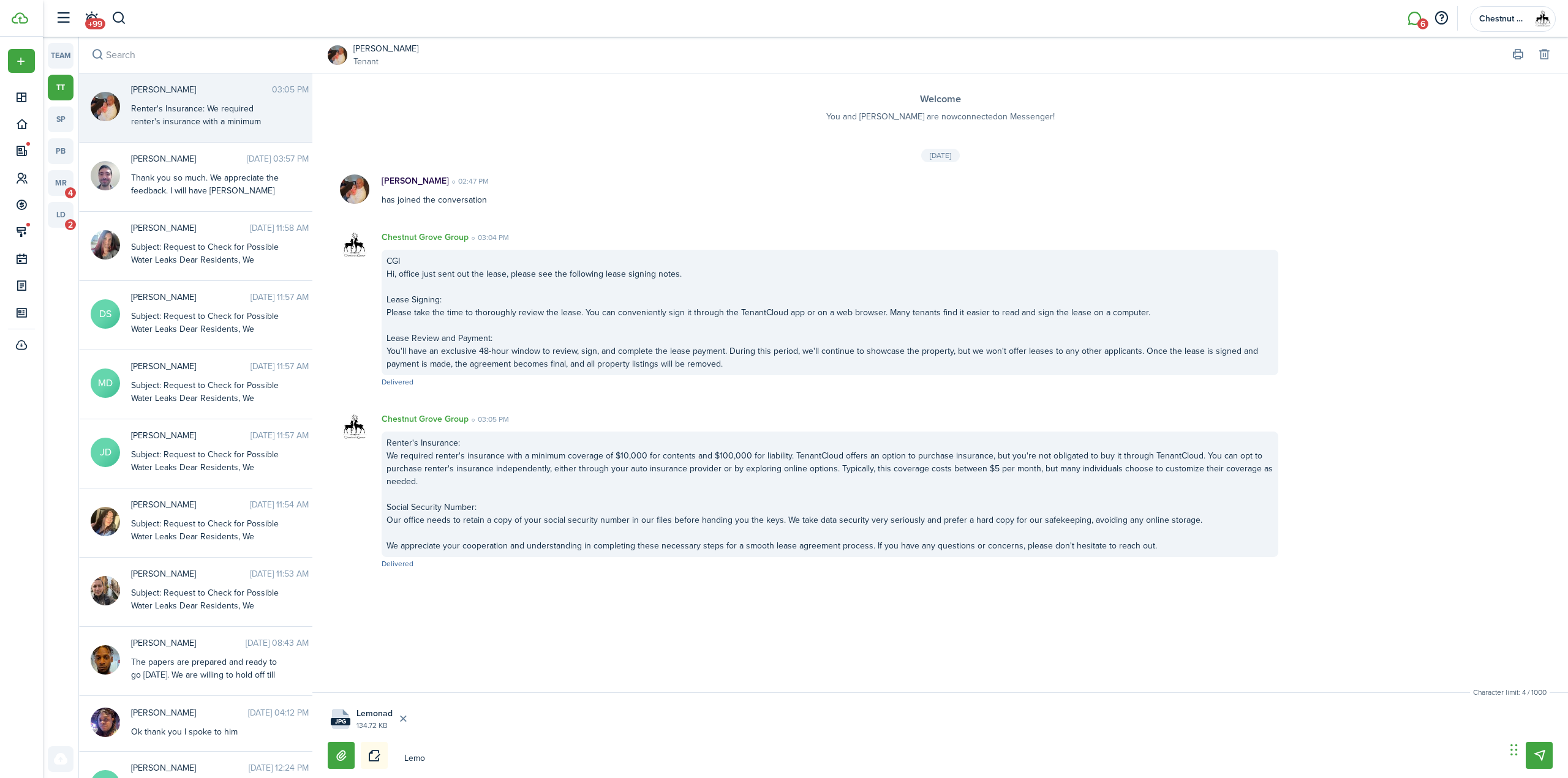
type textarea "Lemon"
type textarea "Lemona"
type textarea "Lemonad"
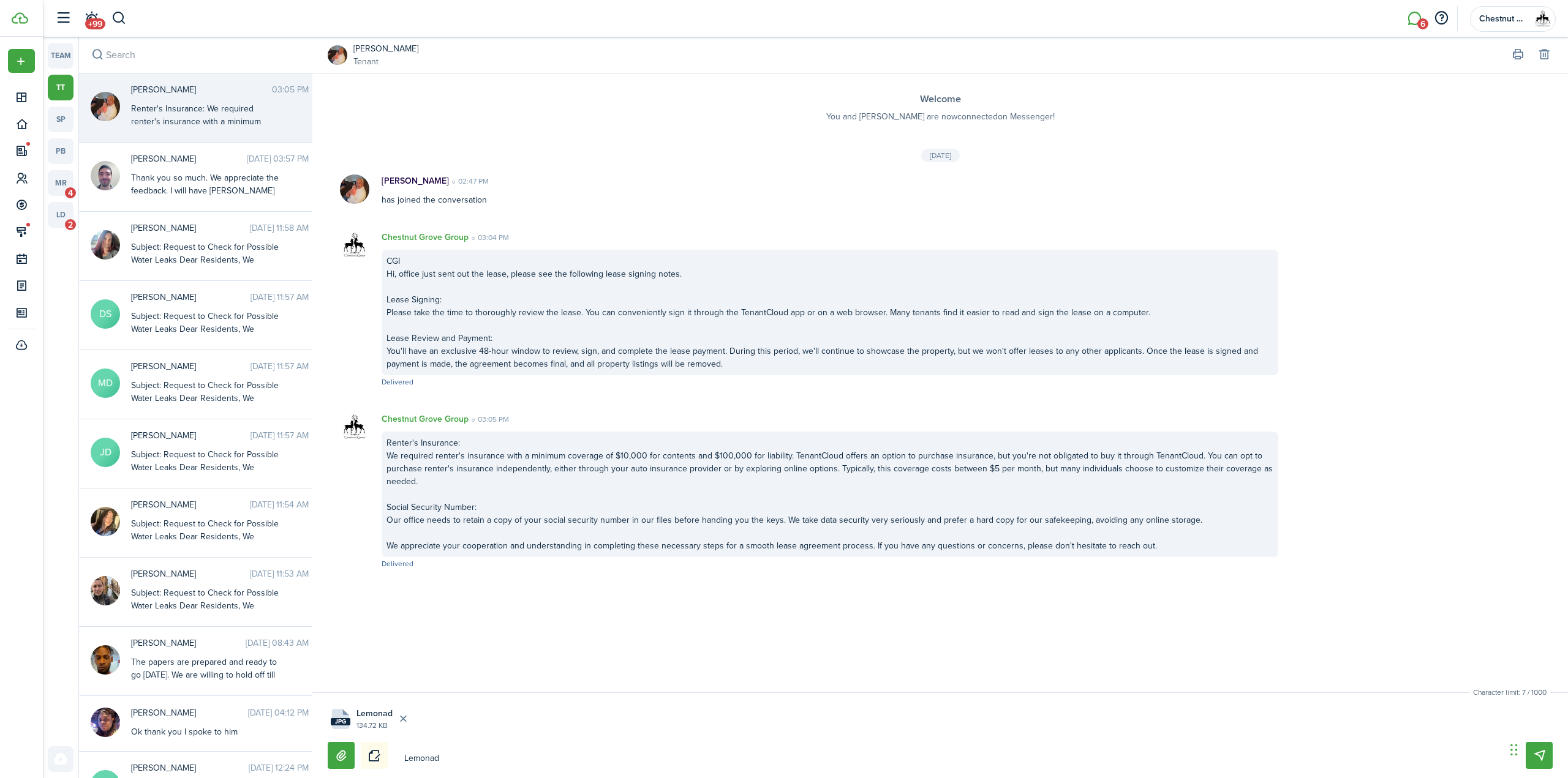
type textarea "Lemonade"
type textarea "Lemonade I"
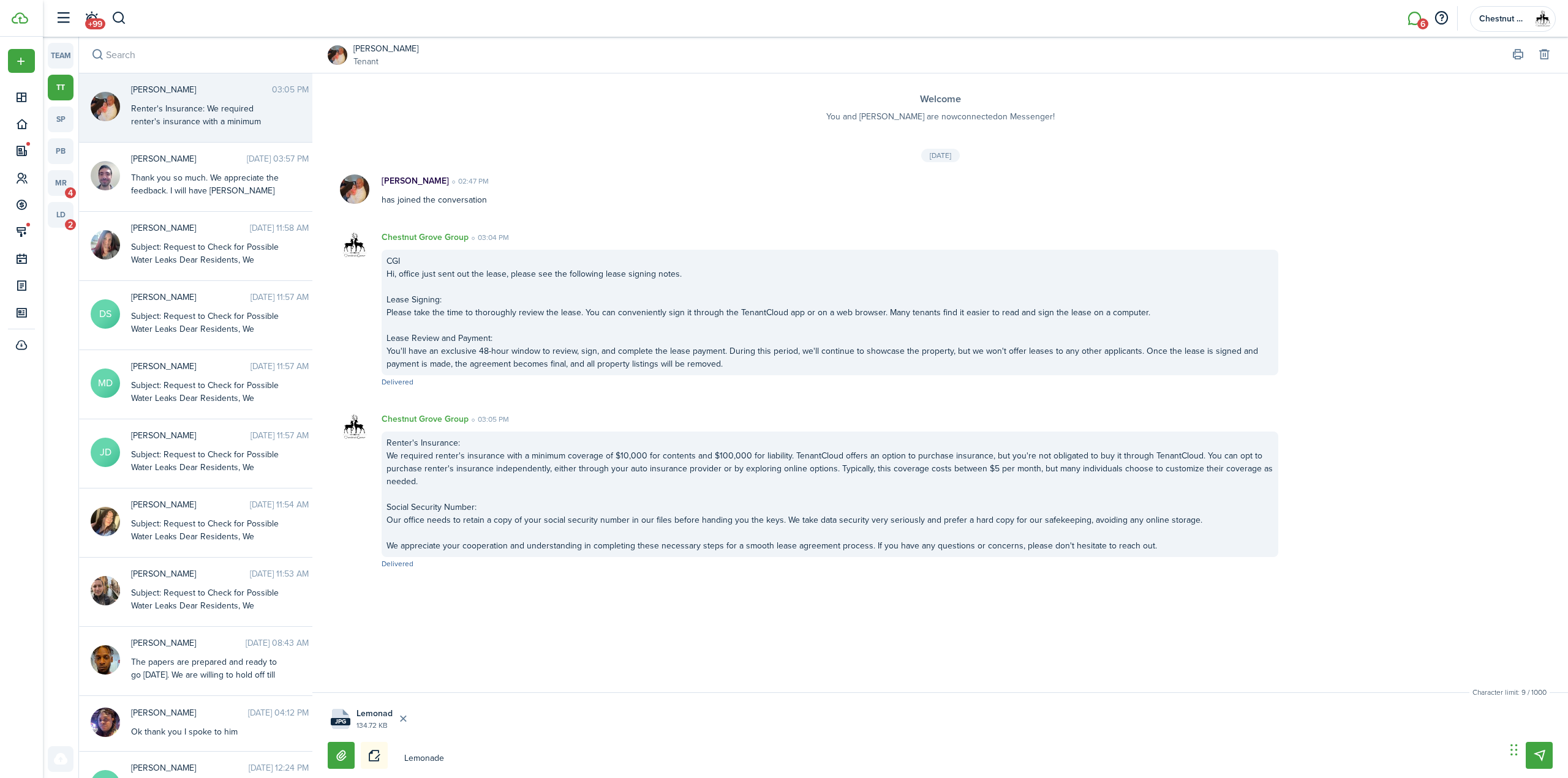
type textarea "Lemonade I"
type textarea "Lemonade In"
type textarea "Lemonade I"
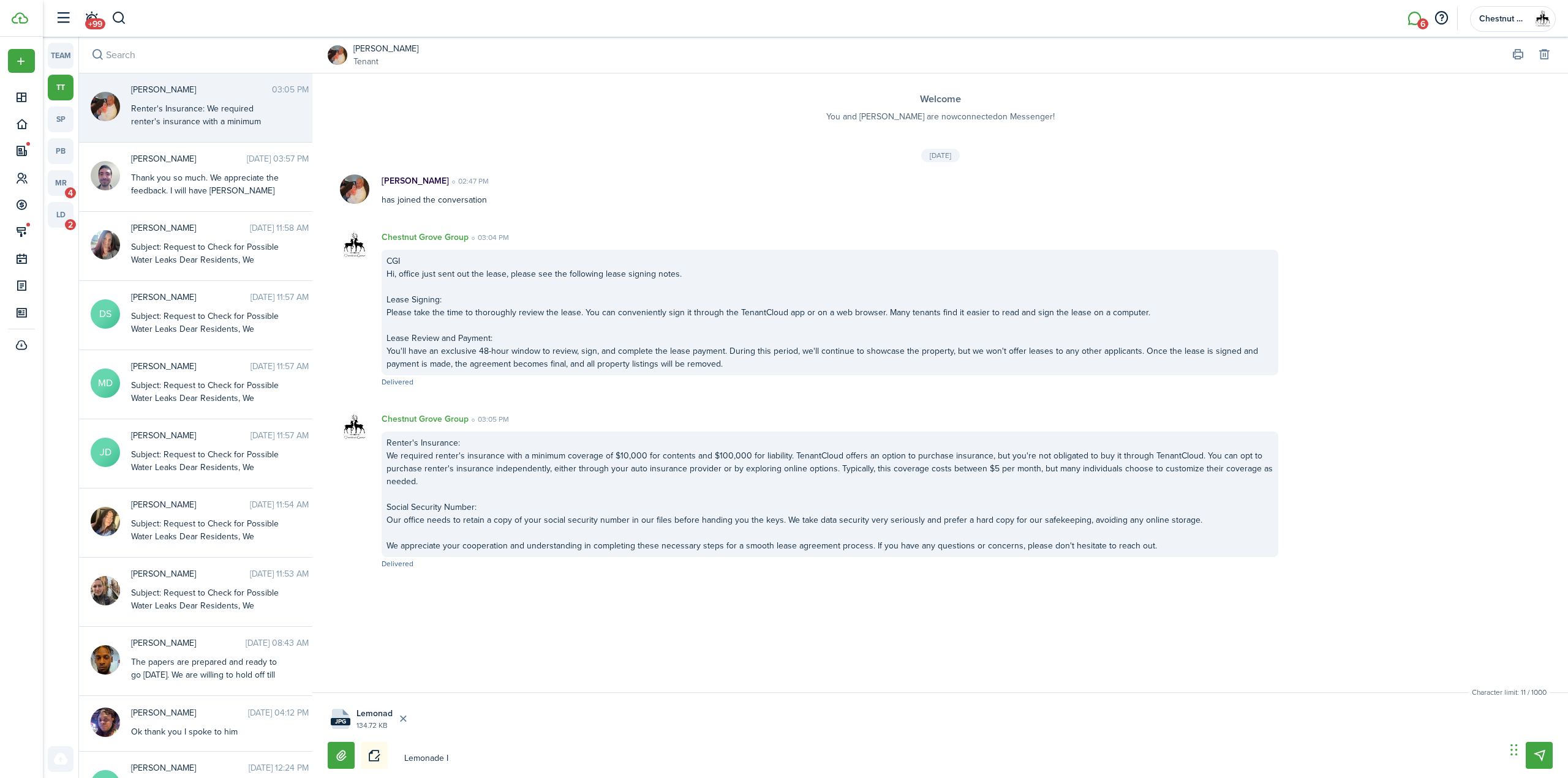
type textarea "Lemonade"
type textarea "Lemonade R"
type textarea "Lemonade Re"
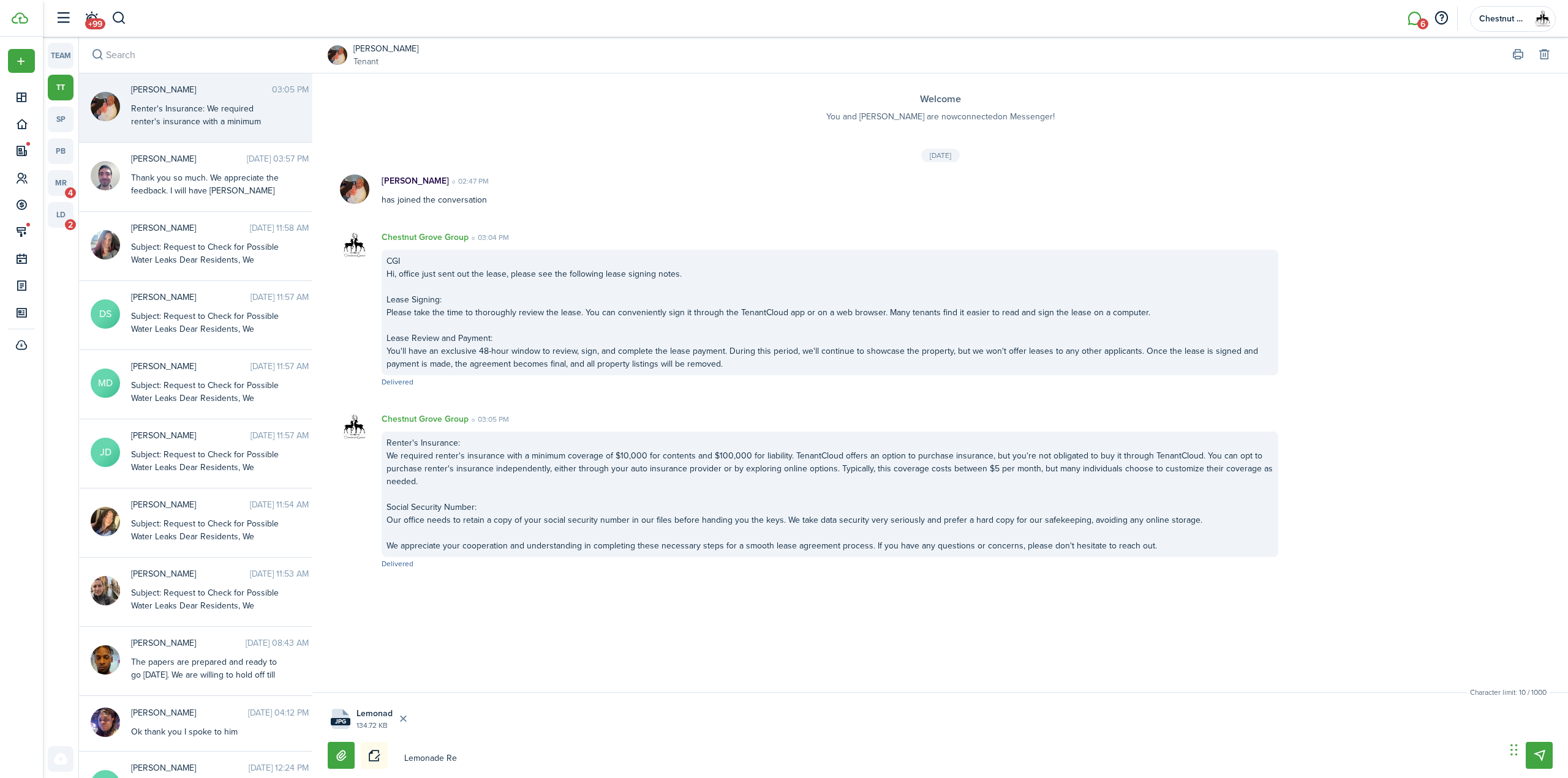
type textarea "Lemonade Re"
type textarea "Lemonade Ren"
type textarea "Lemonade Rent"
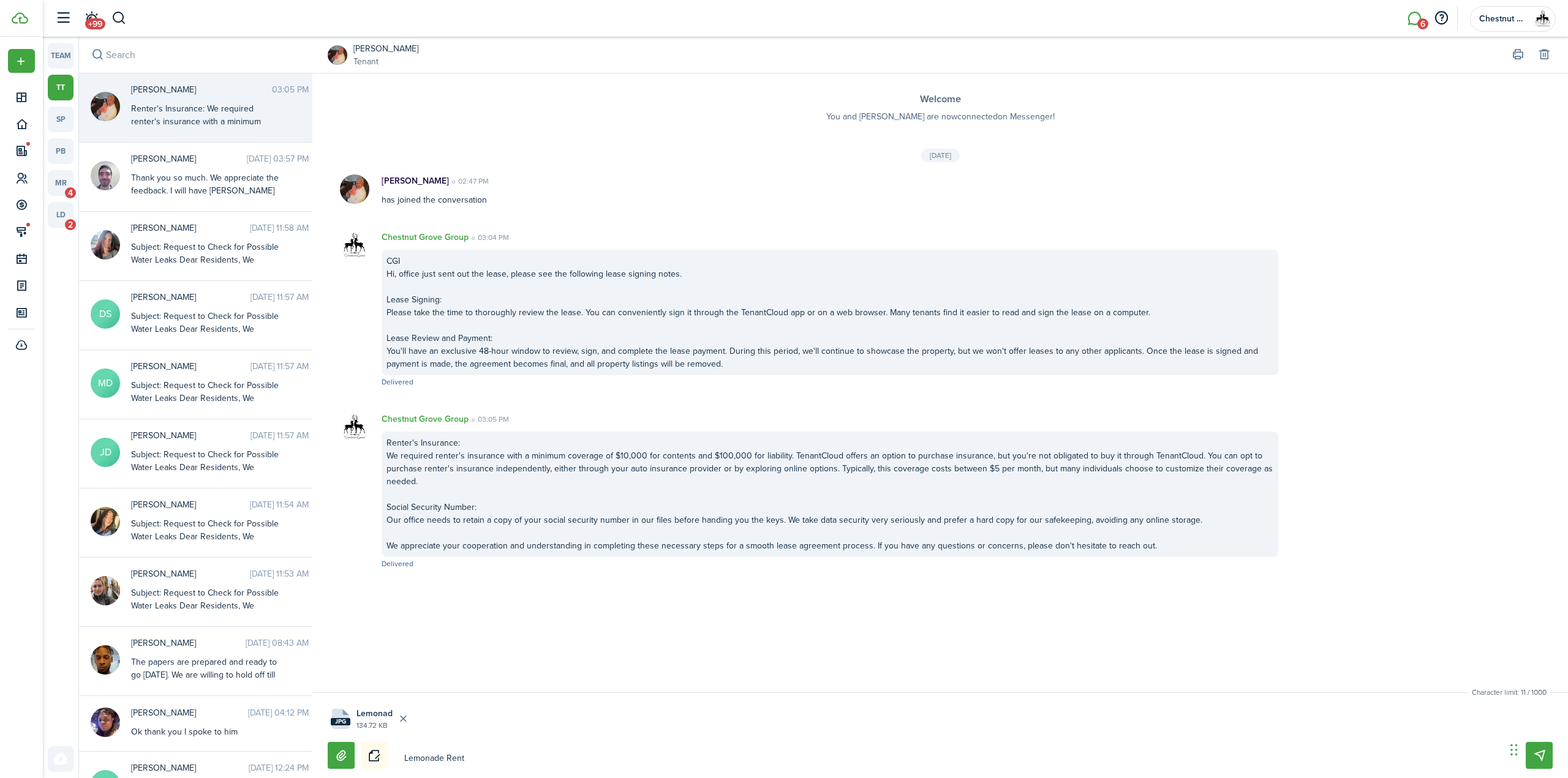
type textarea "Lemonade Rente"
type textarea "Lemonade Renter"
type textarea "Lemonade Renter'"
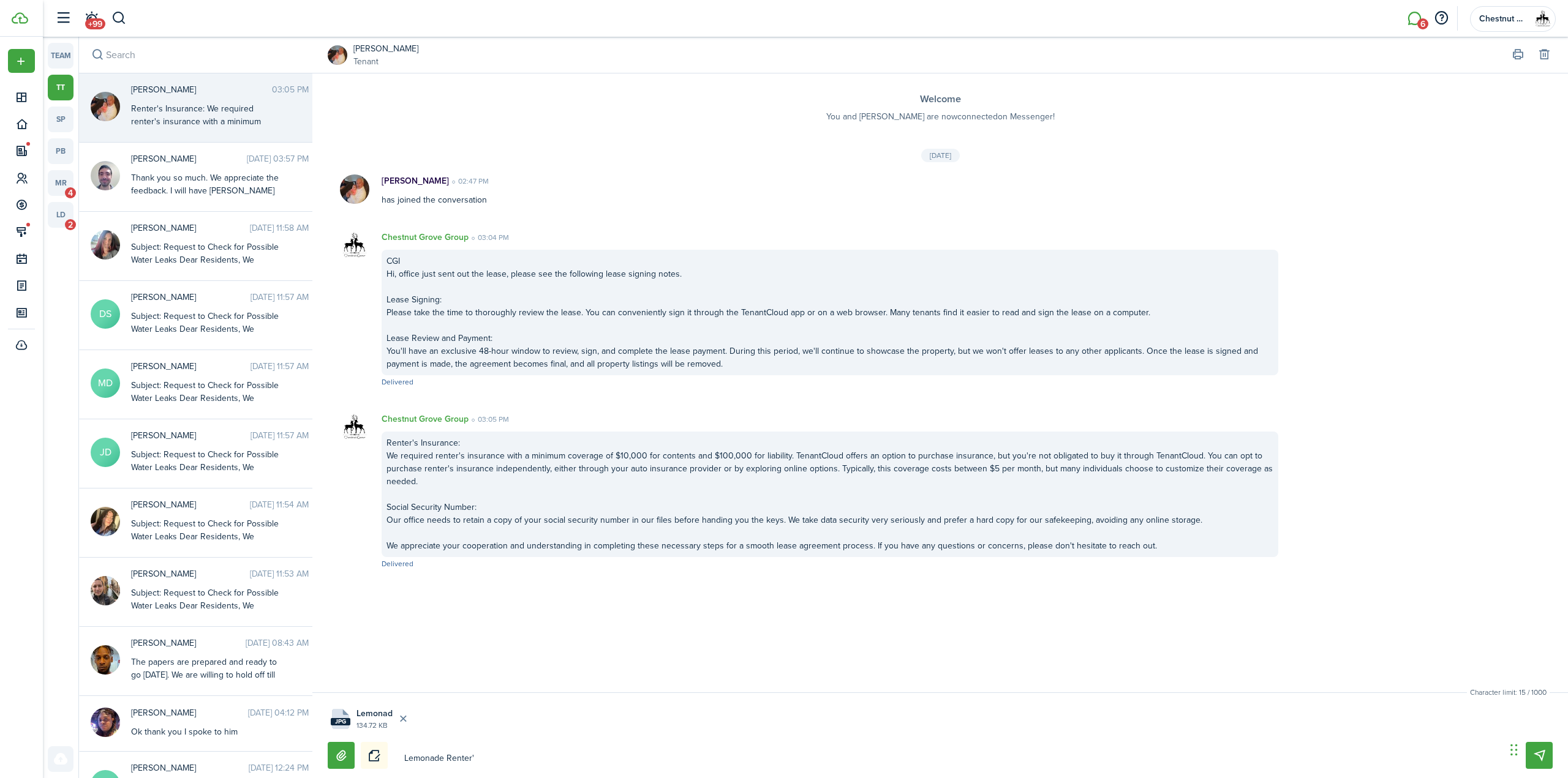
type textarea "Lemonade Renter'"
type textarea "Lemonade [PERSON_NAME]'s"
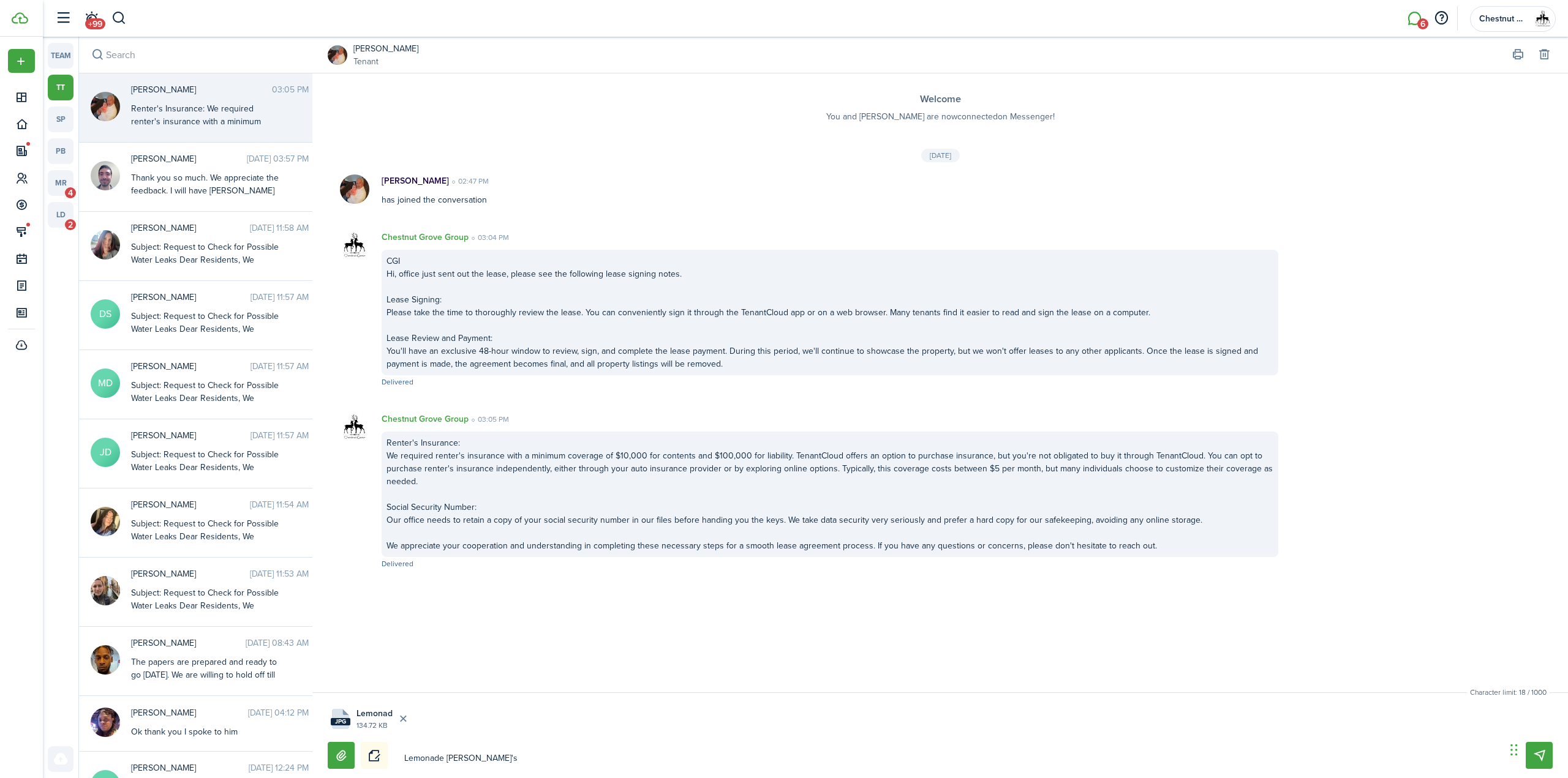
type textarea "Lemonade [PERSON_NAME]'s I"
type textarea "Lemonade [PERSON_NAME]'s In"
type textarea "Lemonade [PERSON_NAME]'s Ins"
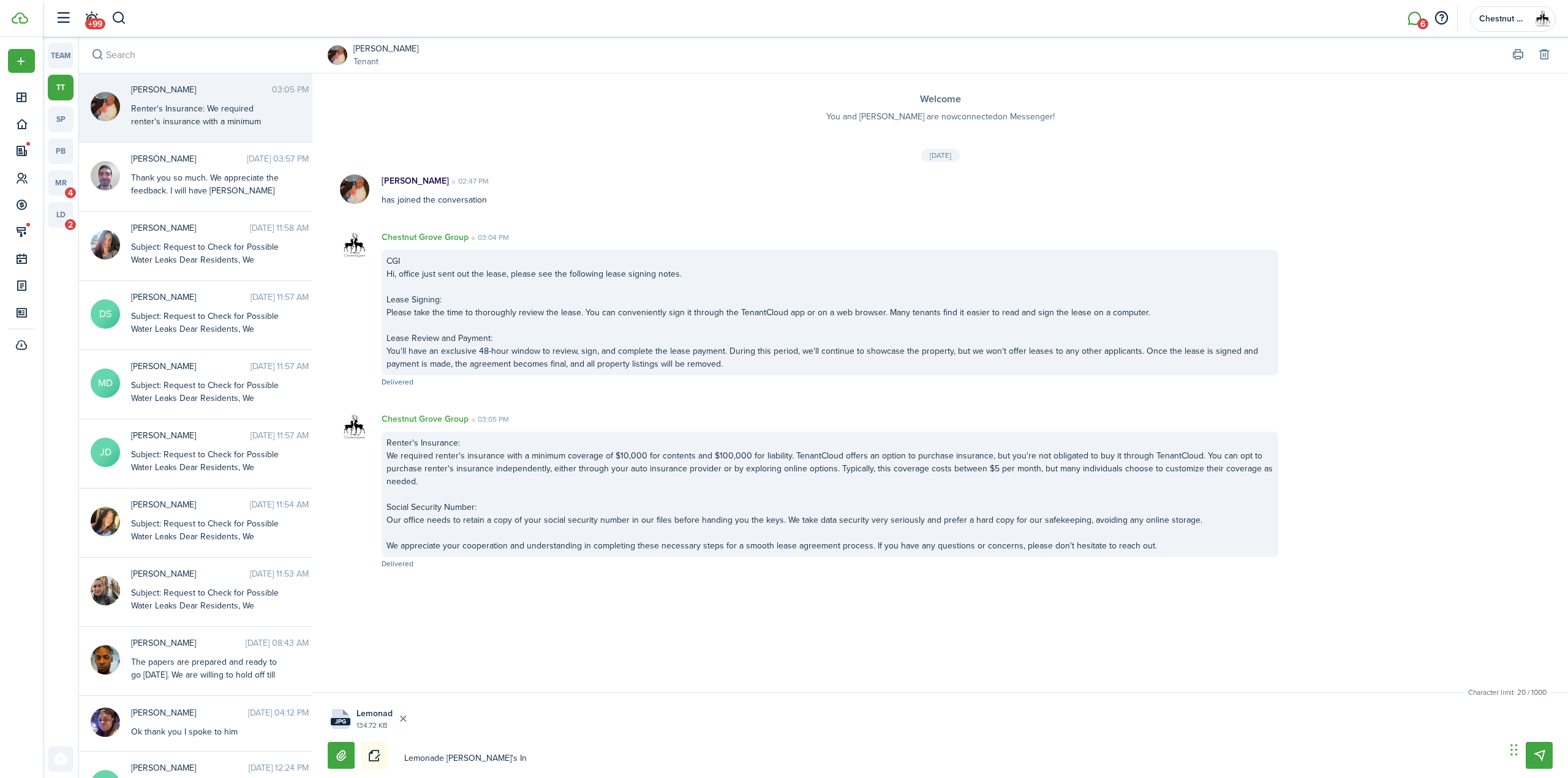
type textarea "Lemonade [PERSON_NAME]'s Ins"
type textarea "Lemonade [PERSON_NAME]'s Insu"
type textarea "Lemonade [PERSON_NAME]'s Insur"
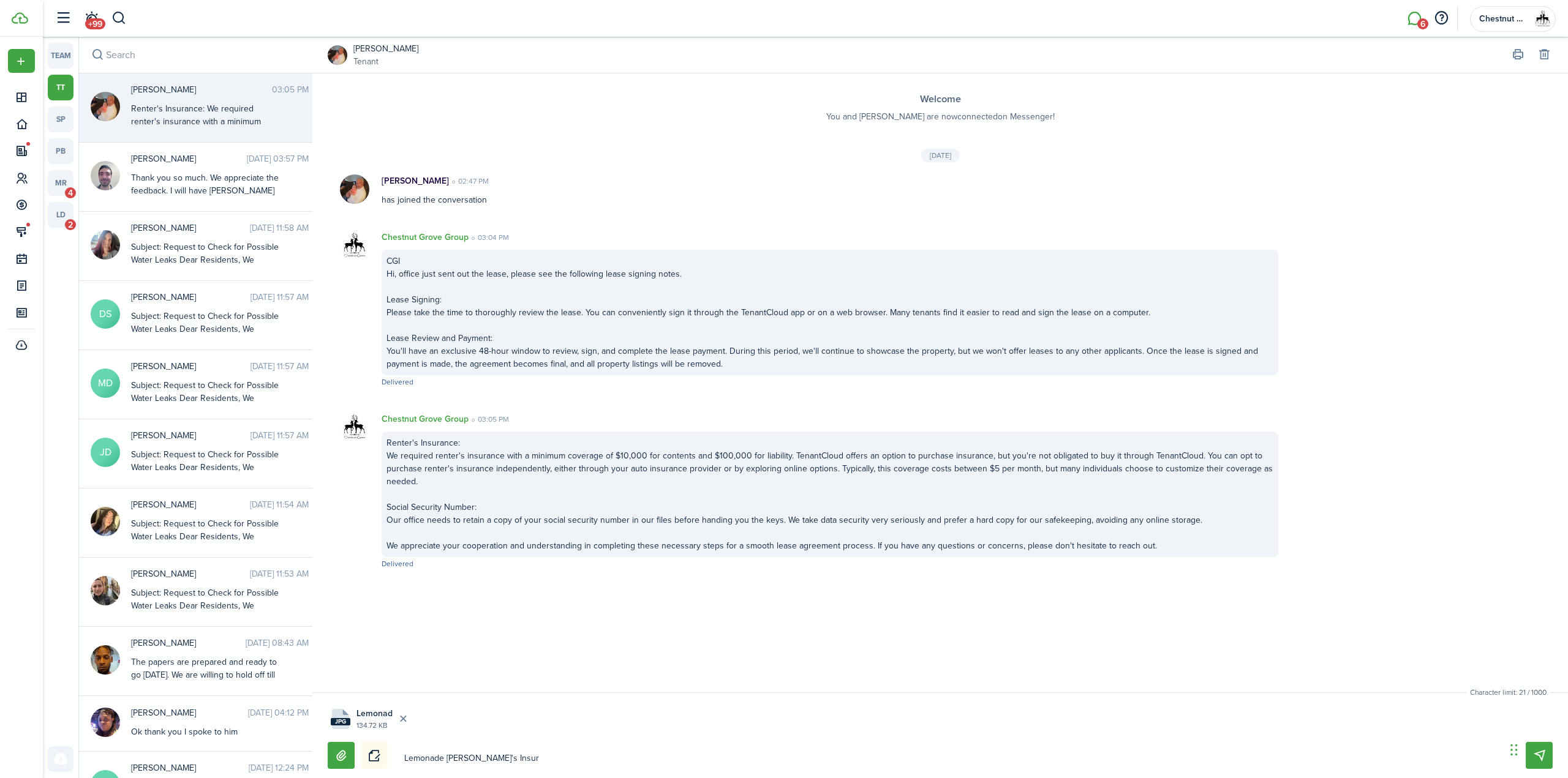
type textarea "Lemonade [PERSON_NAME]'s Insura"
type textarea "Lemonade [PERSON_NAME]'s Insuran"
type textarea "Lemonade [PERSON_NAME]'s Insuranc"
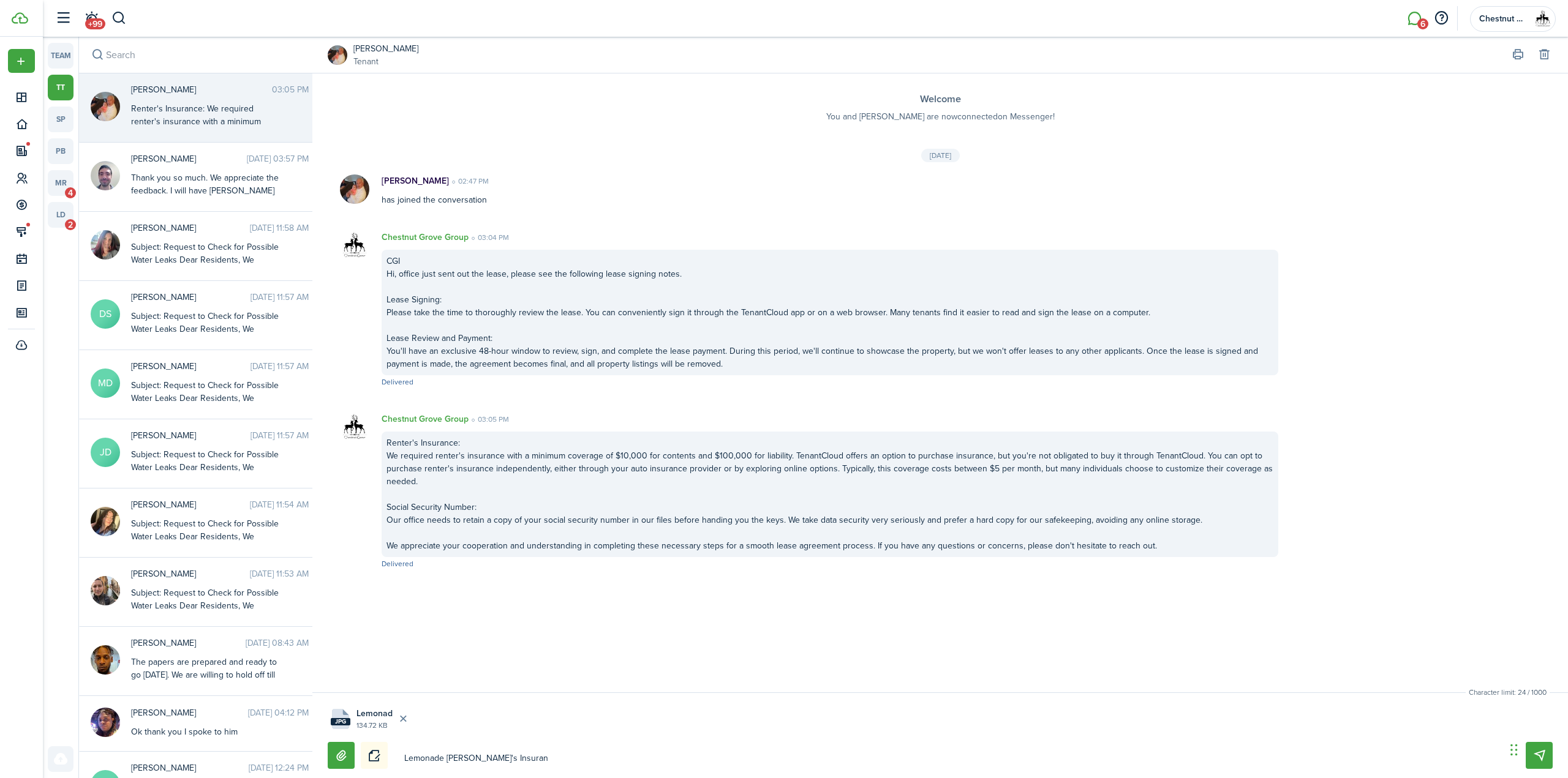
type textarea "Lemonade [PERSON_NAME]'s Insuranc"
type textarea "Lemonade [PERSON_NAME]'s Insurance"
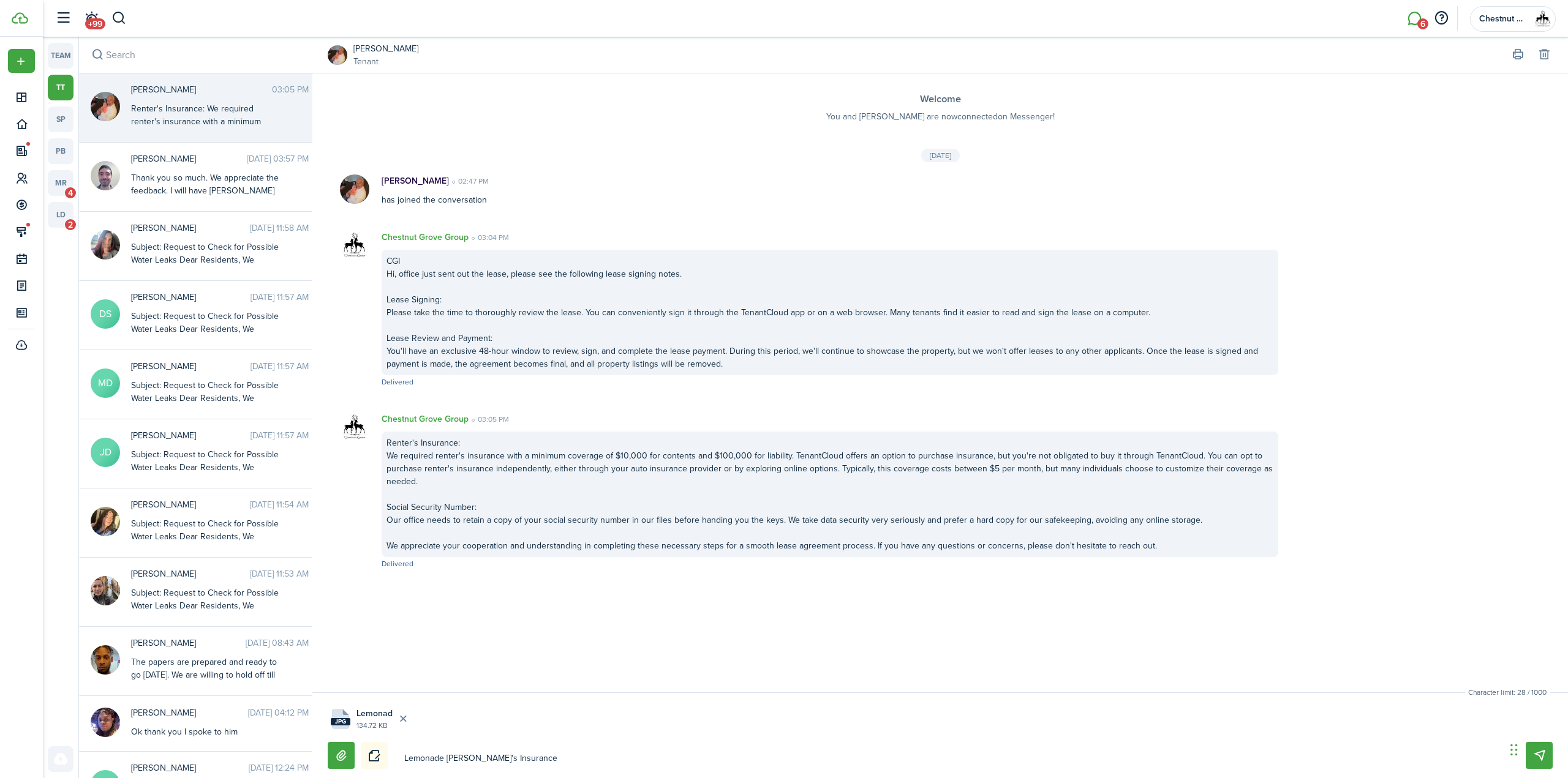
type textarea "Lemonade [PERSON_NAME]'s Insurance i"
type textarea "Lemonade [PERSON_NAME]'s Insurance is"
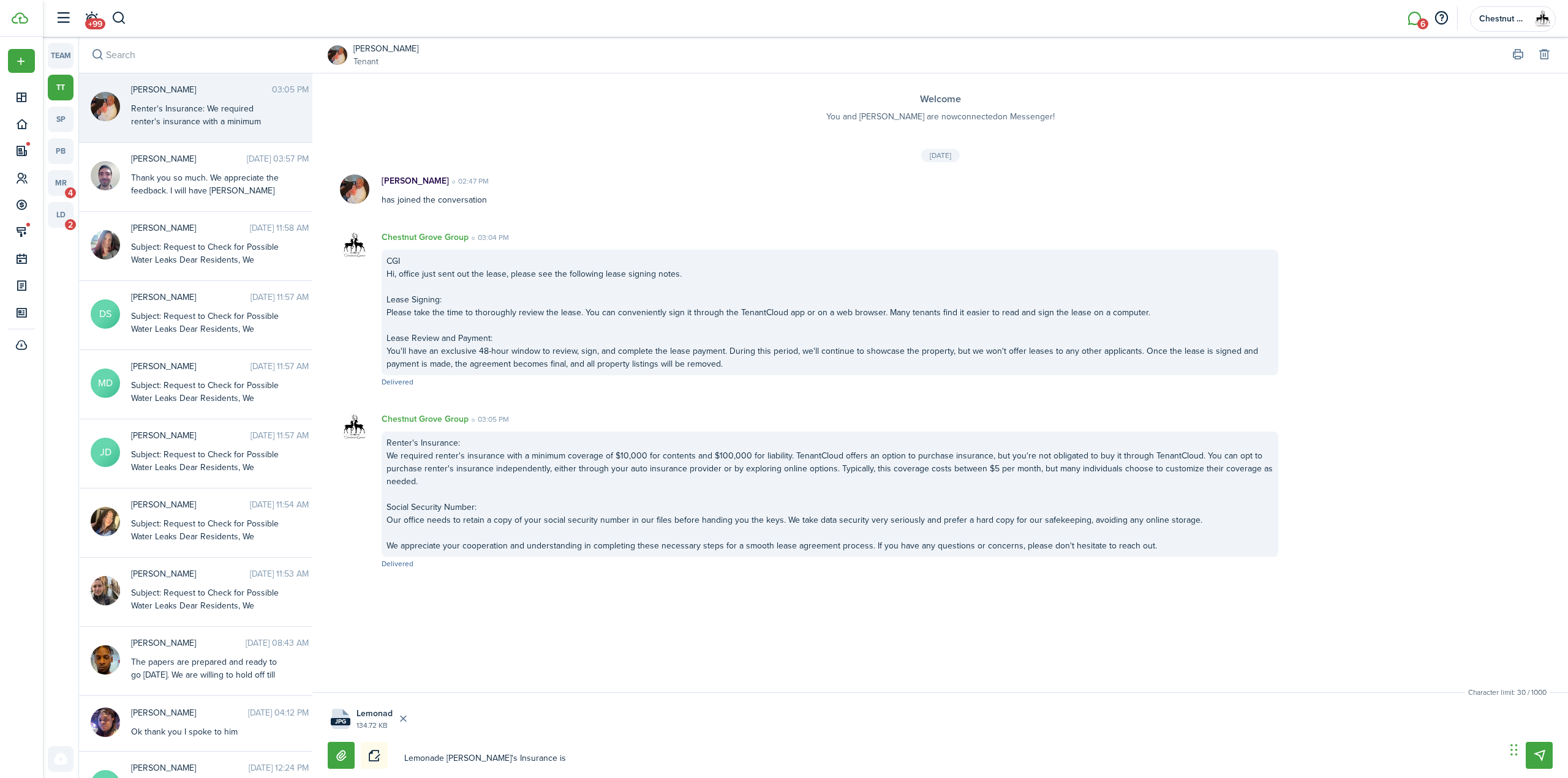
type textarea "Lemonade [PERSON_NAME]'s Insurance is"
type textarea "Lemonade [PERSON_NAME]'s Insurance is o"
type textarea "Lemonade [PERSON_NAME]'s Insurance is on"
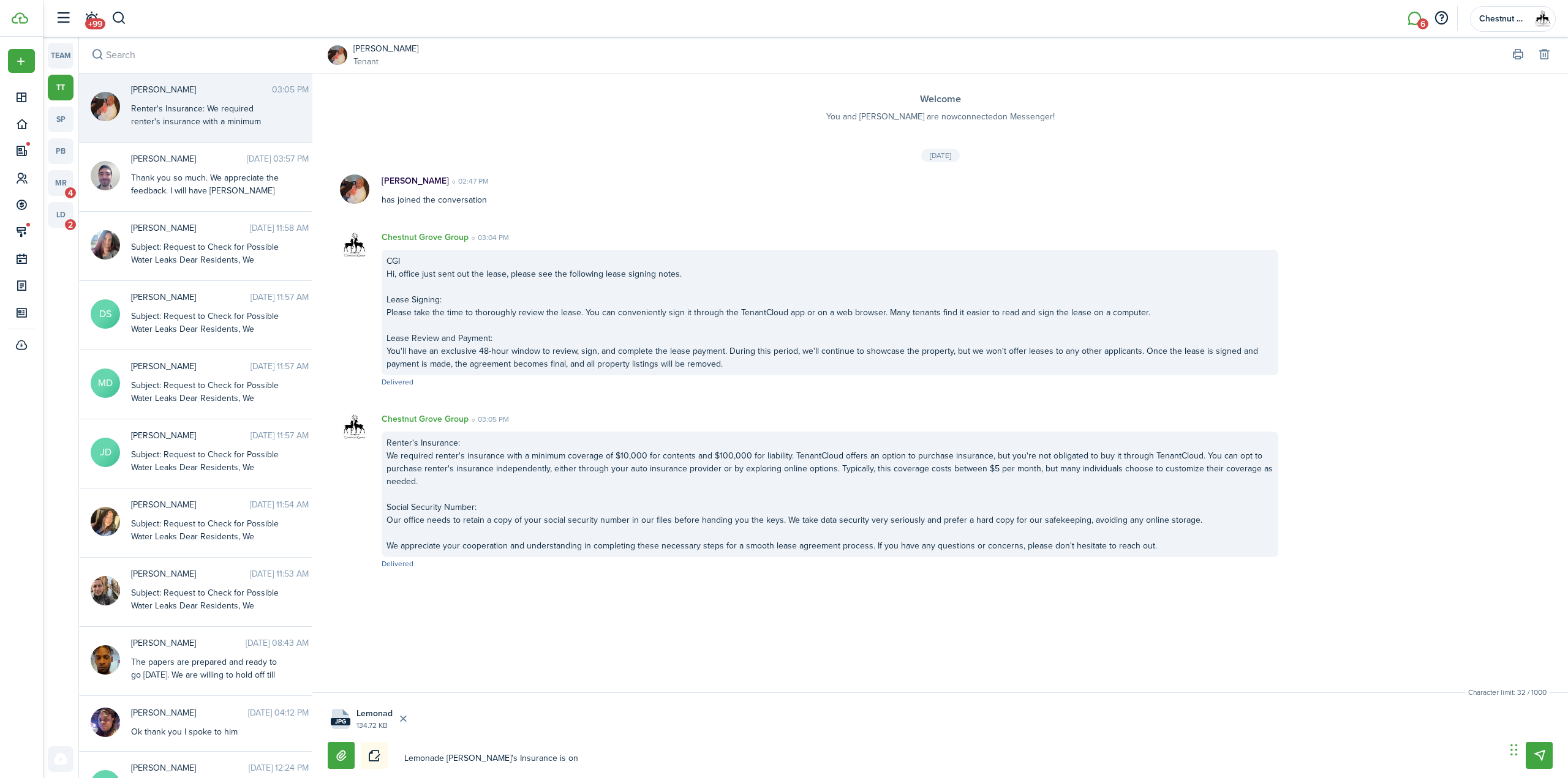
type textarea "Lemonade [PERSON_NAME]'s Insurance is one"
type textarea "Lemonade [PERSON_NAME]'s Insurance is one o"
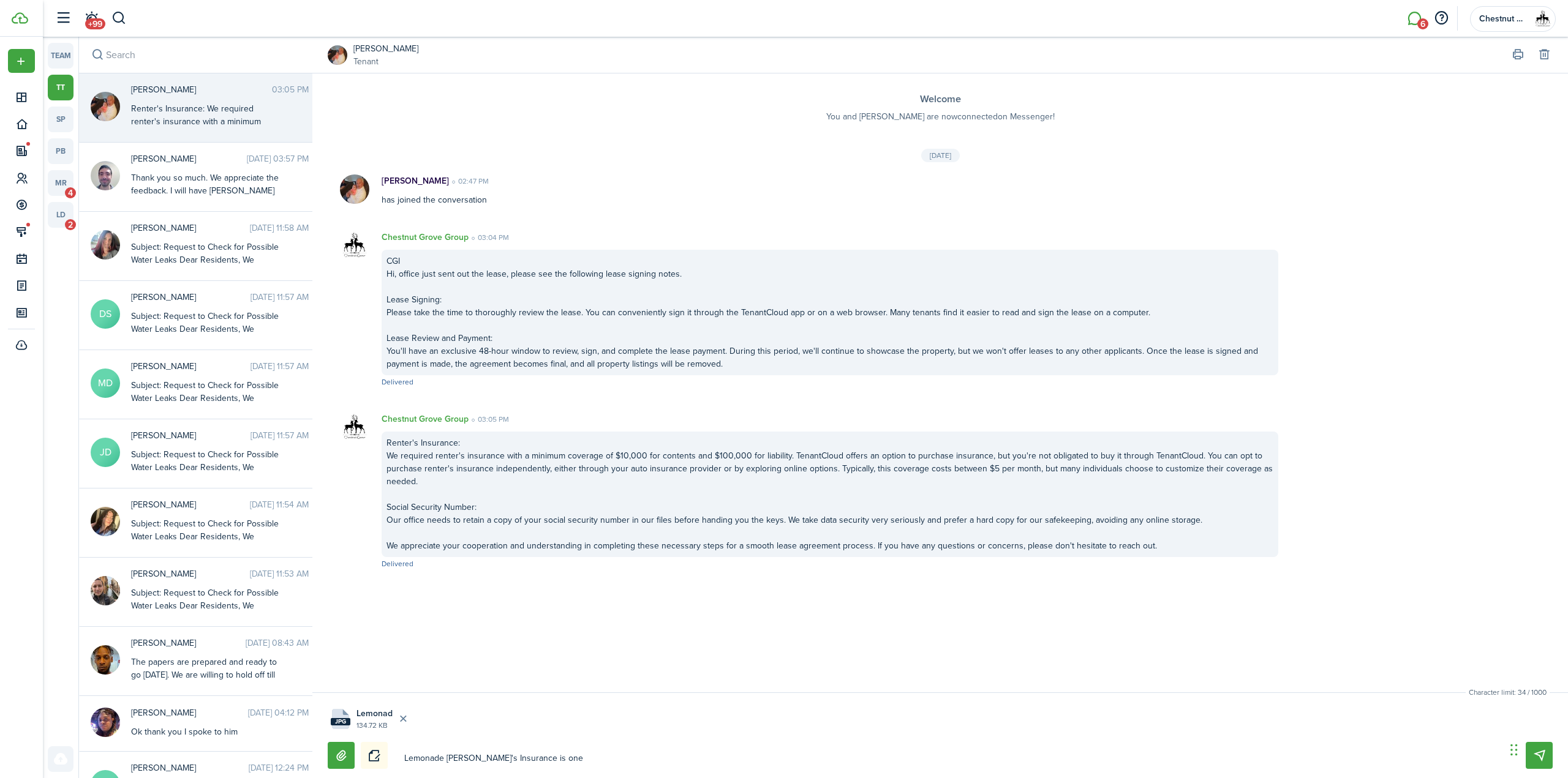
type textarea "Lemonade [PERSON_NAME]'s Insurance is one o"
type textarea "Lemonade [PERSON_NAME]'s Insurance is one of"
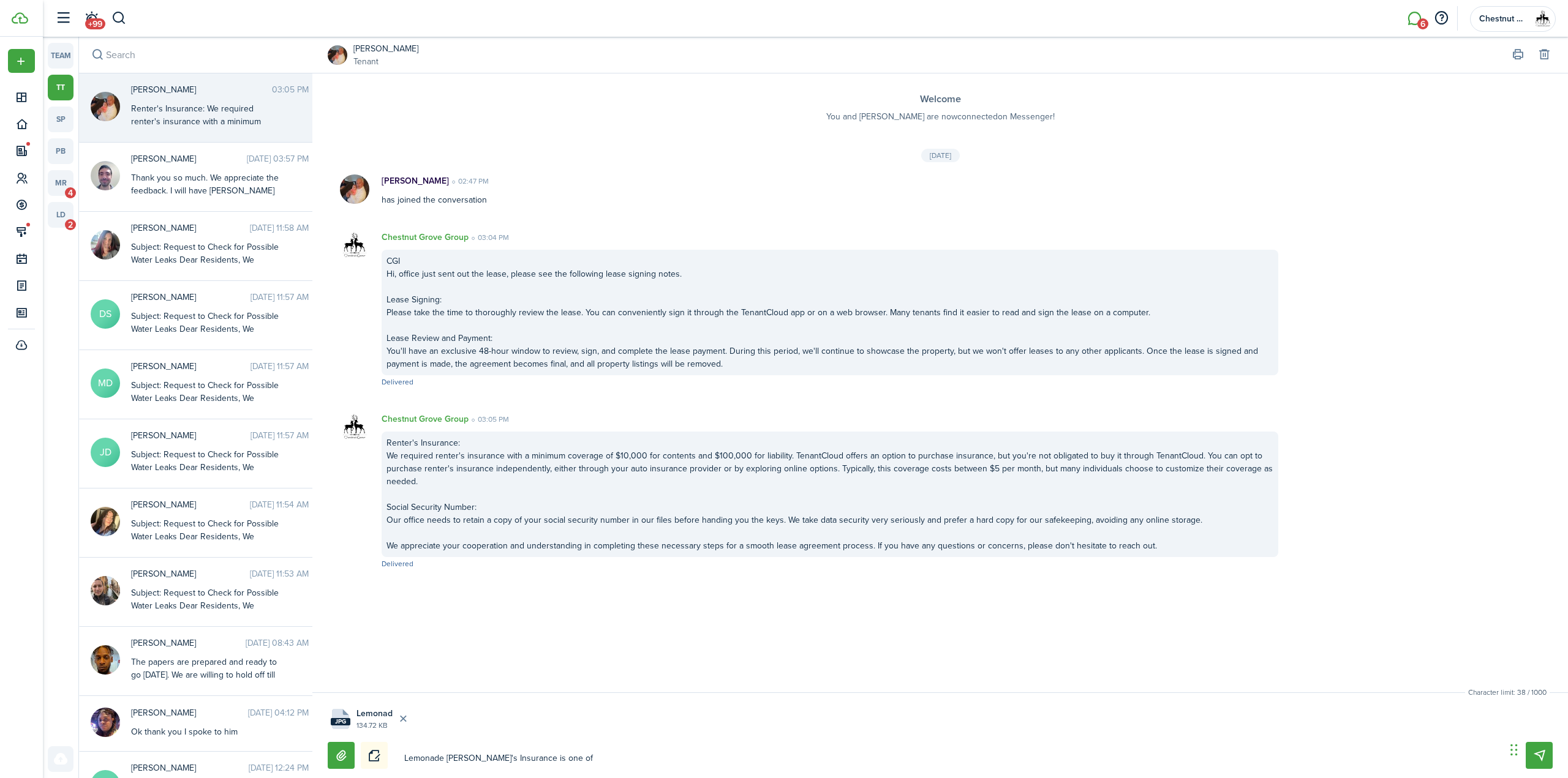
type textarea "Lemonade [PERSON_NAME]'s Insurance is one of"
type textarea "Lemonade [PERSON_NAME]'s Insurance is one of b"
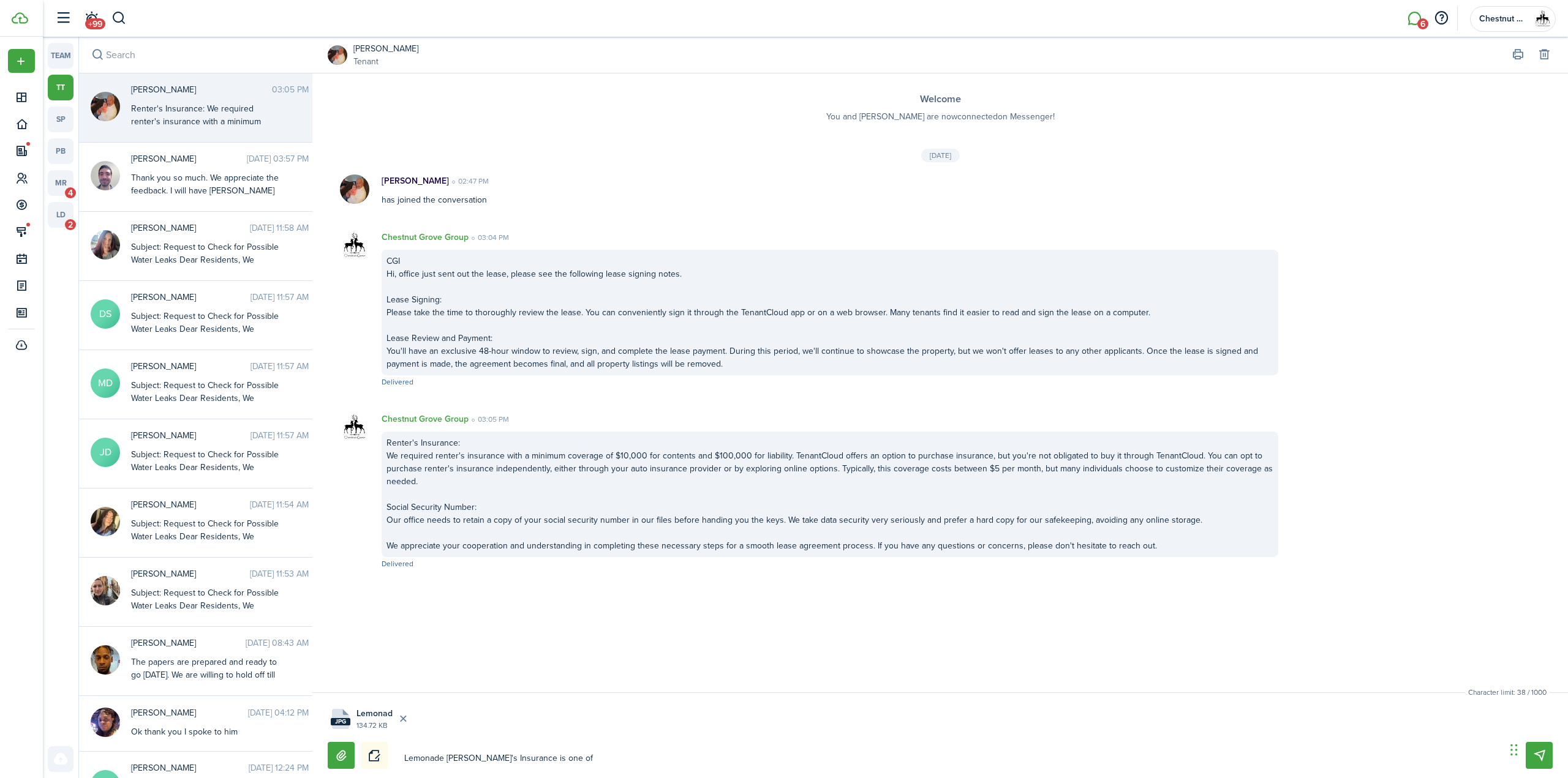
type textarea "Lemonade [PERSON_NAME]'s Insurance is one of b"
type textarea "Lemonade [PERSON_NAME]'s Insurance is one of be"
type textarea "Lemonade [PERSON_NAME]'s Insurance is one of bes"
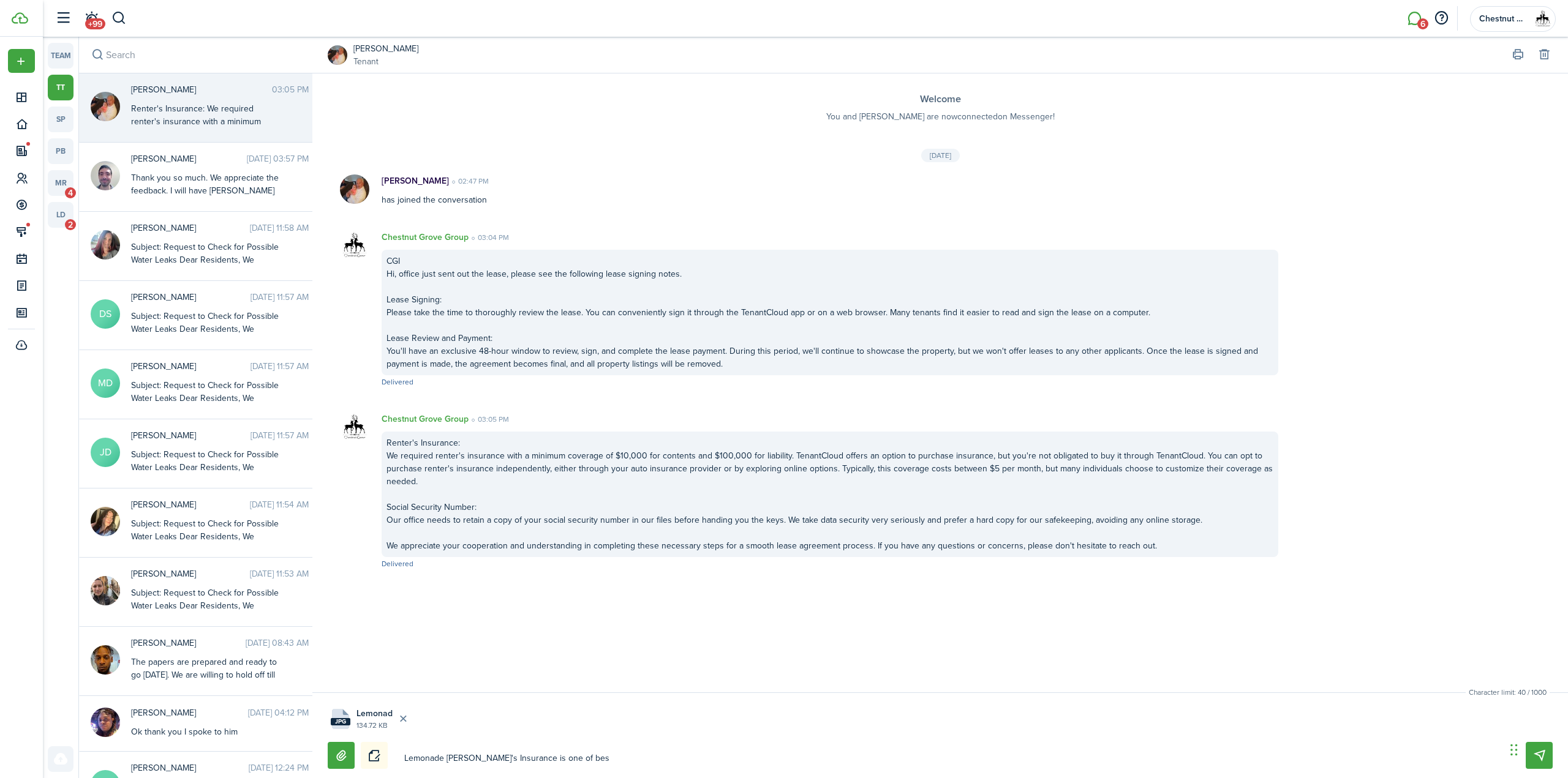
type textarea "Lemonade [PERSON_NAME]'s Insurance is one of best"
type textarea "Lemonade [PERSON_NAME]'s Insurance is one of best p"
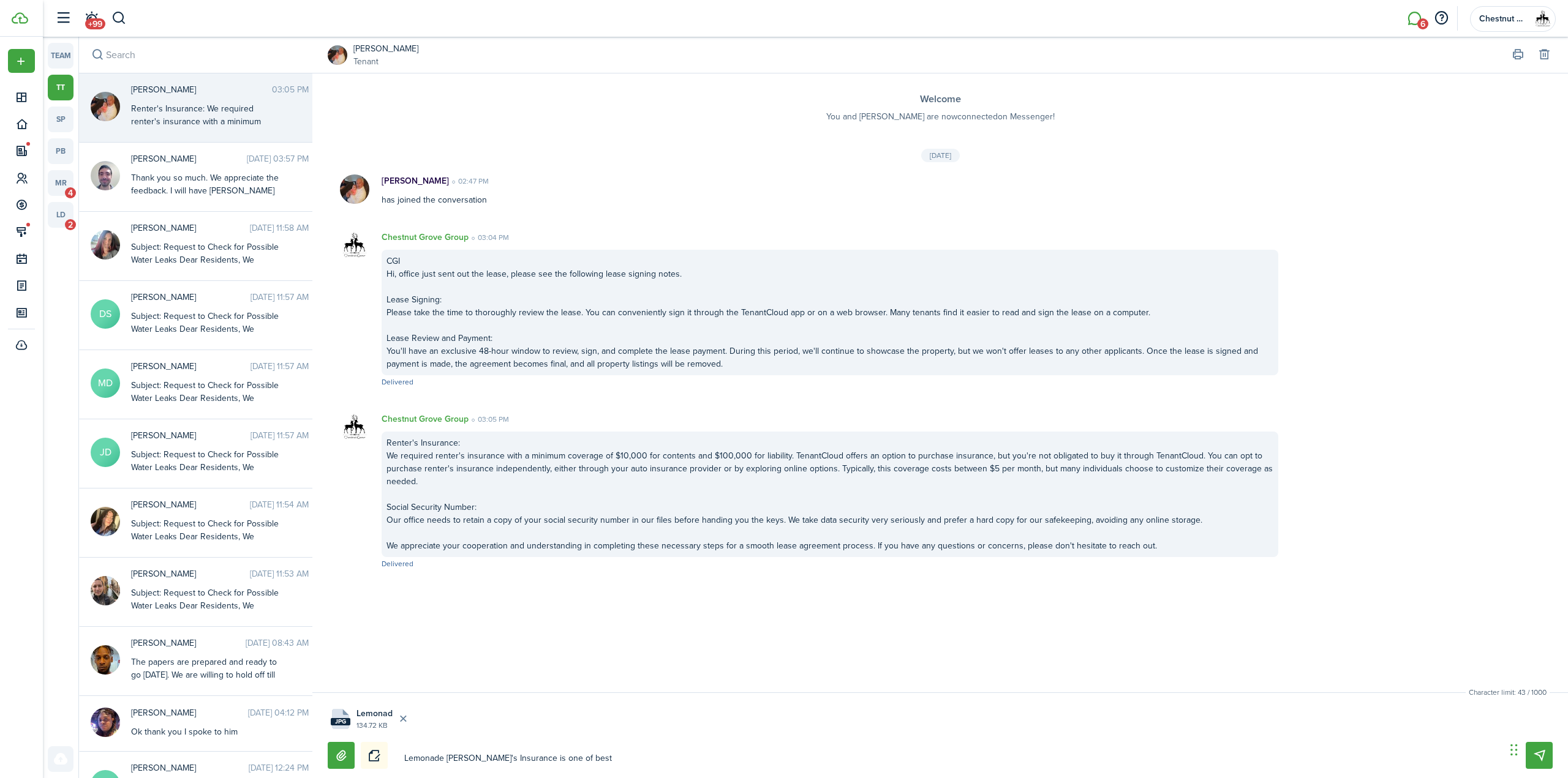
type textarea "Lemonade [PERSON_NAME]'s Insurance is one of best p"
type textarea "Lemonade [PERSON_NAME]'s Insurance is one of best pr"
type textarea "Lemonade [PERSON_NAME]'s Insurance is one of best pri"
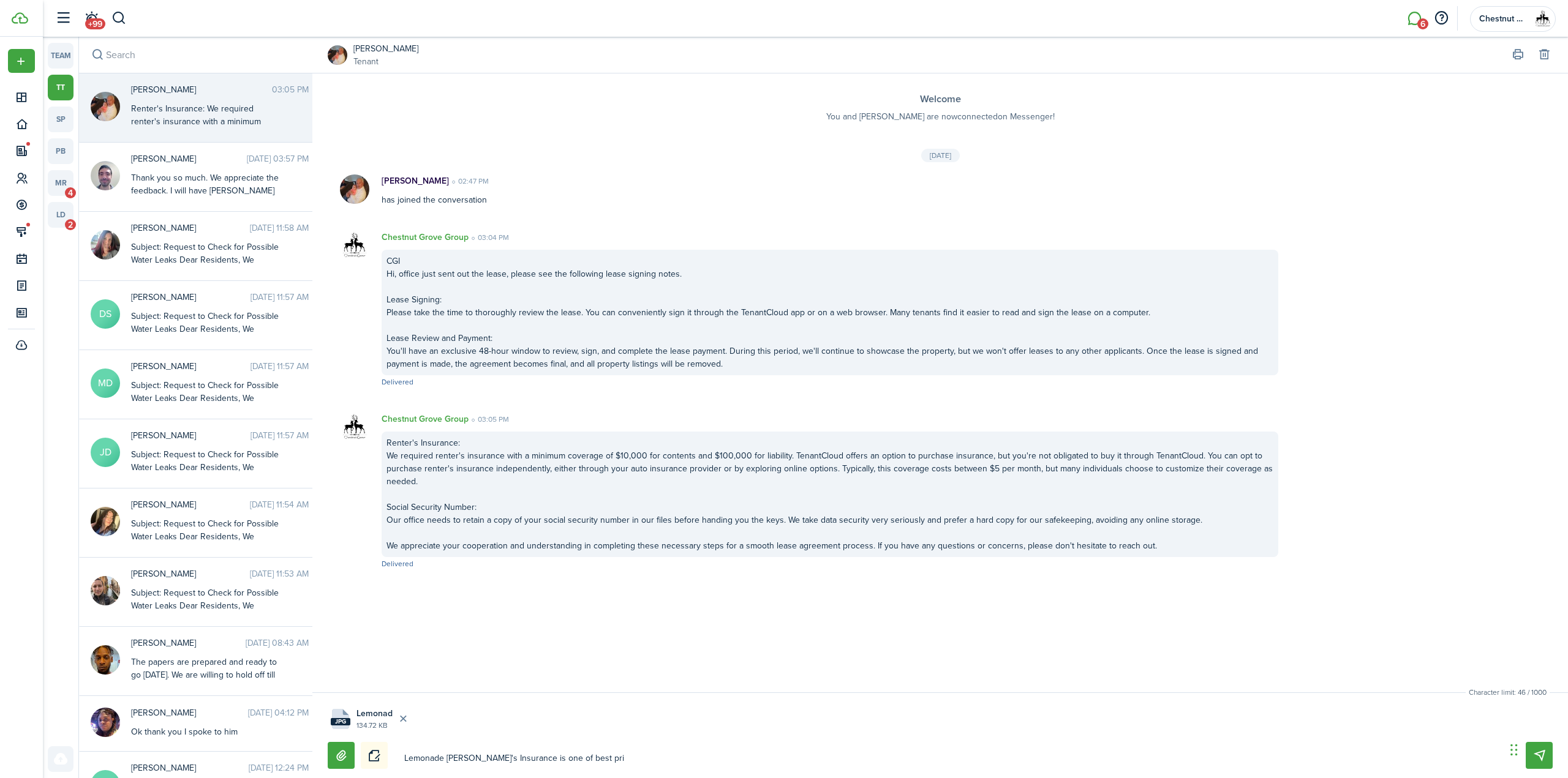
type textarea "Lemonade [PERSON_NAME]'s Insurance is one of best pric"
type textarea "Lemonade [PERSON_NAME]'s Insurance is one of best price"
type textarea "Lemonade [PERSON_NAME]'s Insurance is one of best priced"
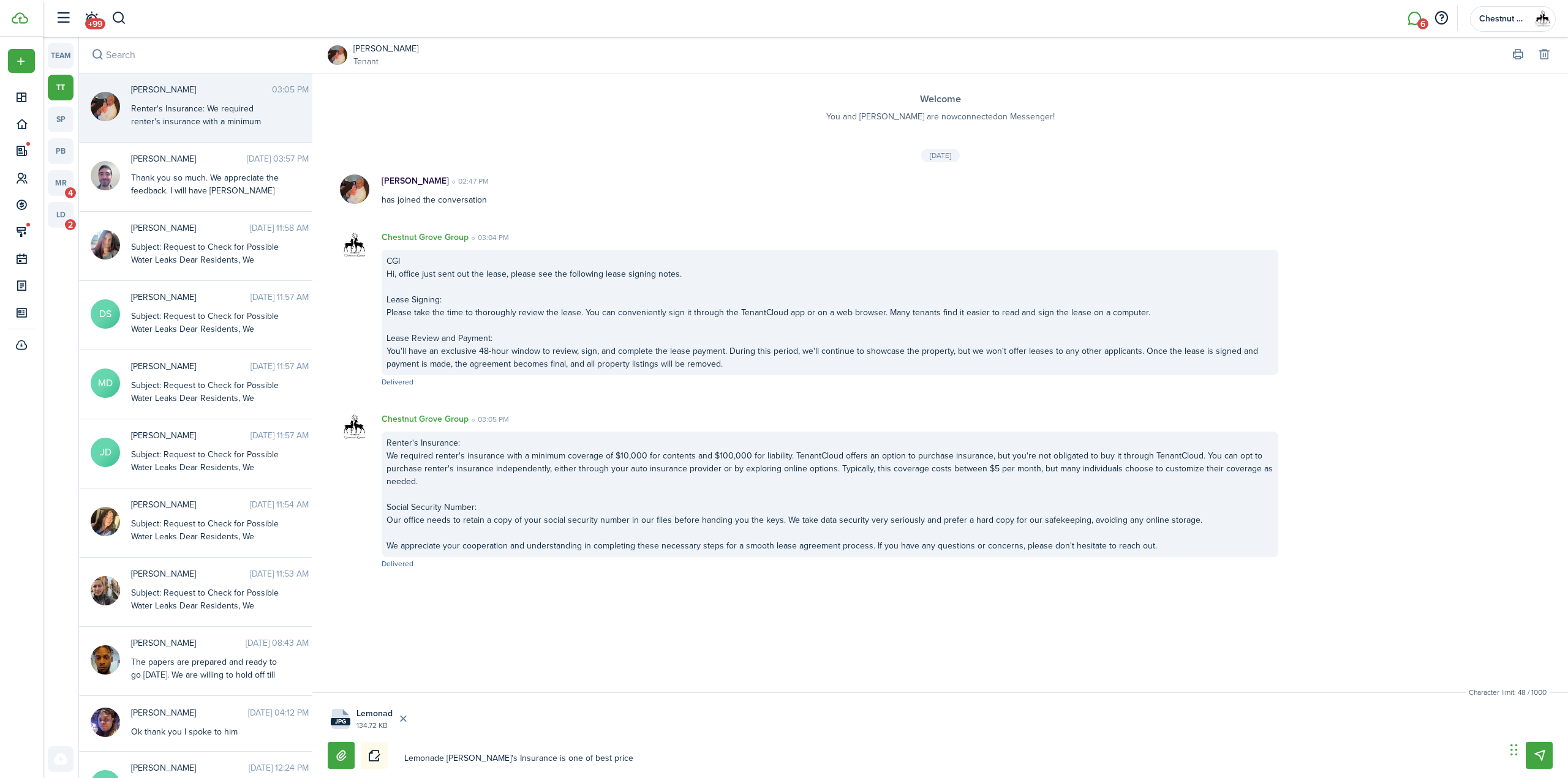
type textarea "Lemonade [PERSON_NAME]'s Insurance is one of best priced"
type textarea "Lemonade [PERSON_NAME]'s Insurance is one of best priced i"
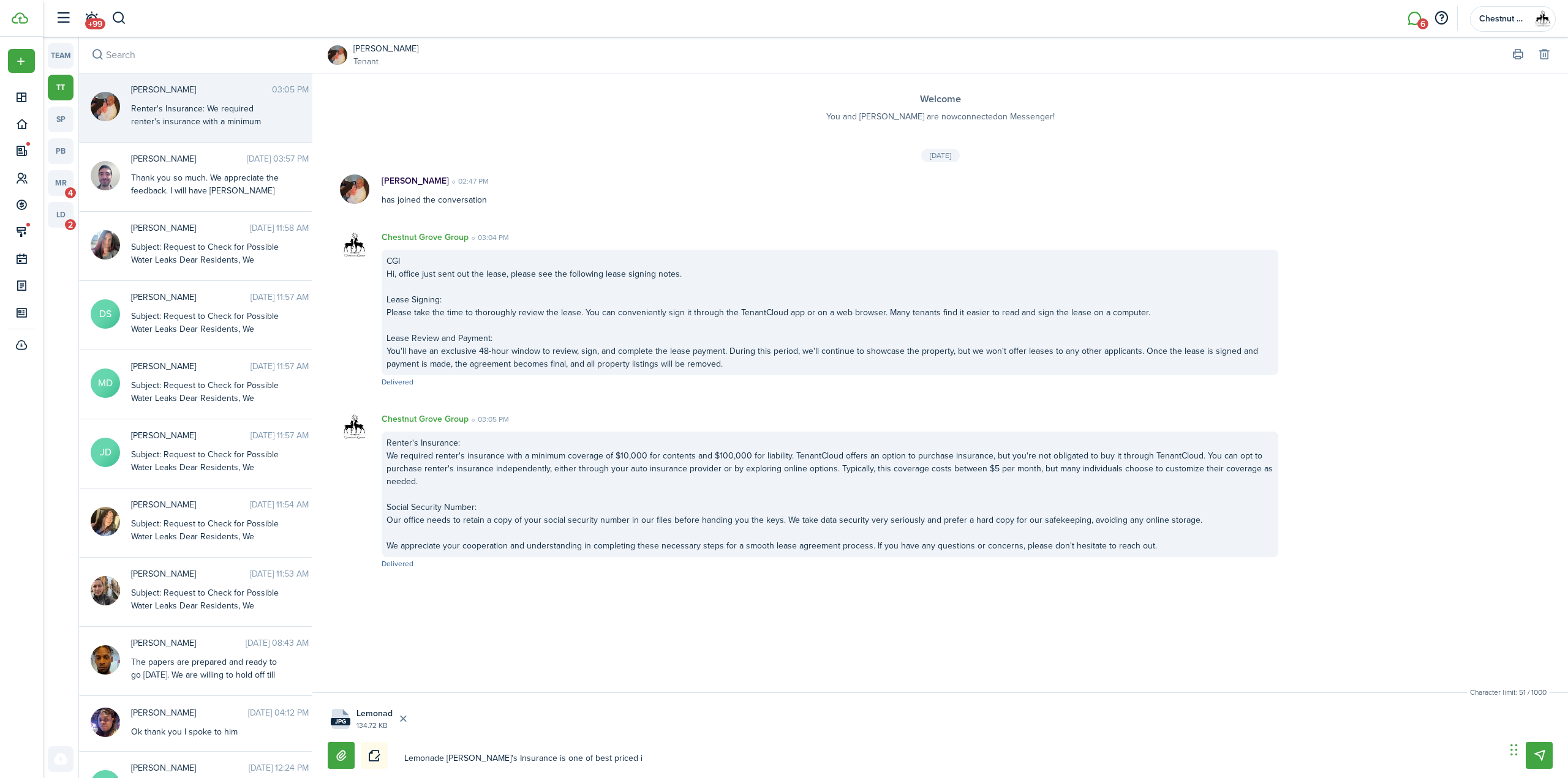
type textarea "Lemonade [PERSON_NAME]'s Insurance is one of best priced in"
type textarea "Lemonade [PERSON_NAME]'s Insurance is one of best priced inc"
type textarea "Lemonade [PERSON_NAME]'s Insurance is one of best priced incu"
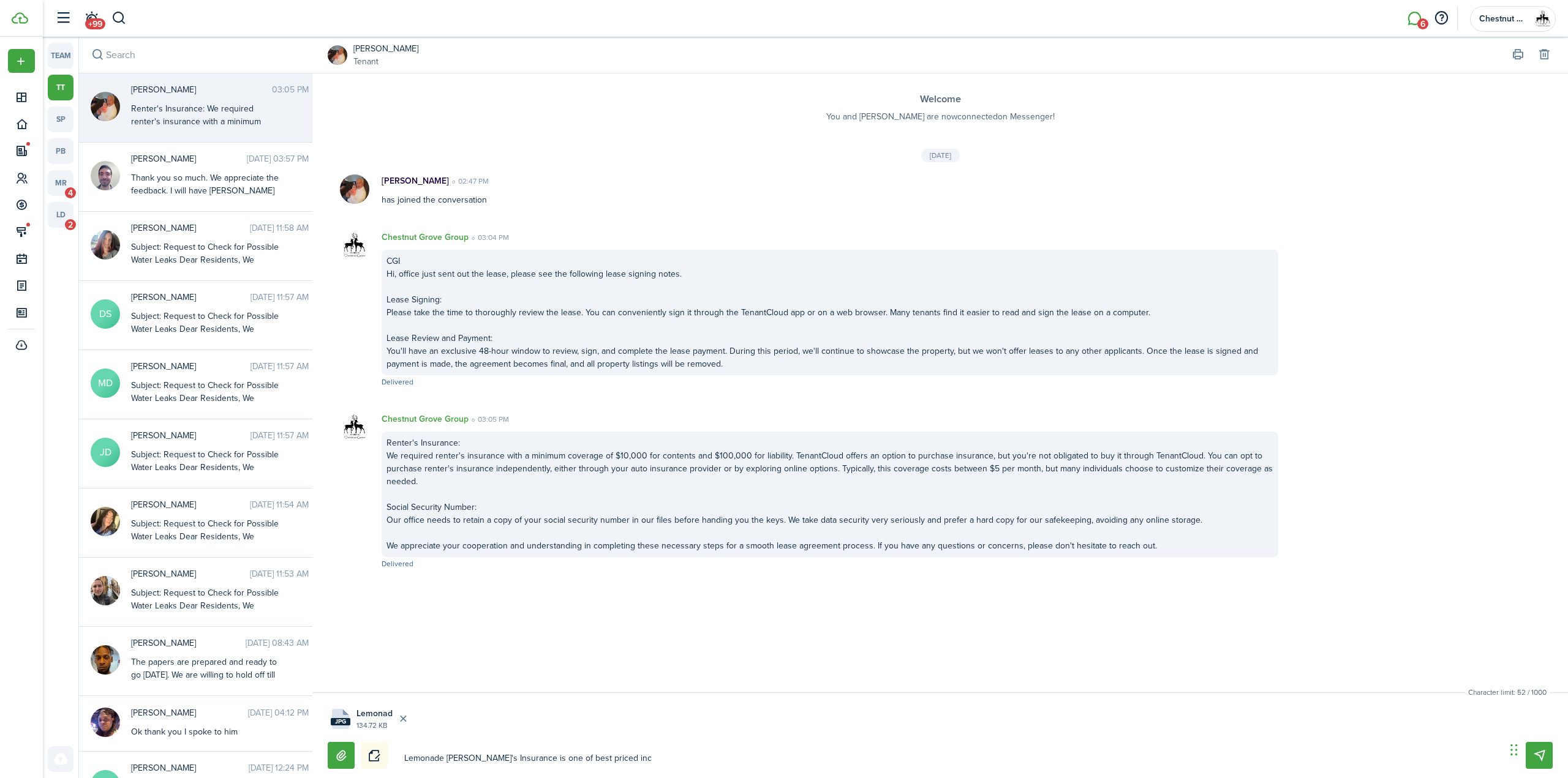
type textarea "Lemonade [PERSON_NAME]'s Insurance is one of best priced incu"
type textarea "Lemonade [PERSON_NAME]'s Insurance is one of best priced incur"
type textarea "Lemonade [PERSON_NAME]'s Insurance is one of best priced incura"
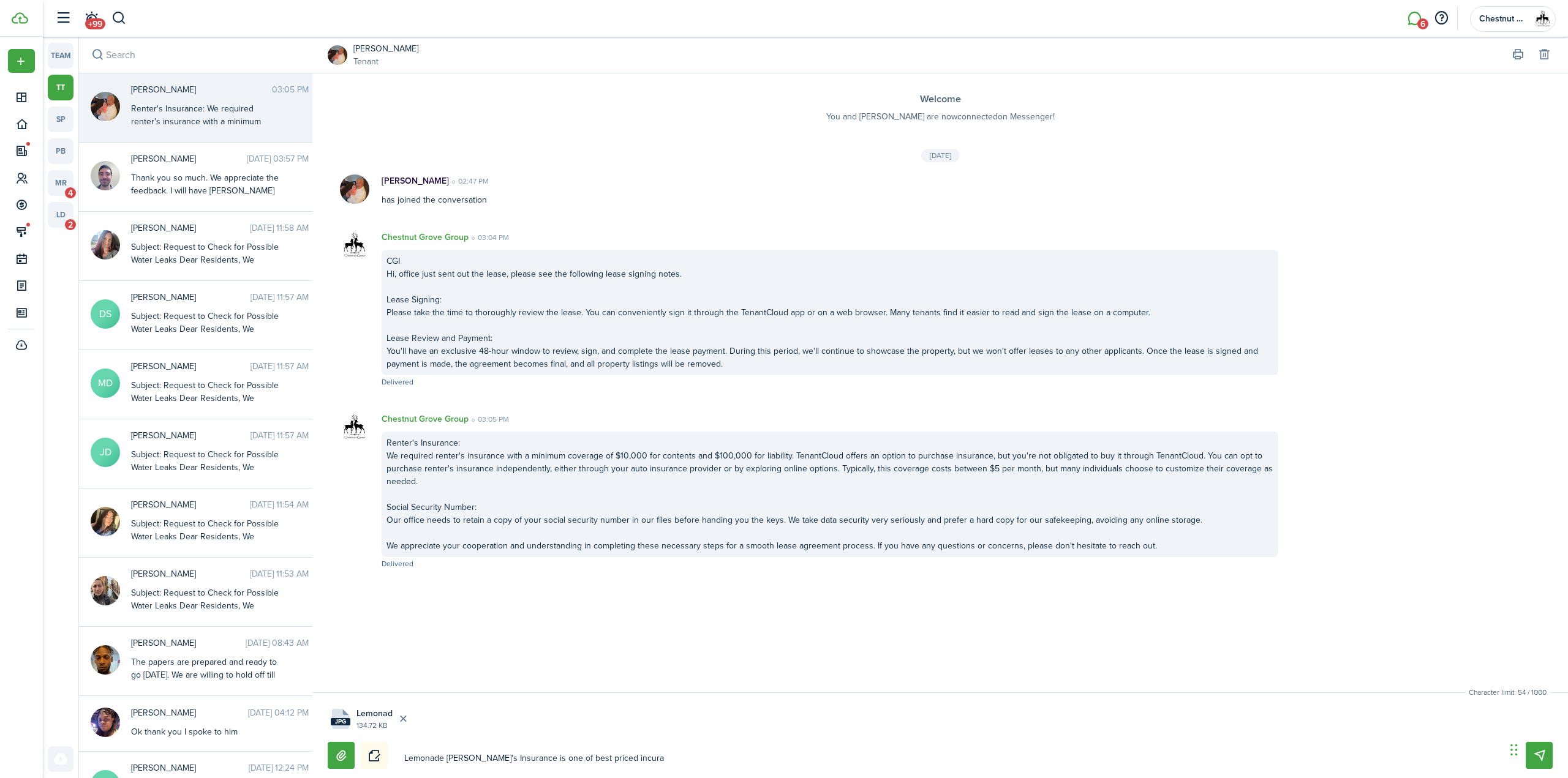
type textarea "Lemonade [PERSON_NAME]'s Insurance is one of best priced incuran"
type textarea "Lemonade [PERSON_NAME]'s Insurance is one of best priced incuranc"
type textarea "Lemonade [PERSON_NAME]'s Insurance is one of best priced incurance"
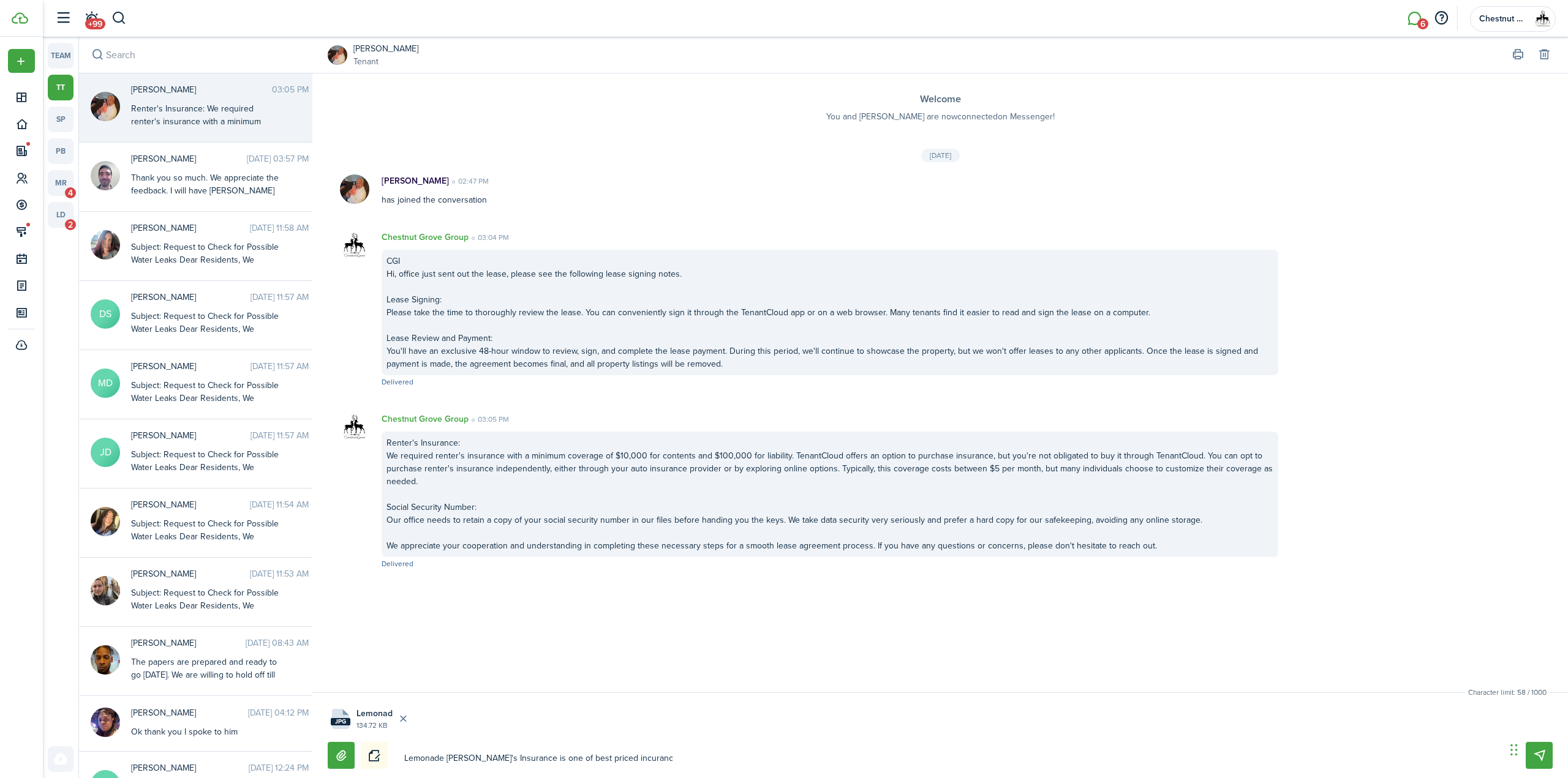
type textarea "Lemonade [PERSON_NAME]'s Insurance is one of best priced incurance"
type textarea "Lemonade [PERSON_NAME]'s Insurance is one of best priced incurances"
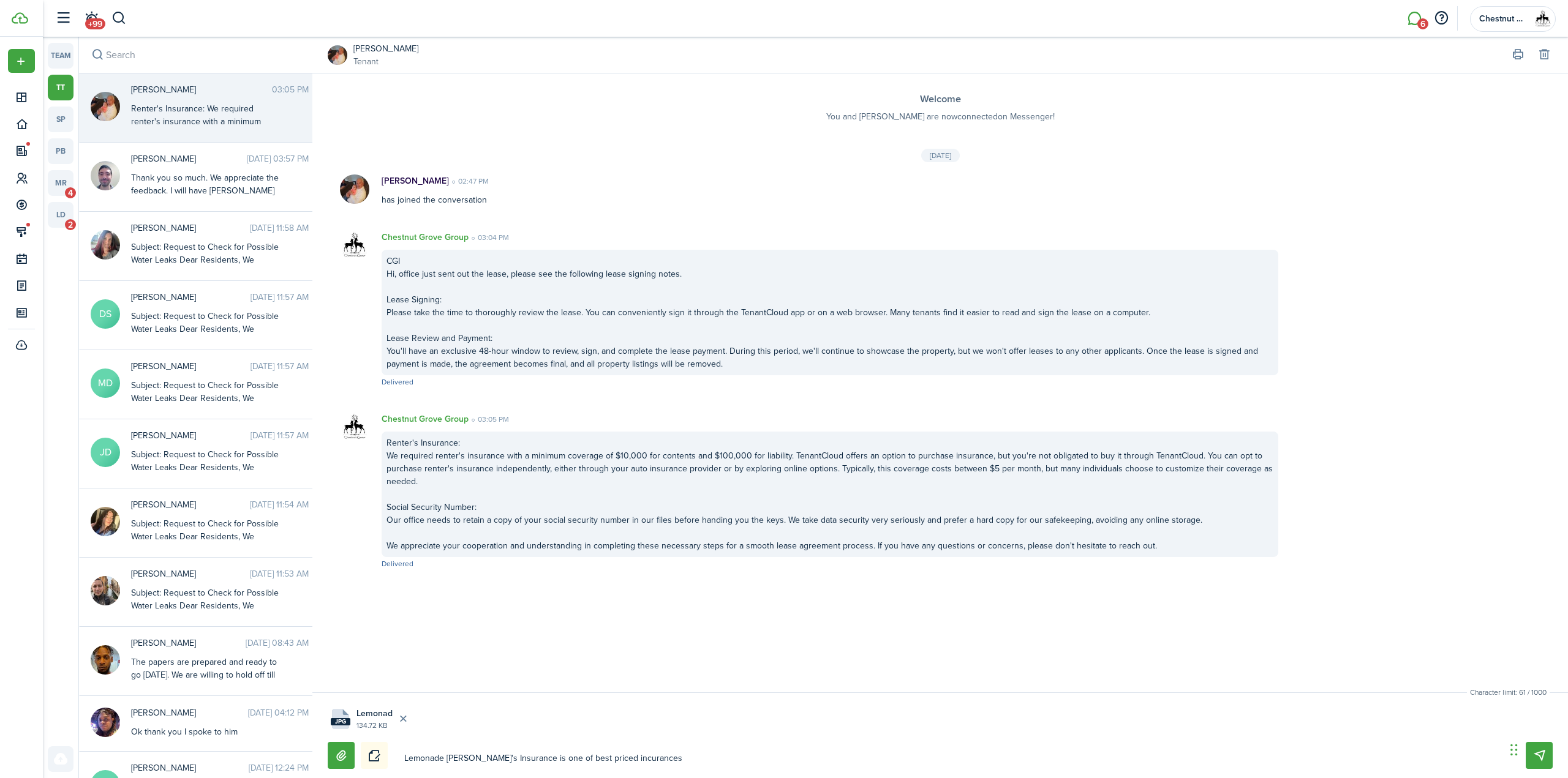
type textarea "Lemonade [PERSON_NAME]'s Insurance is one of best priced insurances"
type textarea "Lemonade [PERSON_NAME]'s Insurance is one of best priced insurances w"
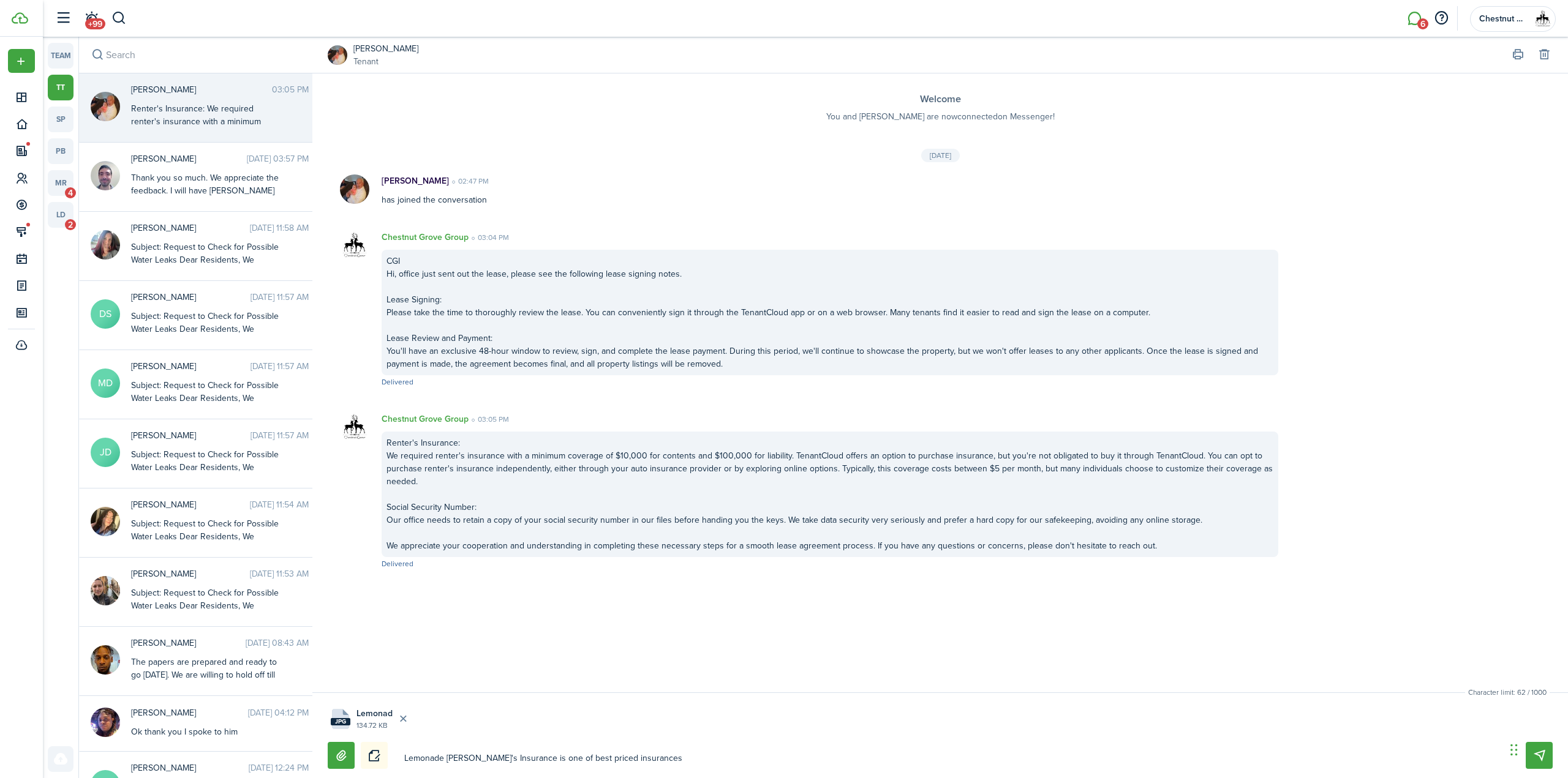
type textarea "Lemonade [PERSON_NAME]'s Insurance is one of best priced insurances w"
type textarea "Lemonade [PERSON_NAME]'s Insurance is one of best priced insurances we"
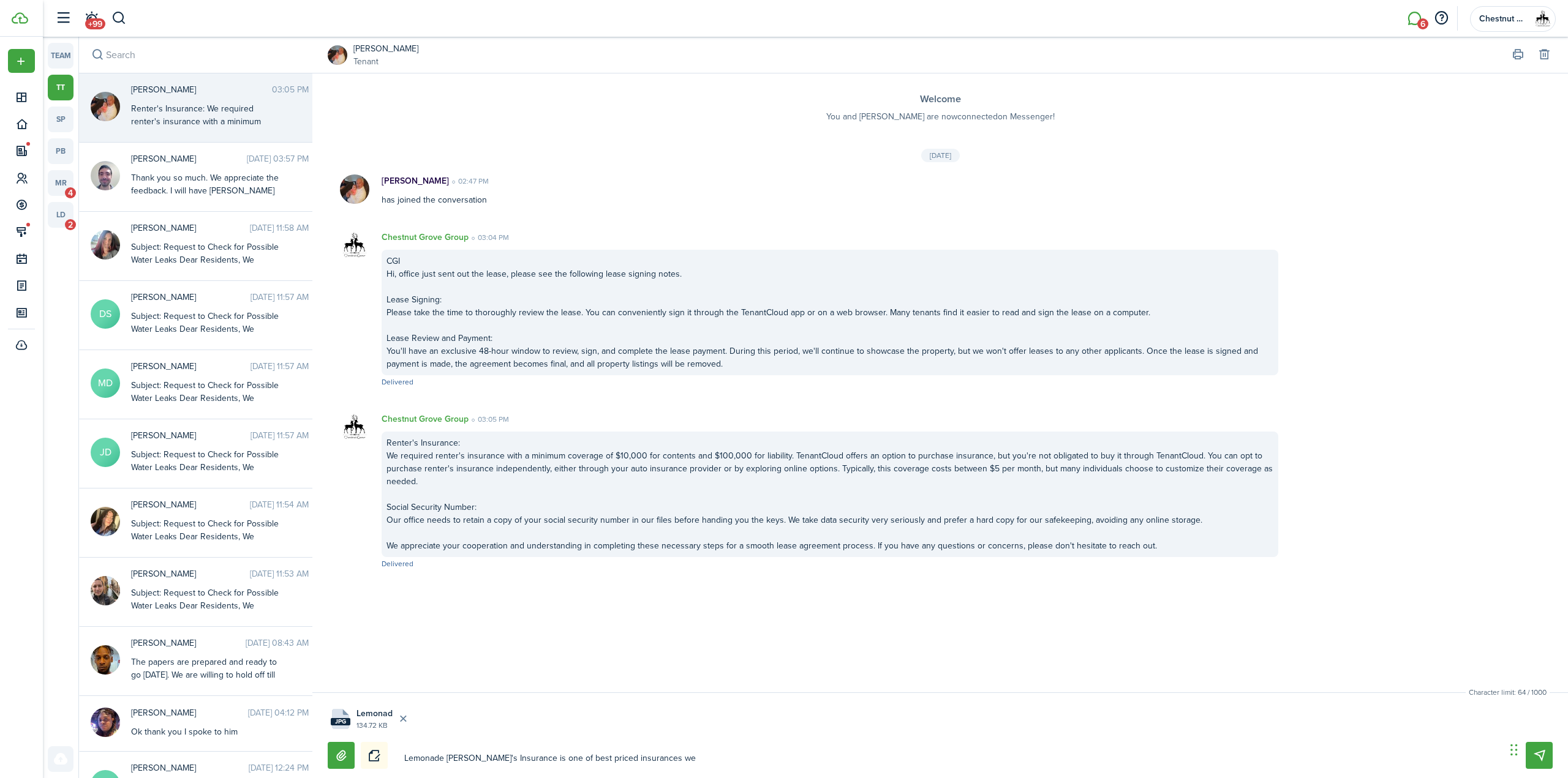
type textarea "Lemonade [PERSON_NAME]'s Insurance is one of best priced insurances we c"
type textarea "Lemonade [PERSON_NAME]'s Insurance is one of best priced insurances we ca"
type textarea "Lemonade [PERSON_NAME]'s Insurance is one of best priced insurances we can"
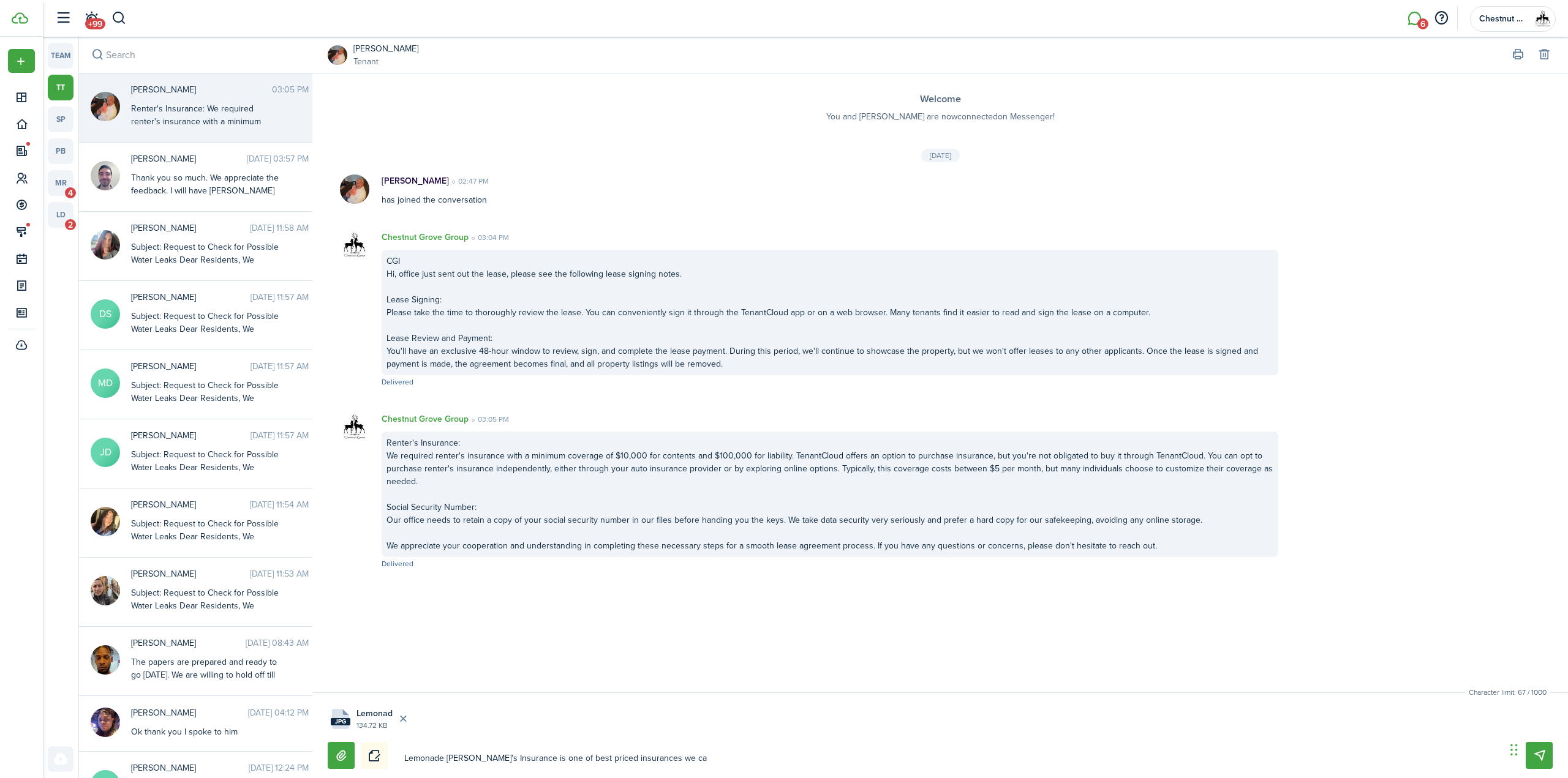
type textarea "Lemonade [PERSON_NAME]'s Insurance is one of best priced insurances we can"
type textarea "Lemonade [PERSON_NAME]'s Insurance is one of best priced insurances we can f"
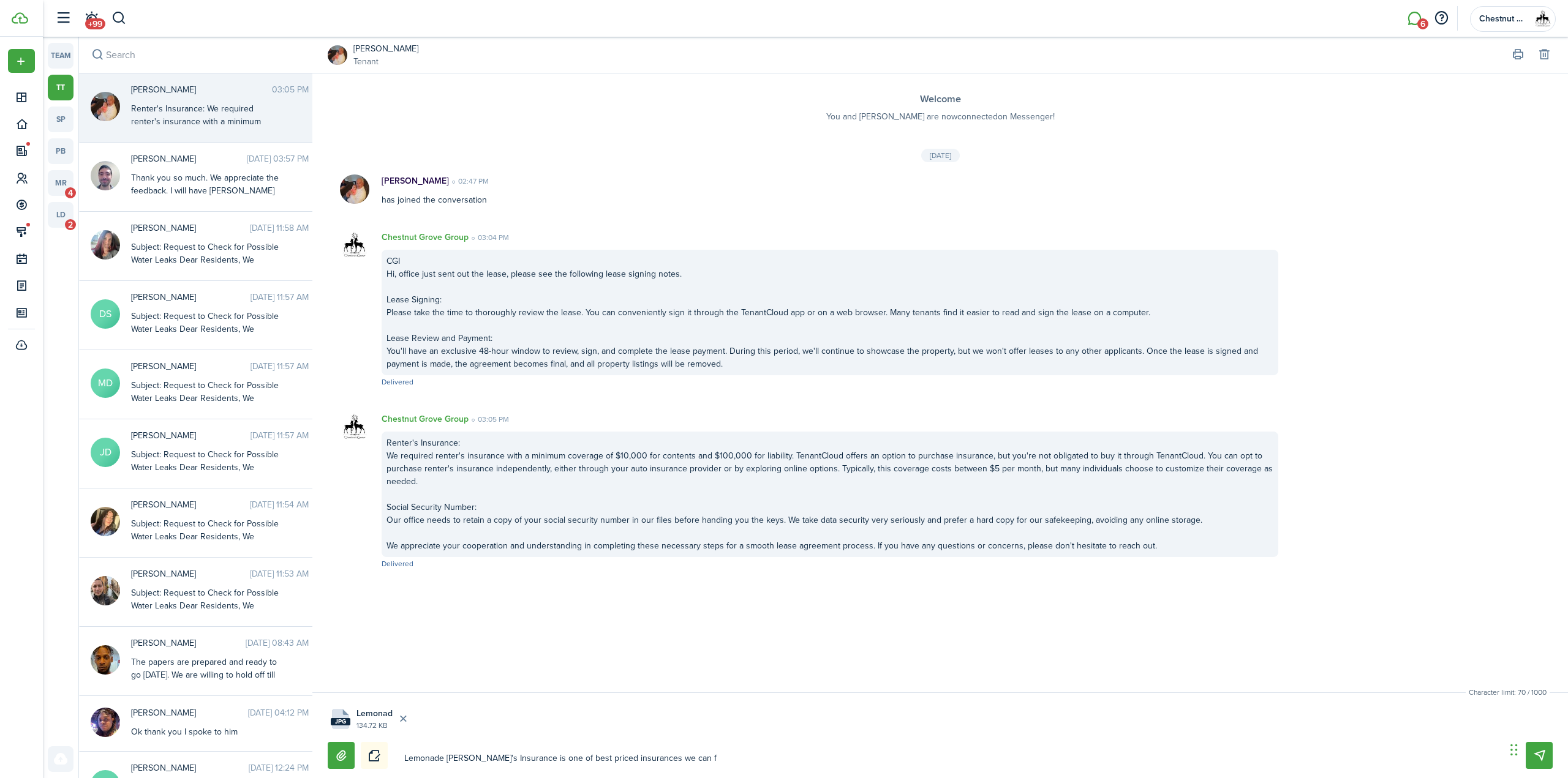
type textarea "Lemonade [PERSON_NAME]'s Insurance is one of best priced insurances we can fi"
type textarea "Lemonade [PERSON_NAME]'s Insurance is one of best priced insurances we can fin"
type textarea "Lemonade [PERSON_NAME]'s Insurance is one of best priced insurances we can find"
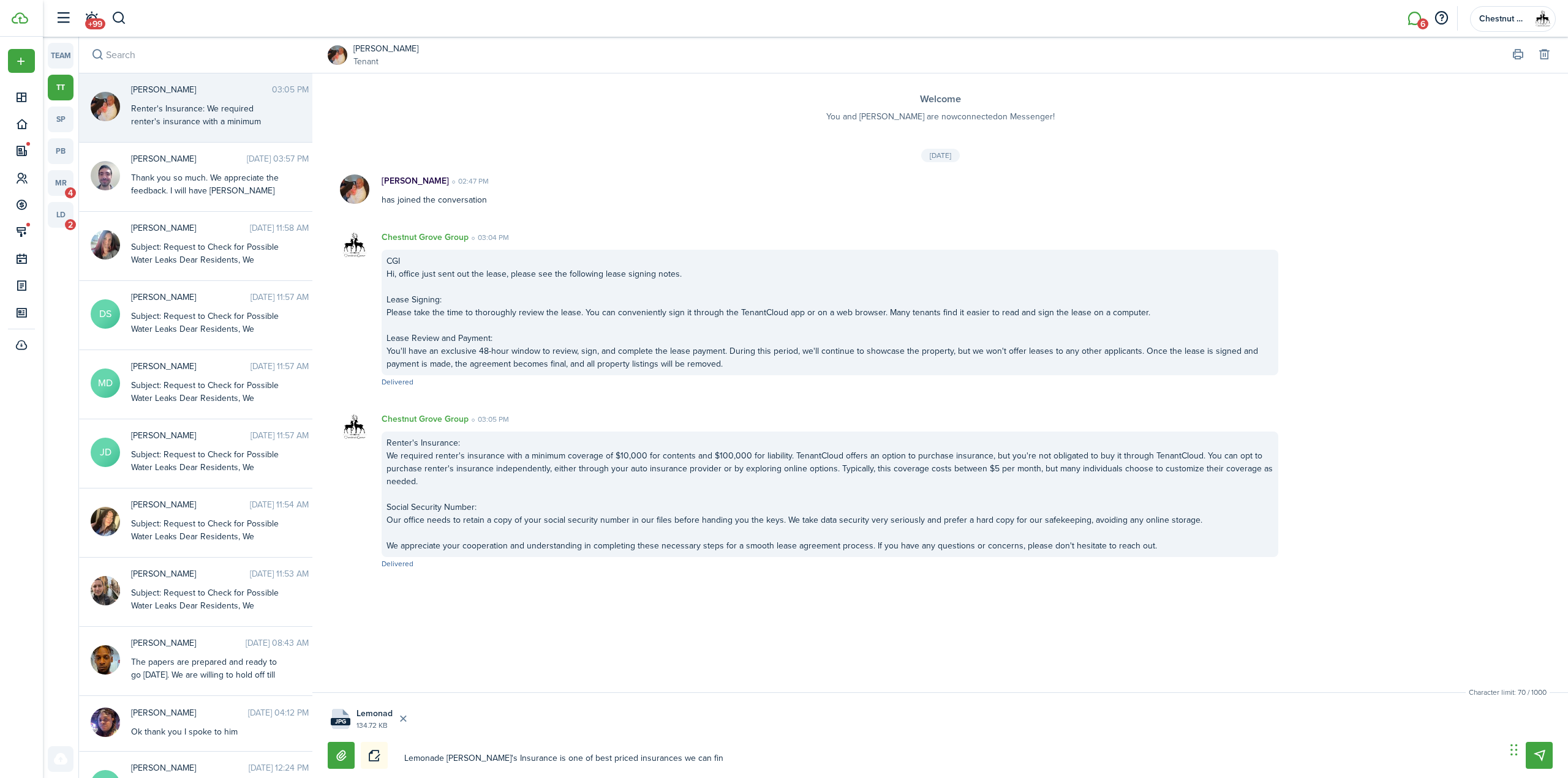
type textarea "Lemonade [PERSON_NAME]'s Insurance is one of best priced insurances we can find"
type textarea "Lemonade [PERSON_NAME]'s Insurance is one of best priced insurances we can find…"
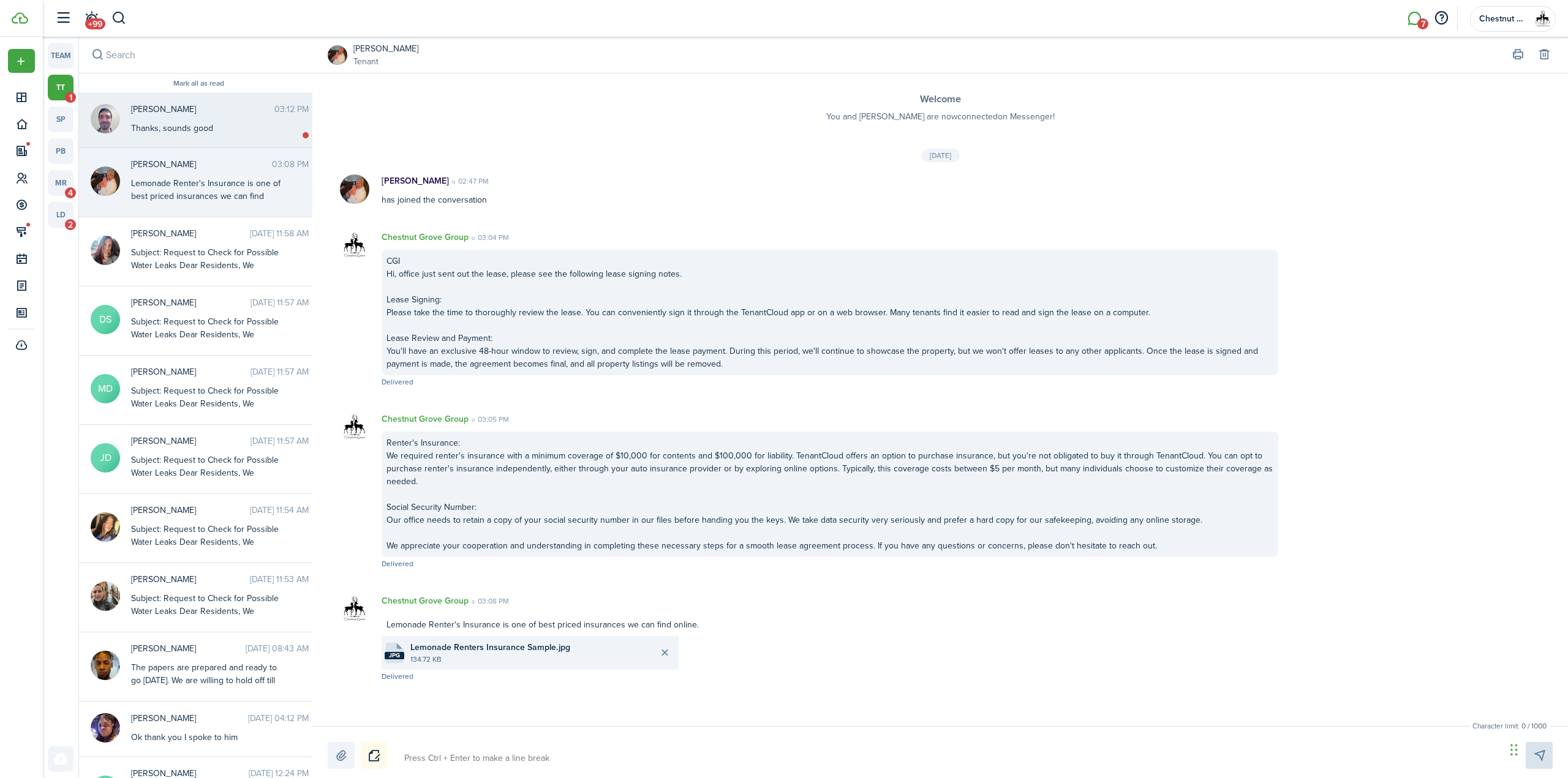
click at [180, 128] on div "Thanks, sounds good" at bounding box center [207, 128] width 153 height 13
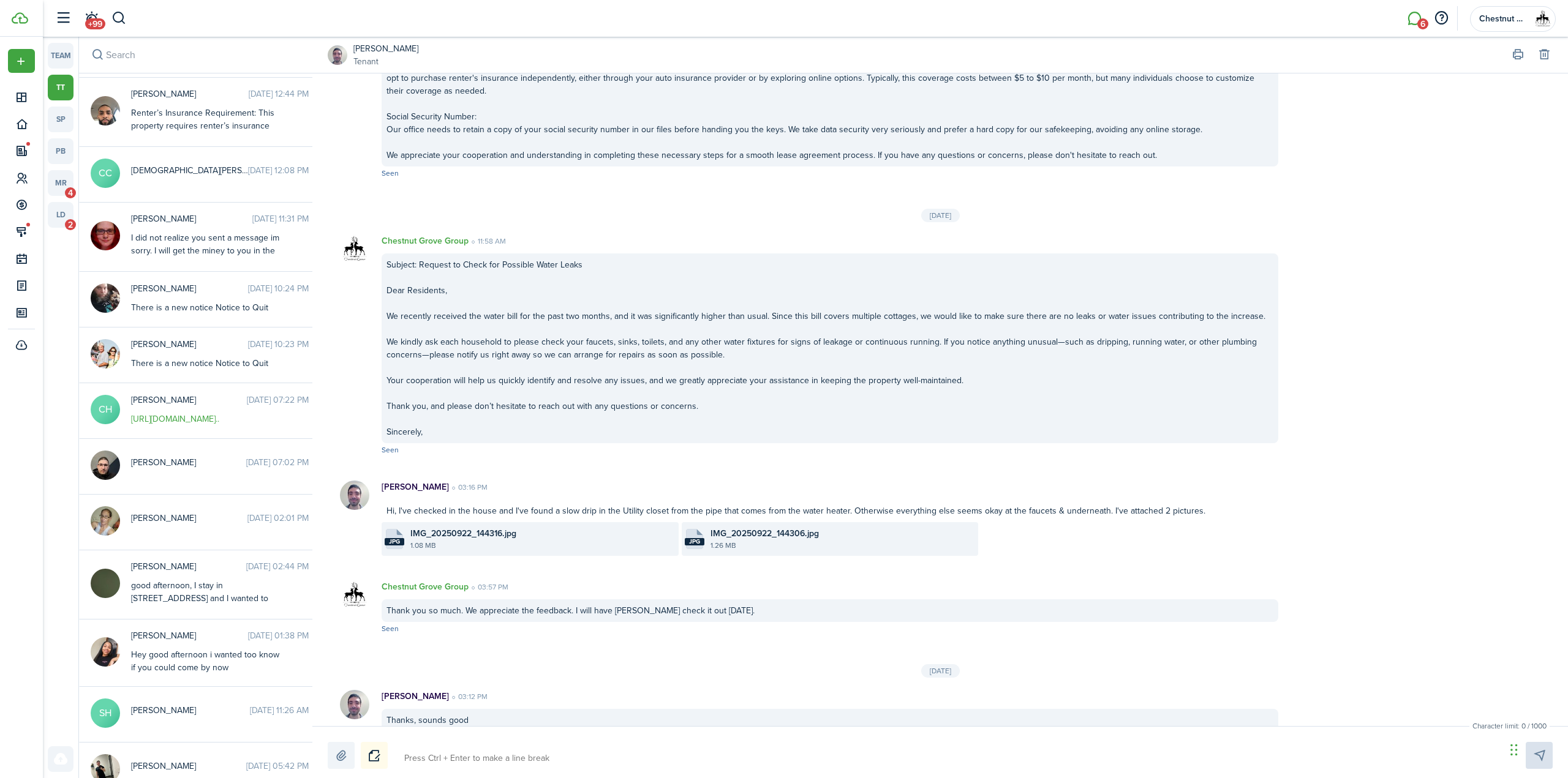
scroll to position [400, 0]
